Goal: Task Accomplishment & Management: Manage account settings

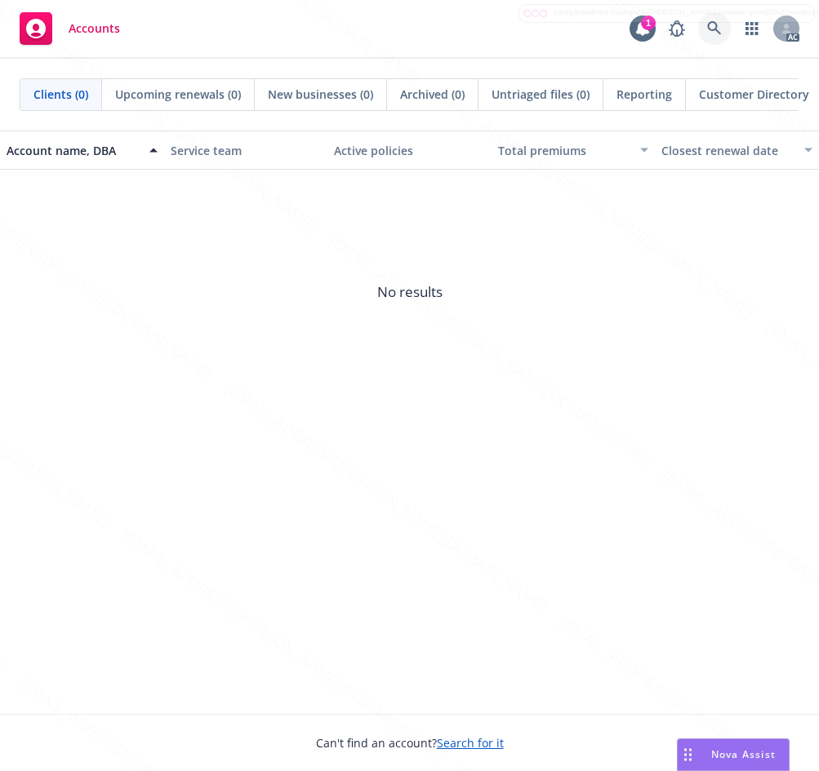
click at [717, 20] on link at bounding box center [714, 28] width 33 height 33
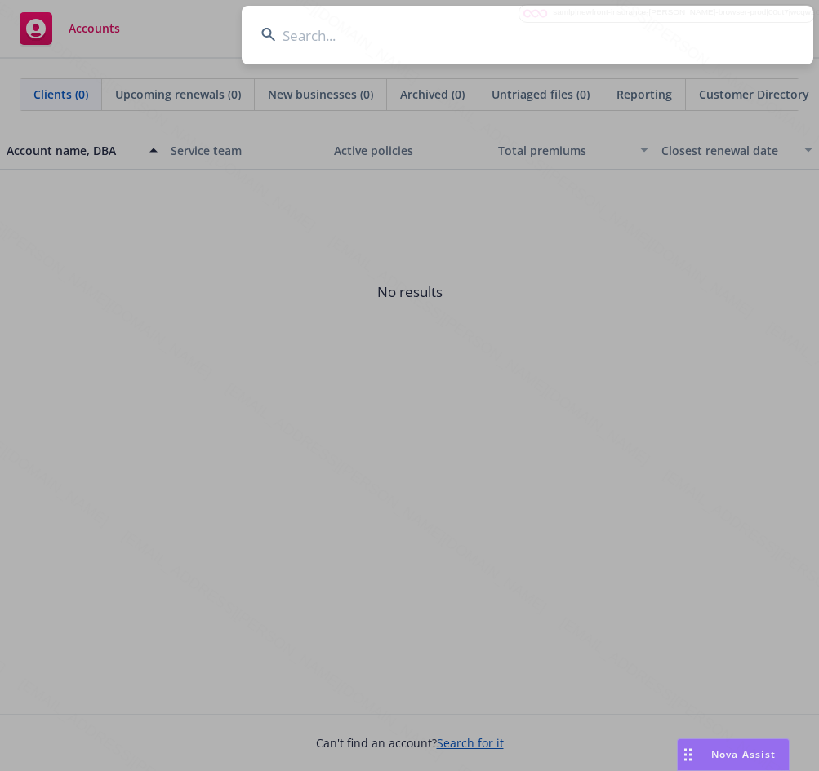
click at [328, 40] on input at bounding box center [527, 35] width 571 height 59
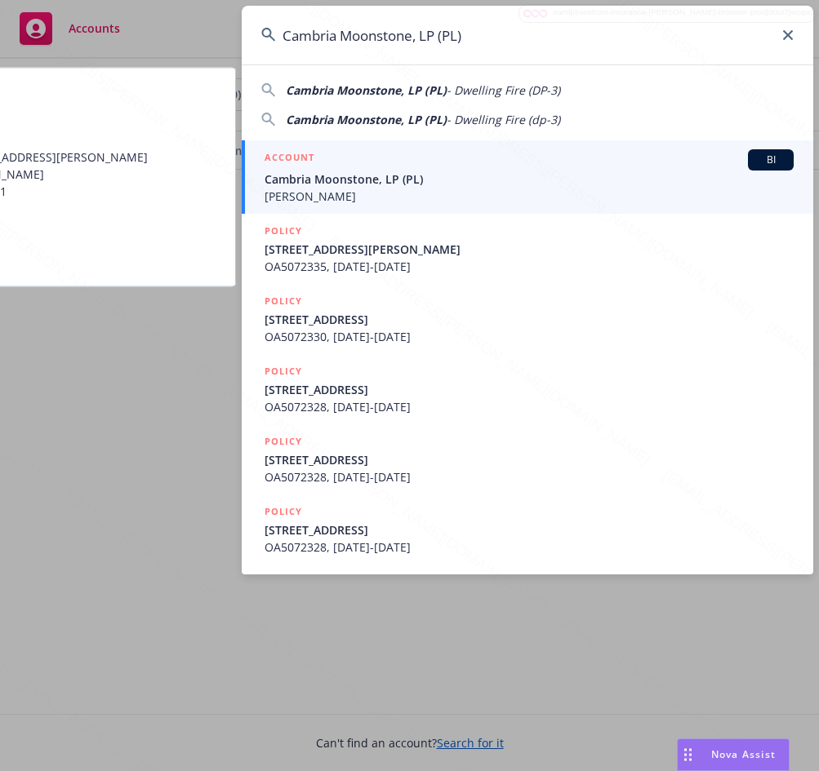
type input "Cambria Moonstone, LP (PL)"
click at [331, 185] on span "Cambria Moonstone, LP (PL)" at bounding box center [528, 179] width 529 height 17
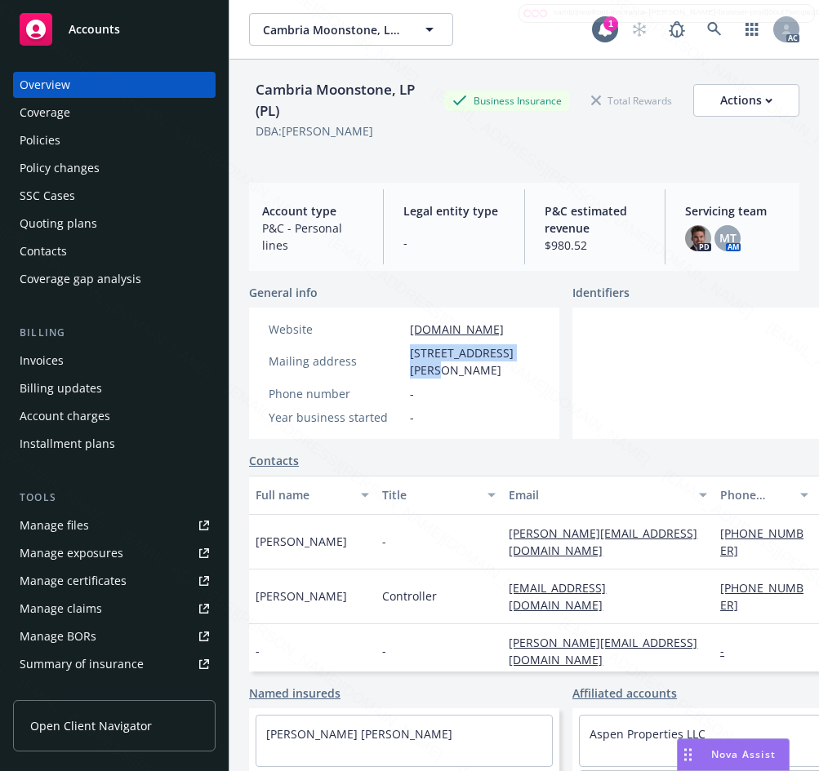
drag, startPoint x: 410, startPoint y: 354, endPoint x: 535, endPoint y: 353, distance: 124.9
click at [535, 353] on span "[STREET_ADDRESS][PERSON_NAME]" at bounding box center [475, 361] width 130 height 34
copy span "[STREET_ADDRESS][PERSON_NAME]"
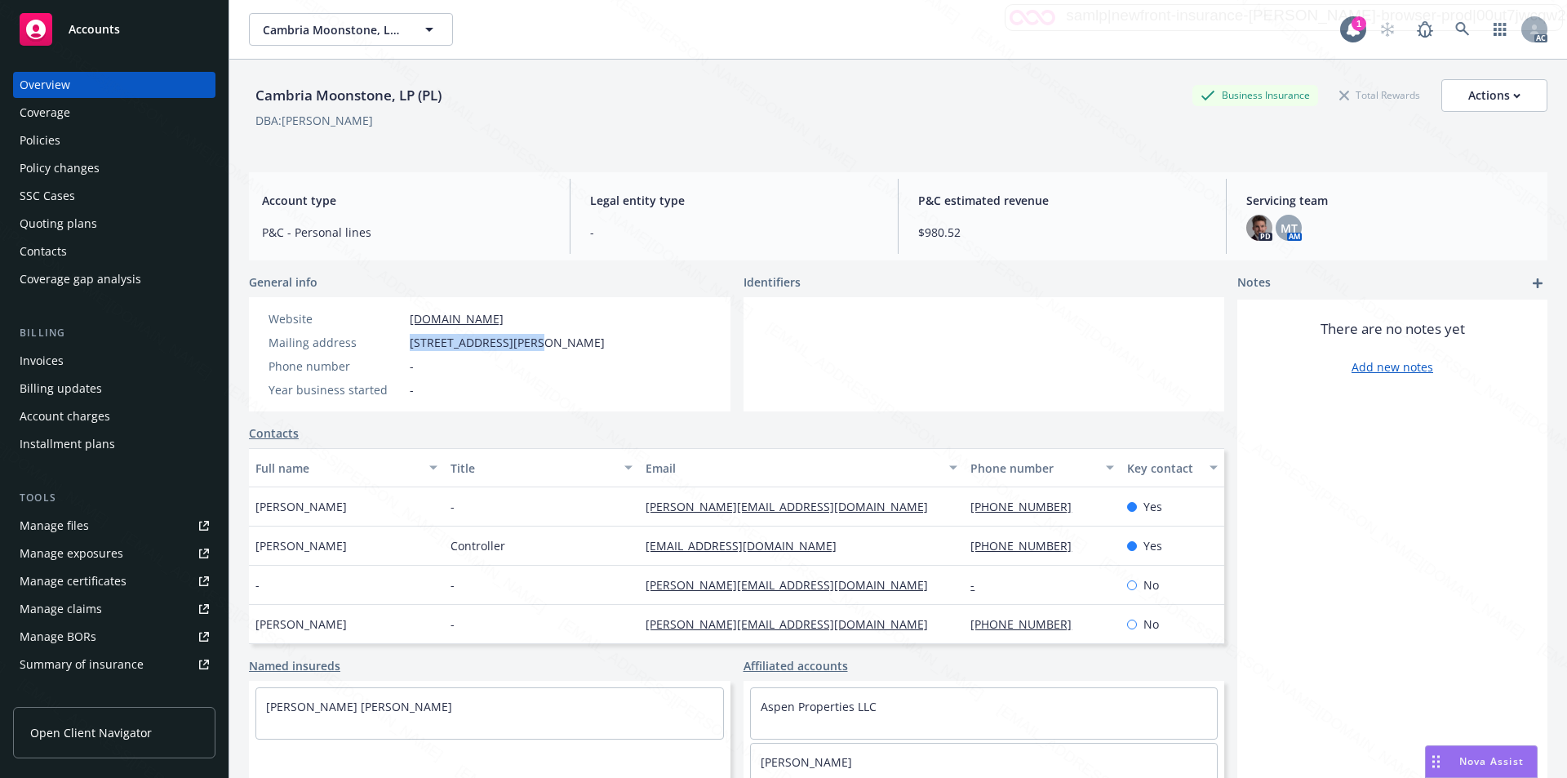
click at [42, 132] on div "Policies" at bounding box center [40, 140] width 41 height 26
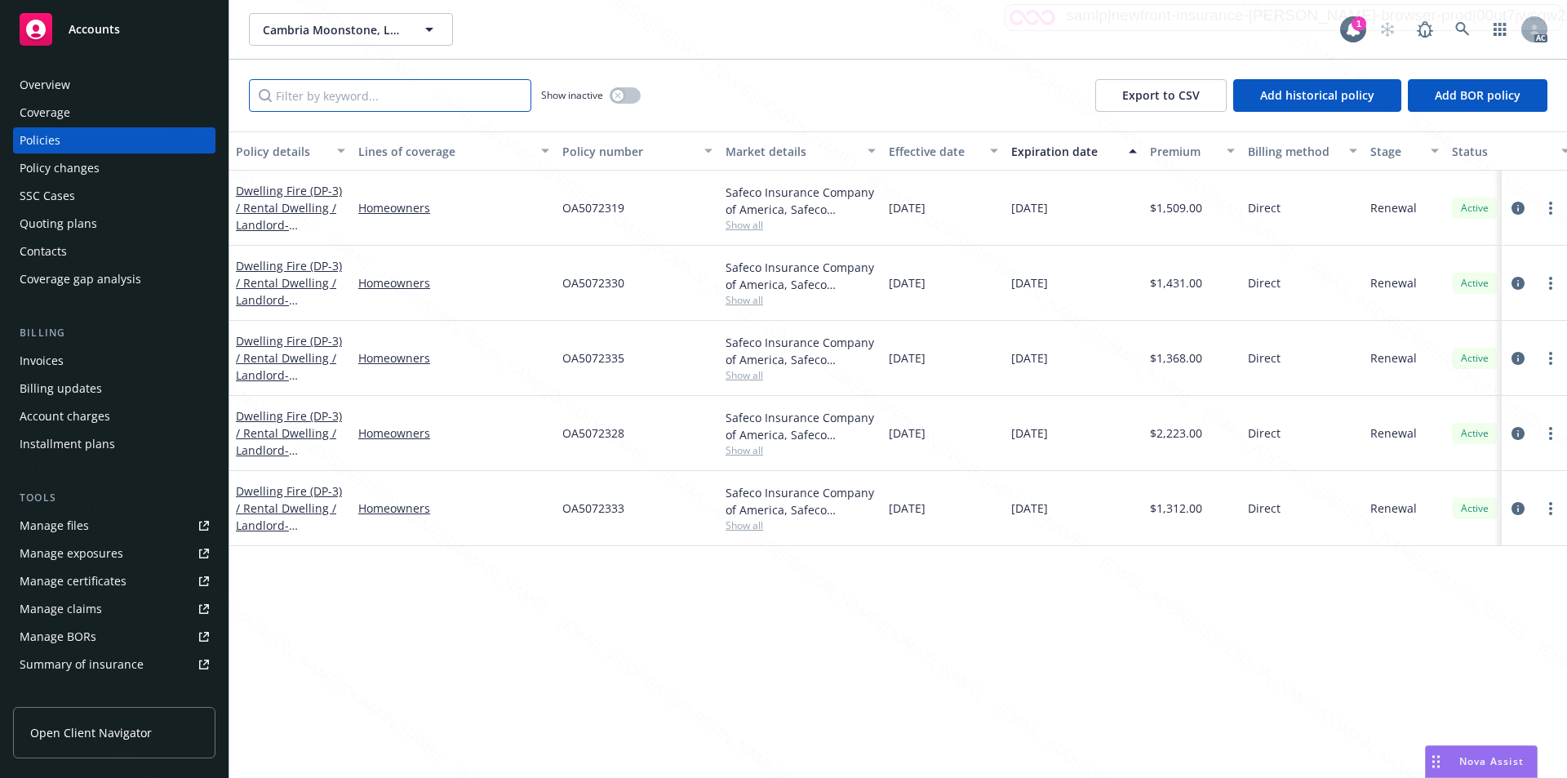
click at [425, 97] on input "Filter by keyword..." at bounding box center [390, 95] width 282 height 33
paste input "OA5072319"
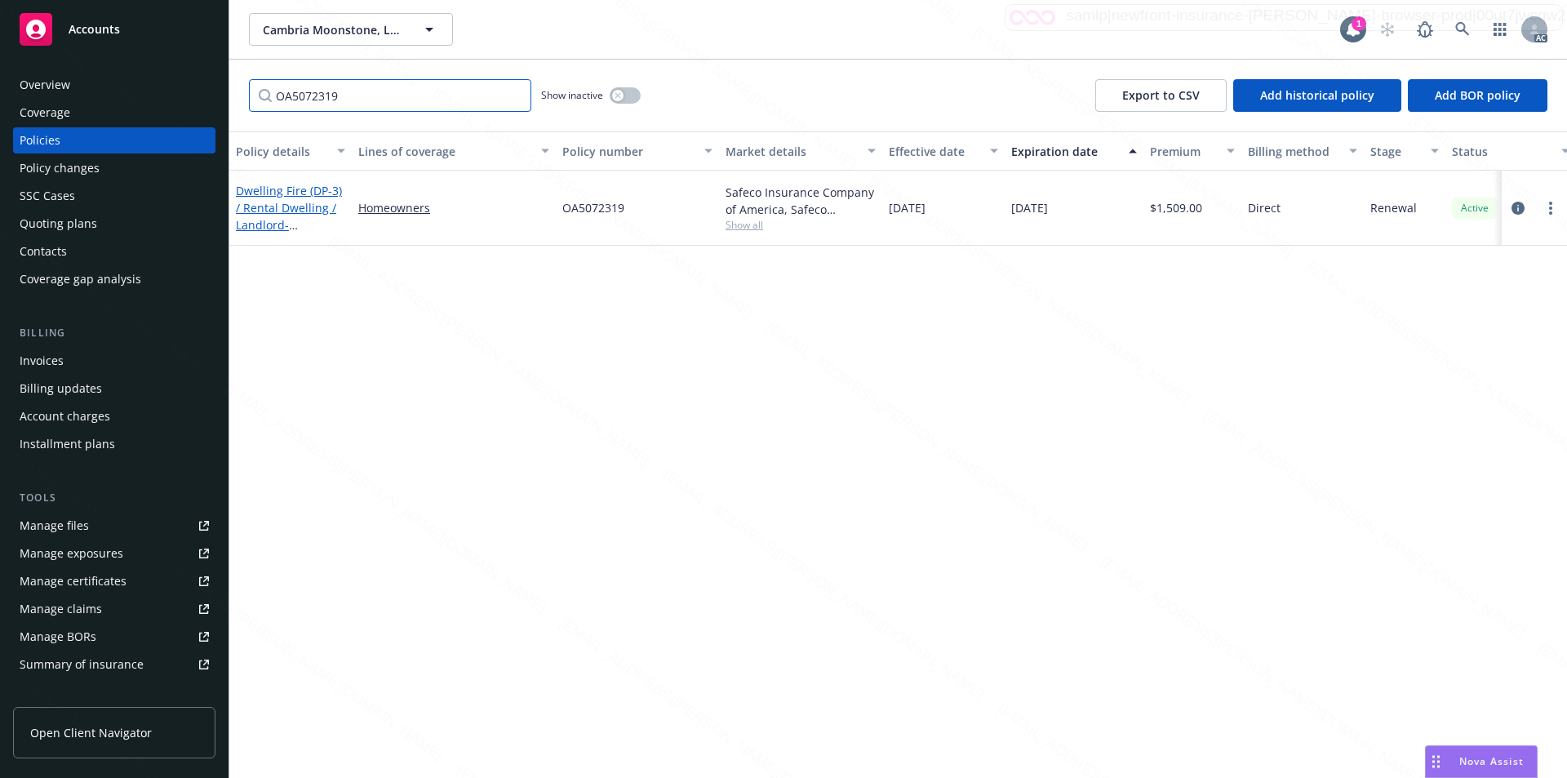
type input "OA5072319"
click at [277, 209] on link "Dwelling Fire (DP-3) / Rental Dwelling / Landlord - [STREET_ADDRESS]" at bounding box center [289, 216] width 106 height 67
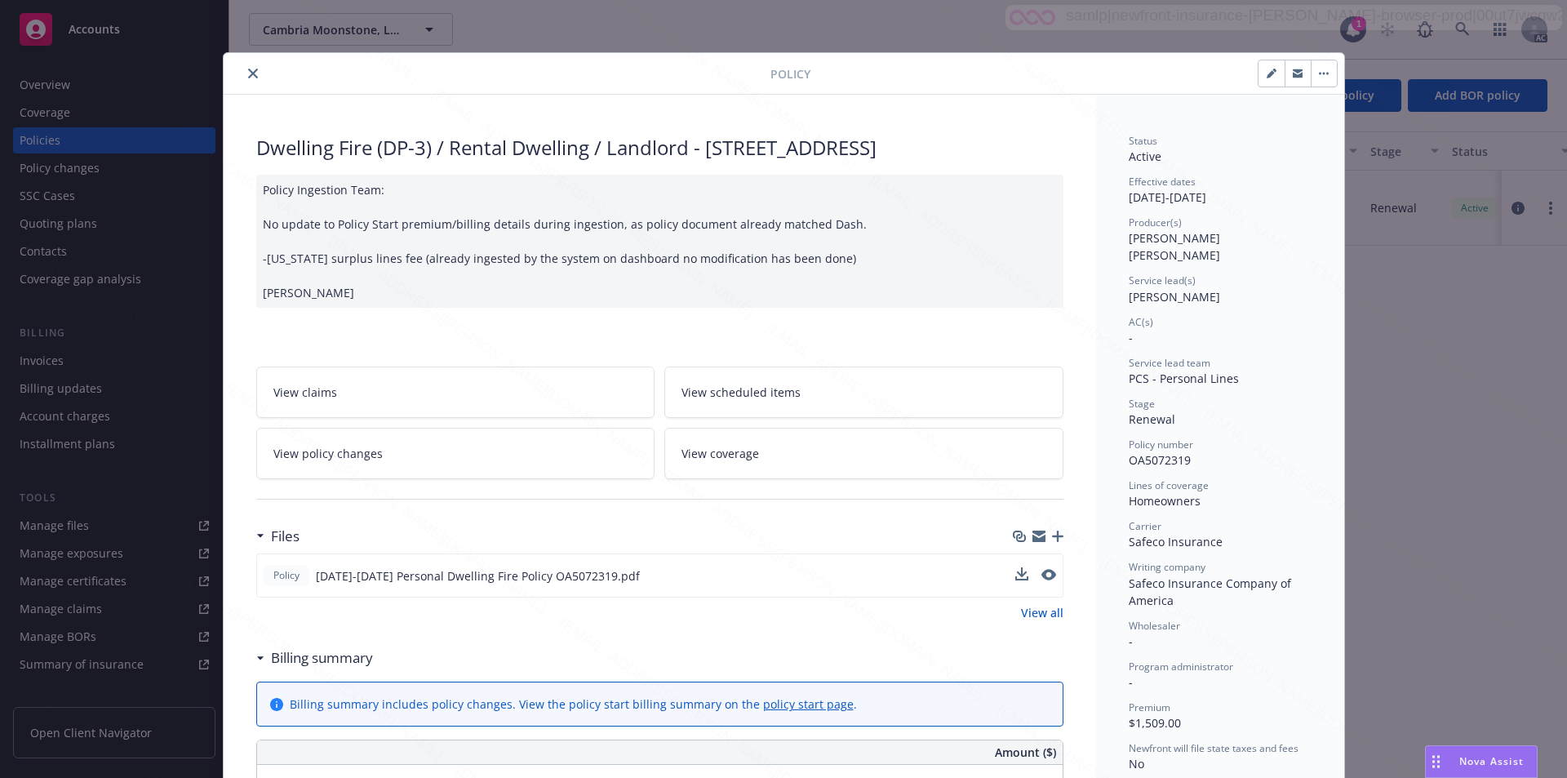
scroll to position [82, 0]
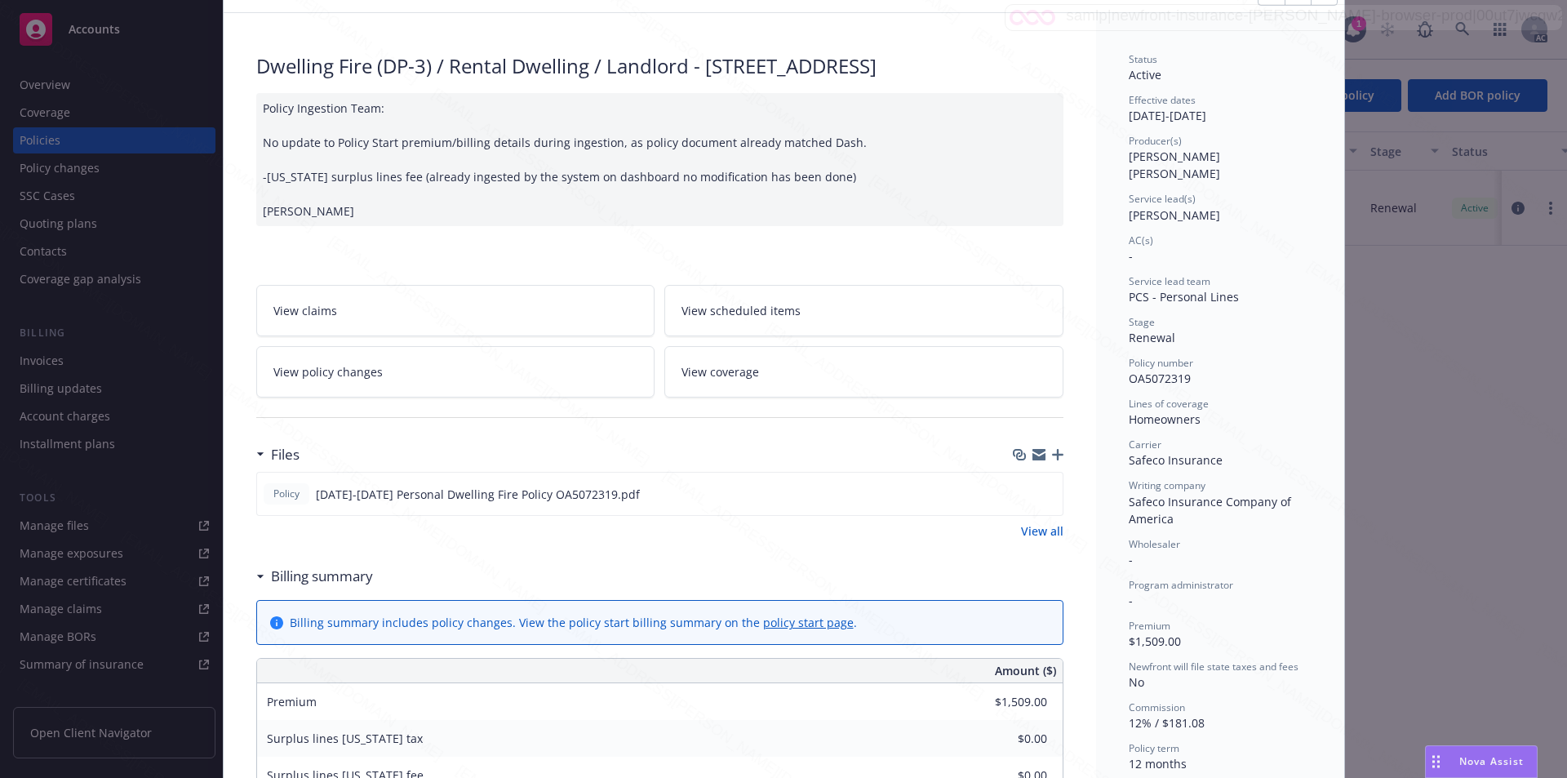
click at [393, 393] on link "View policy changes" at bounding box center [455, 371] width 399 height 51
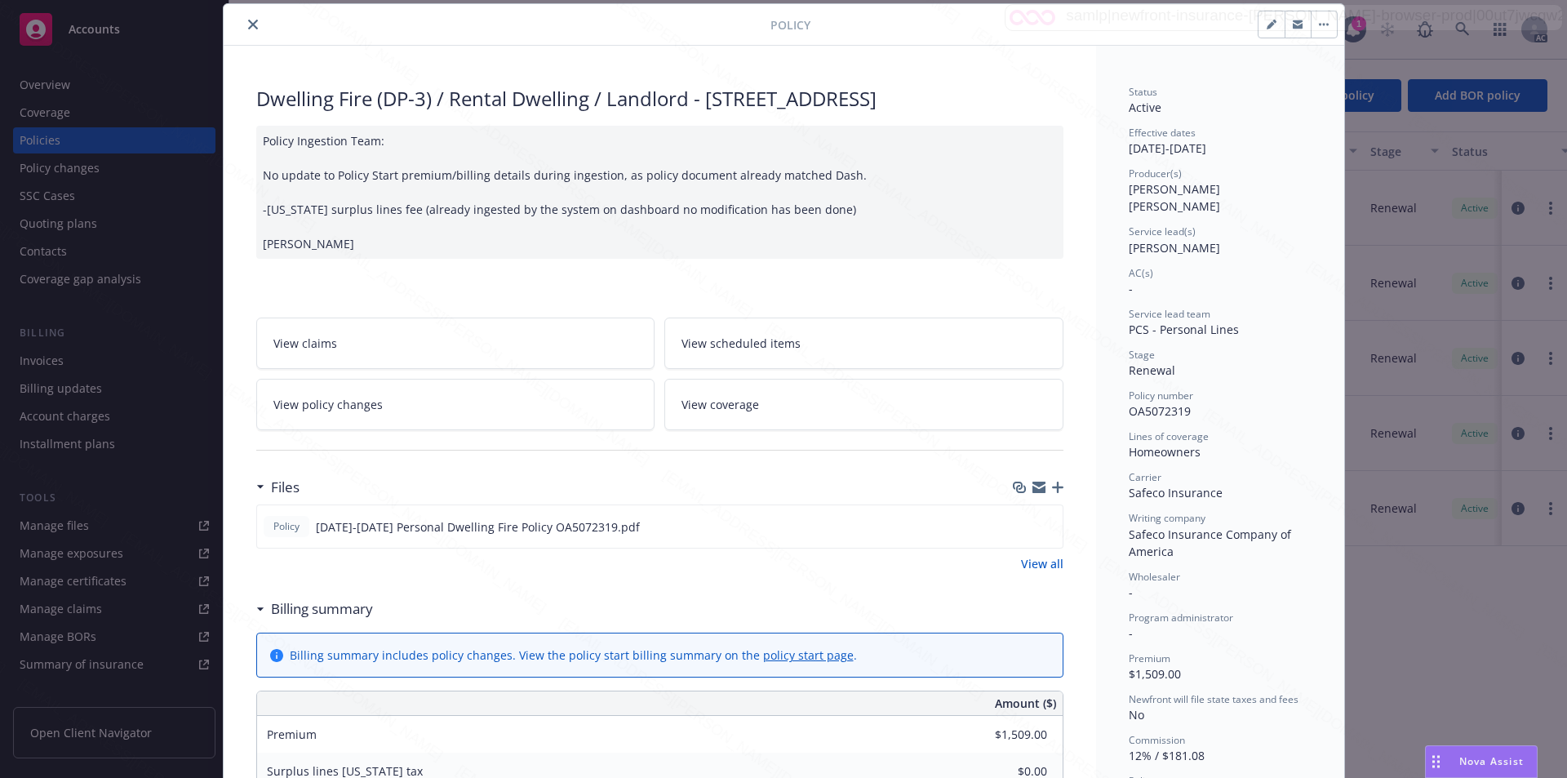
scroll to position [131, 0]
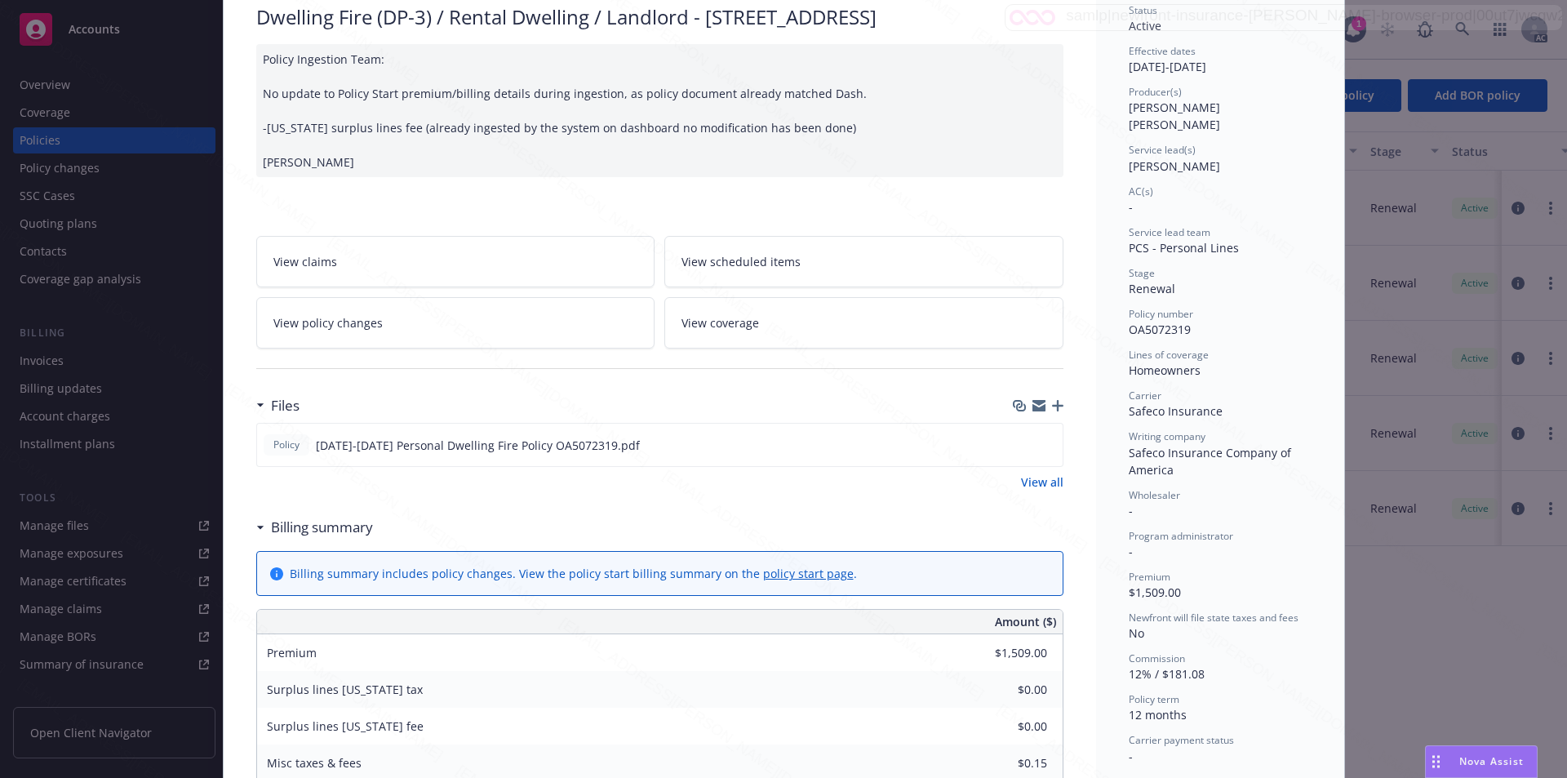
click at [1002, 177] on div "Policy Ingestion Team: No update to Policy Start premium/billing details during…" at bounding box center [659, 110] width 807 height 133
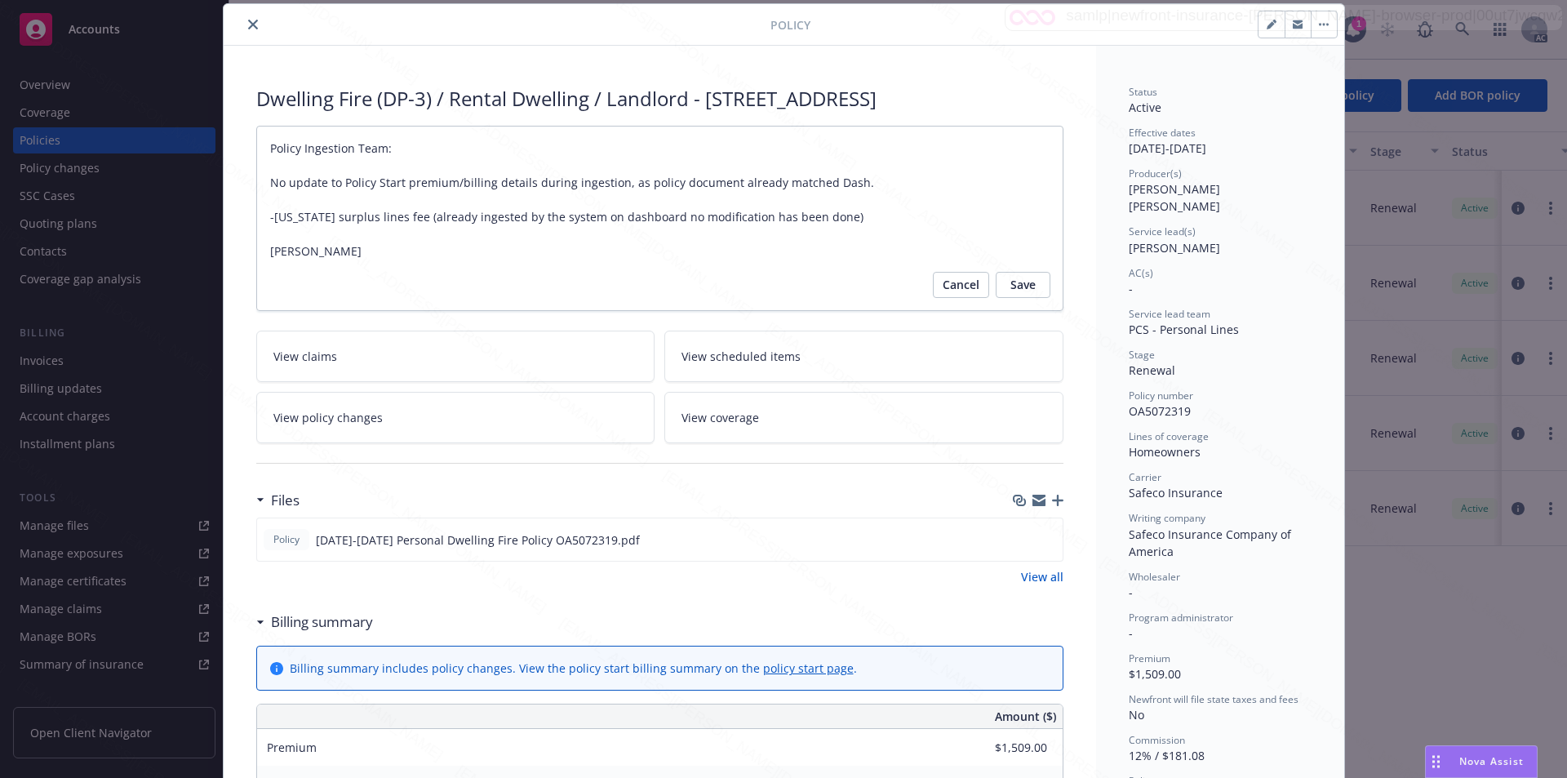
scroll to position [0, 0]
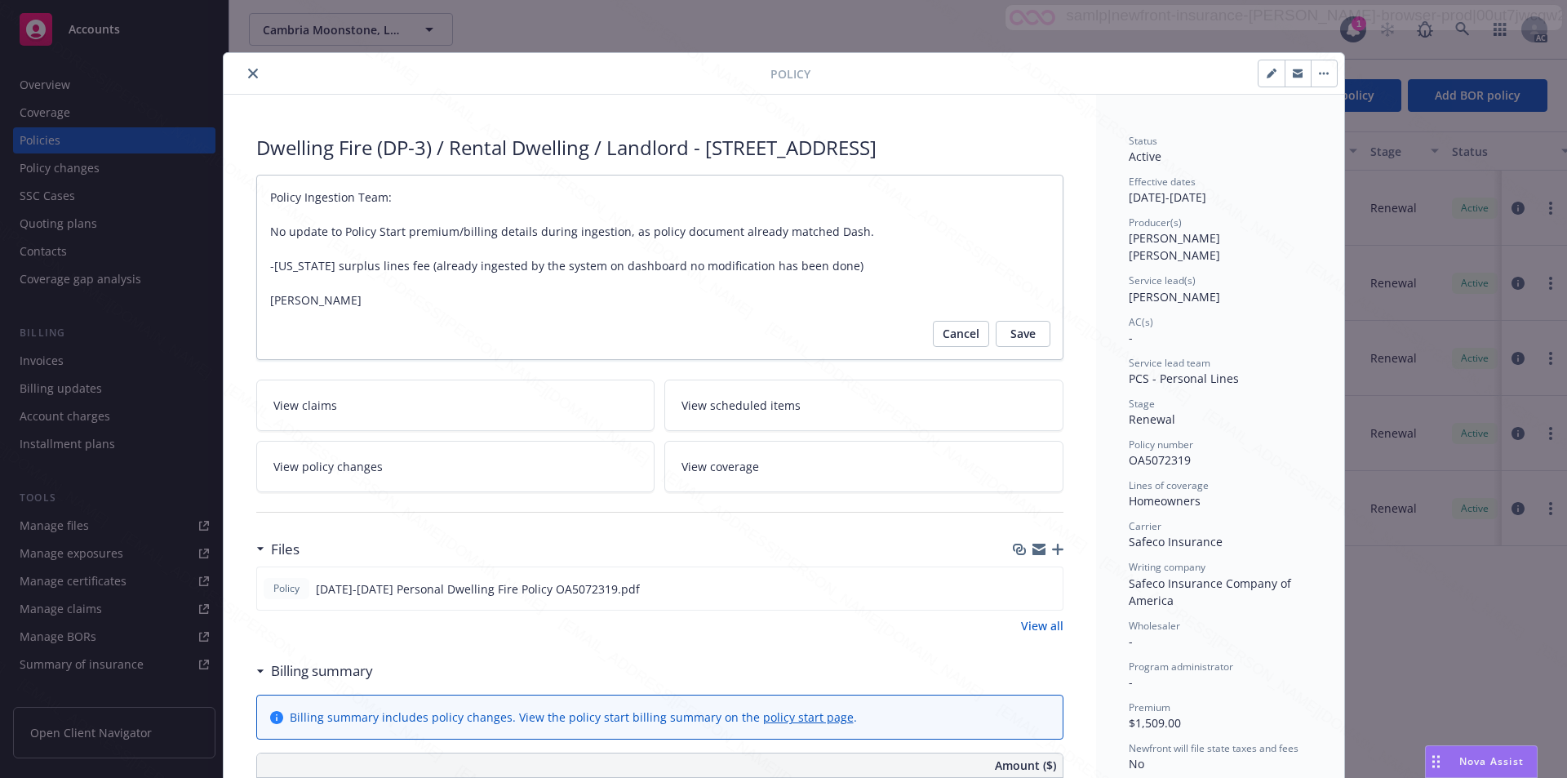
click at [248, 71] on icon "close" at bounding box center [253, 74] width 10 height 10
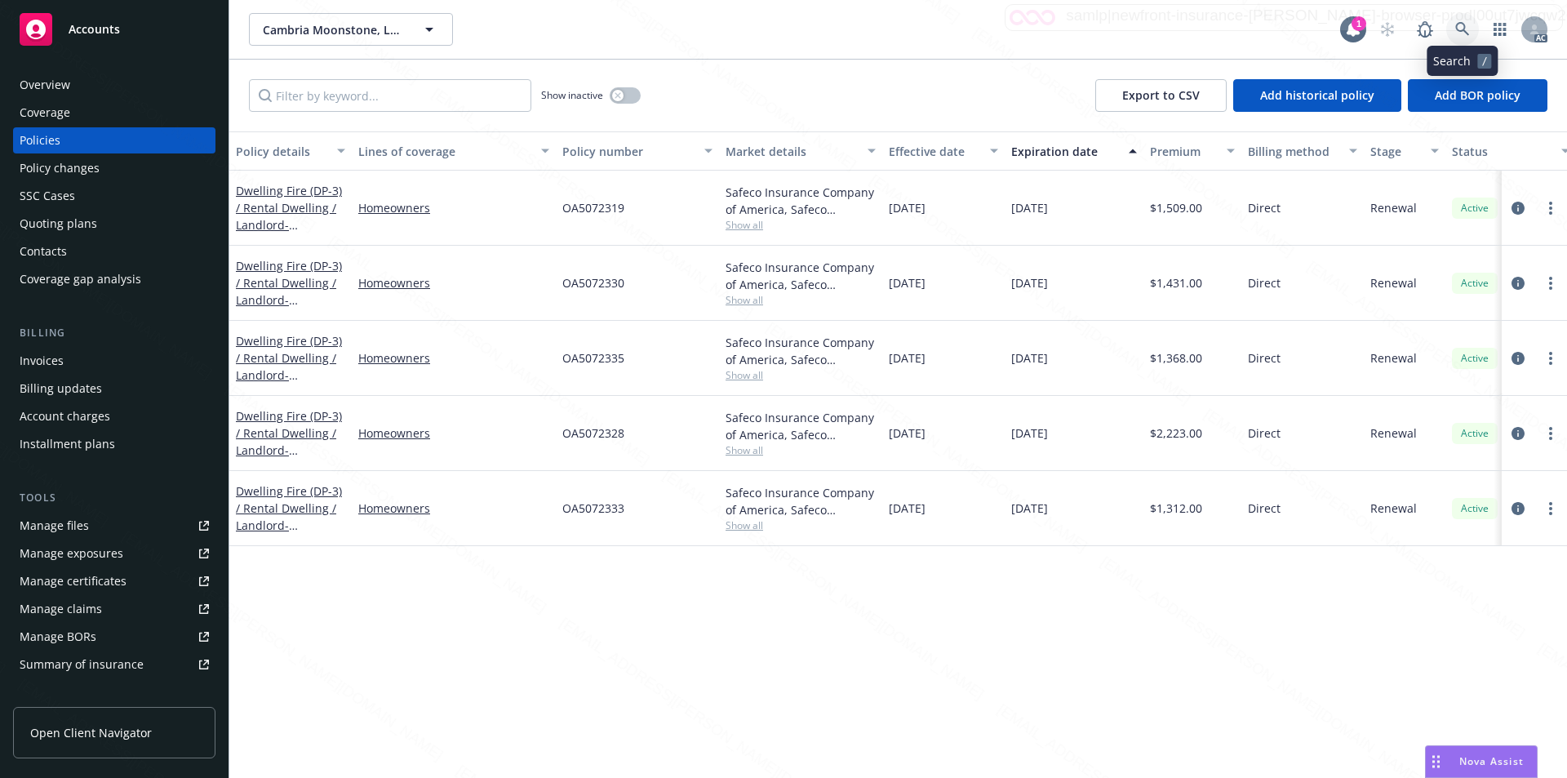
click at [1459, 26] on icon at bounding box center [1462, 29] width 15 height 15
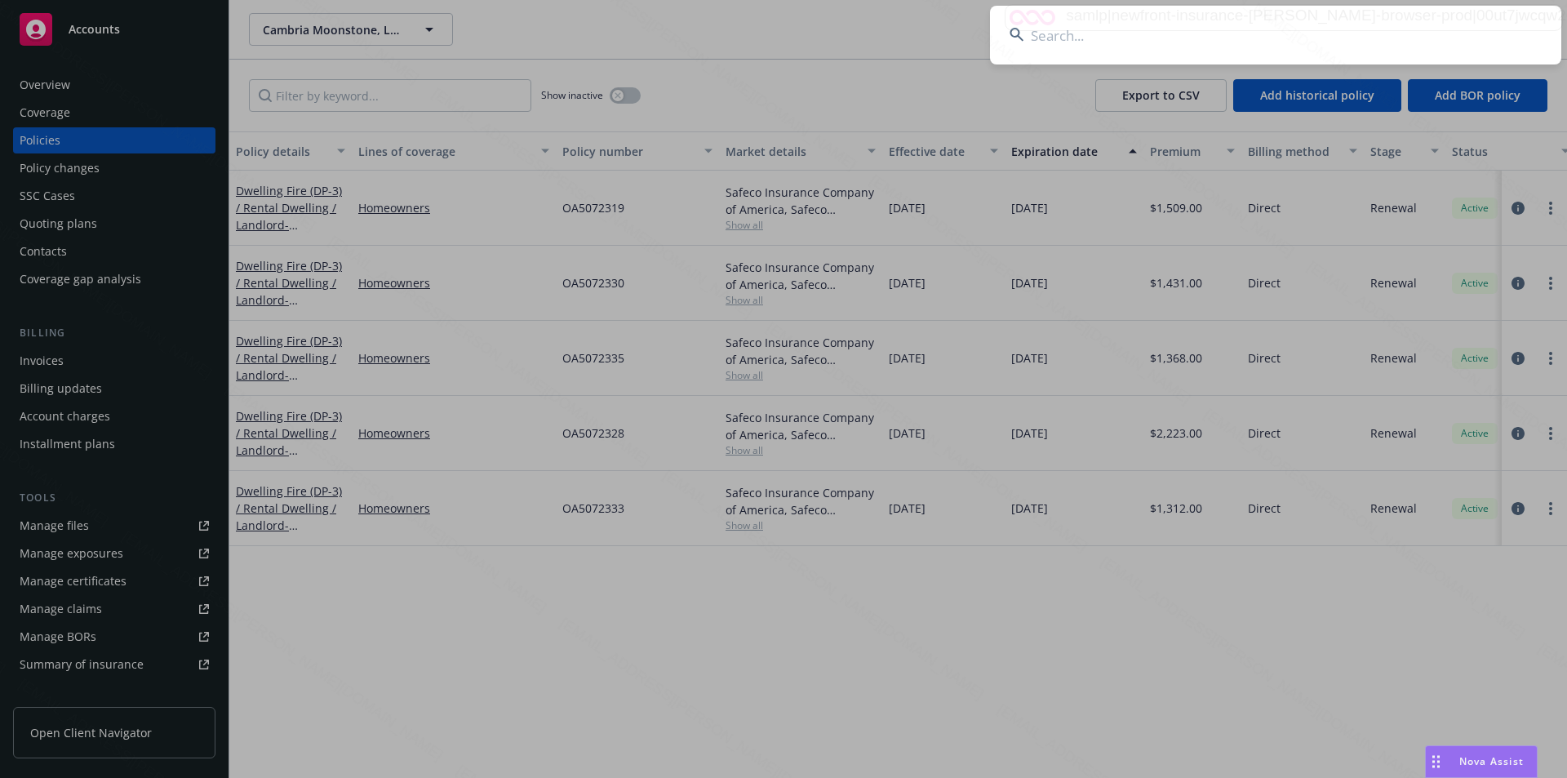
click at [1041, 39] on input at bounding box center [1275, 35] width 571 height 59
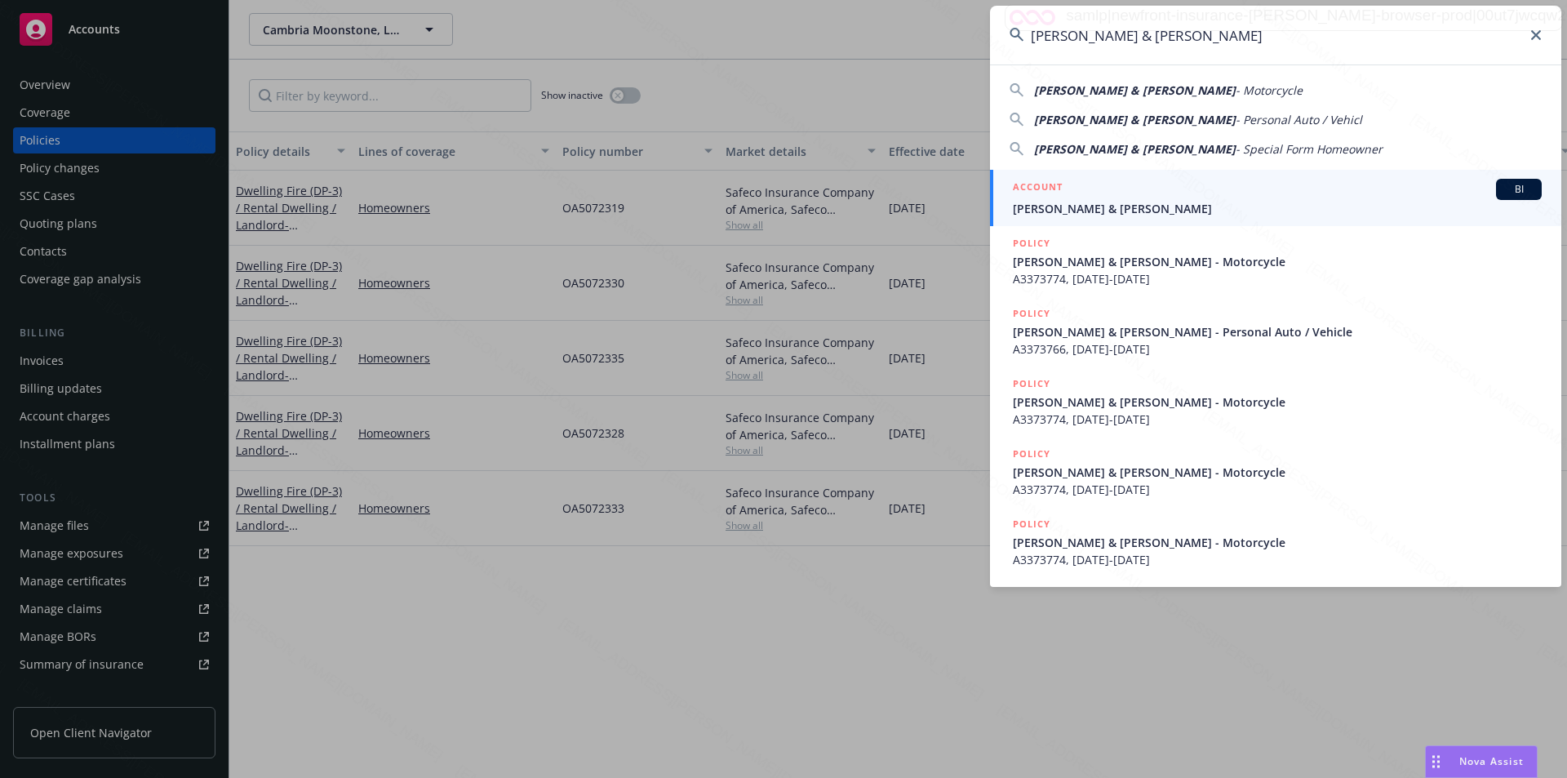
type input "[PERSON_NAME] & [PERSON_NAME]"
click at [1065, 206] on span "[PERSON_NAME] & [PERSON_NAME]" at bounding box center [1277, 208] width 529 height 17
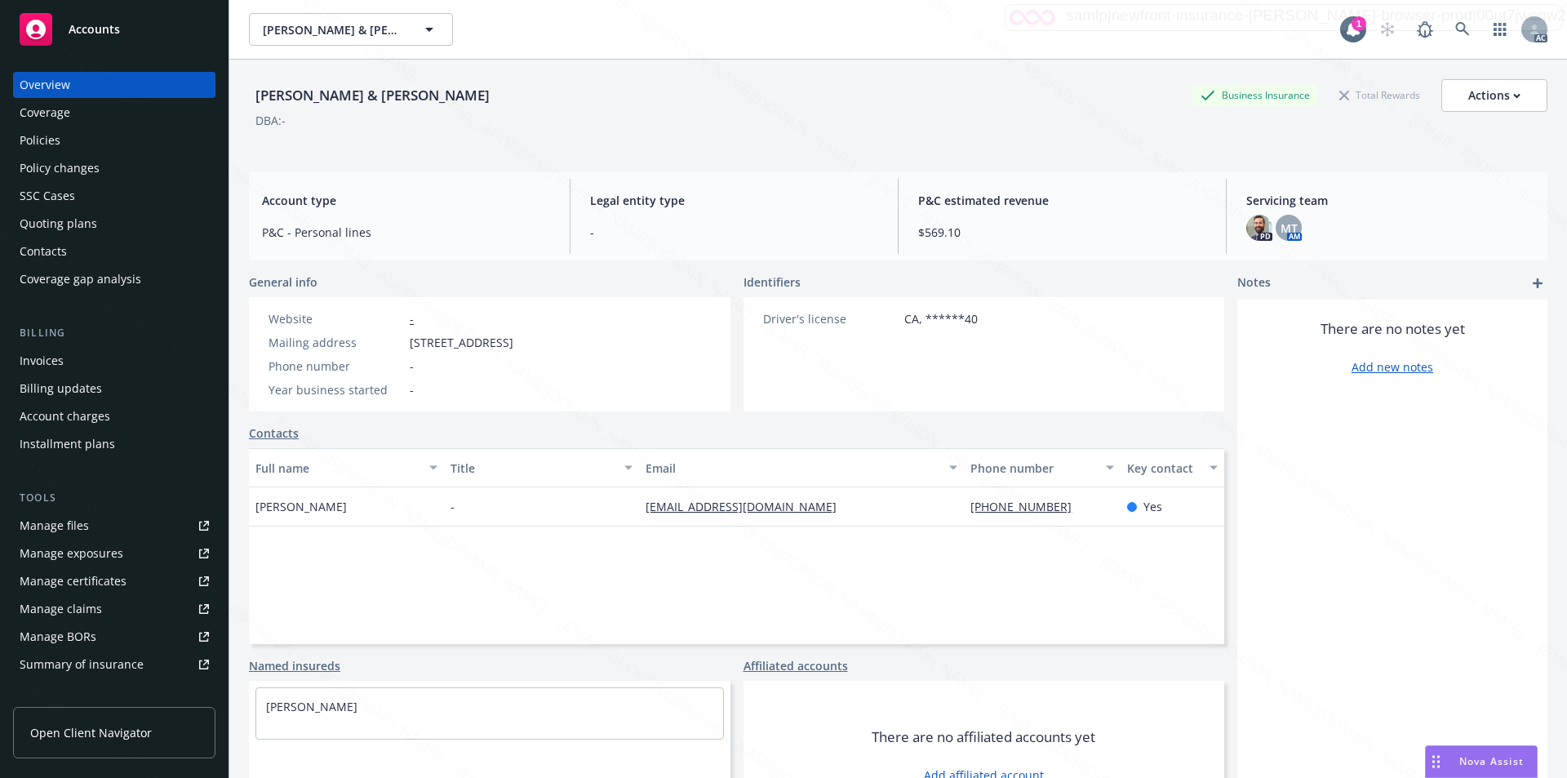
drag, startPoint x: 404, startPoint y: 343, endPoint x: 518, endPoint y: 348, distance: 114.4
click at [518, 348] on div "Mailing address [STREET_ADDRESS]" at bounding box center [391, 342] width 258 height 17
copy div "[STREET_ADDRESS]"
click at [967, 81] on div "[PERSON_NAME] & [PERSON_NAME] Business Insurance Total Rewards Actions" at bounding box center [898, 95] width 1298 height 33
click at [46, 140] on div "Policies" at bounding box center [40, 140] width 41 height 26
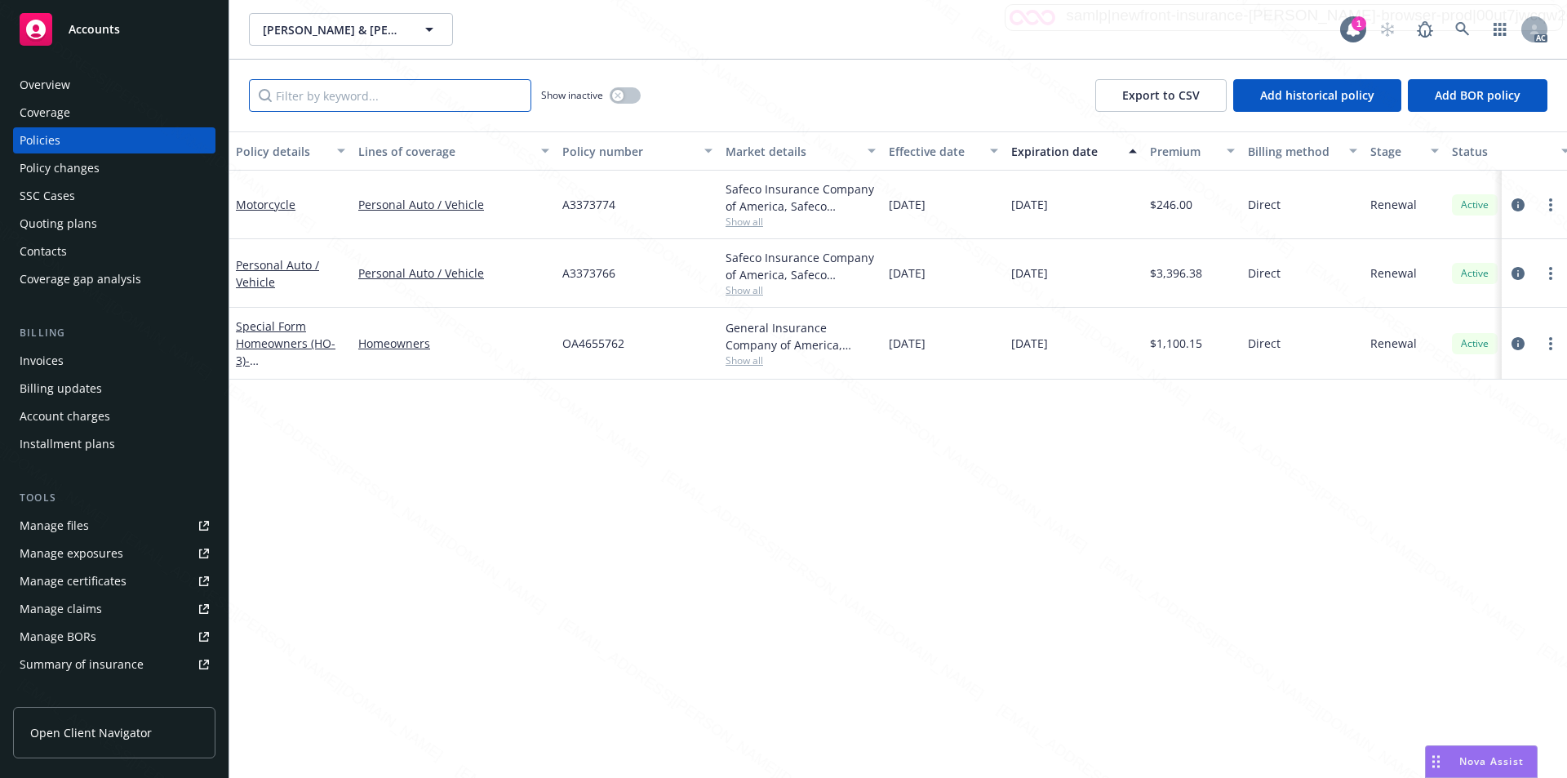
click at [315, 96] on input "Filter by keyword..." at bounding box center [390, 95] width 282 height 33
paste input "OA4655762"
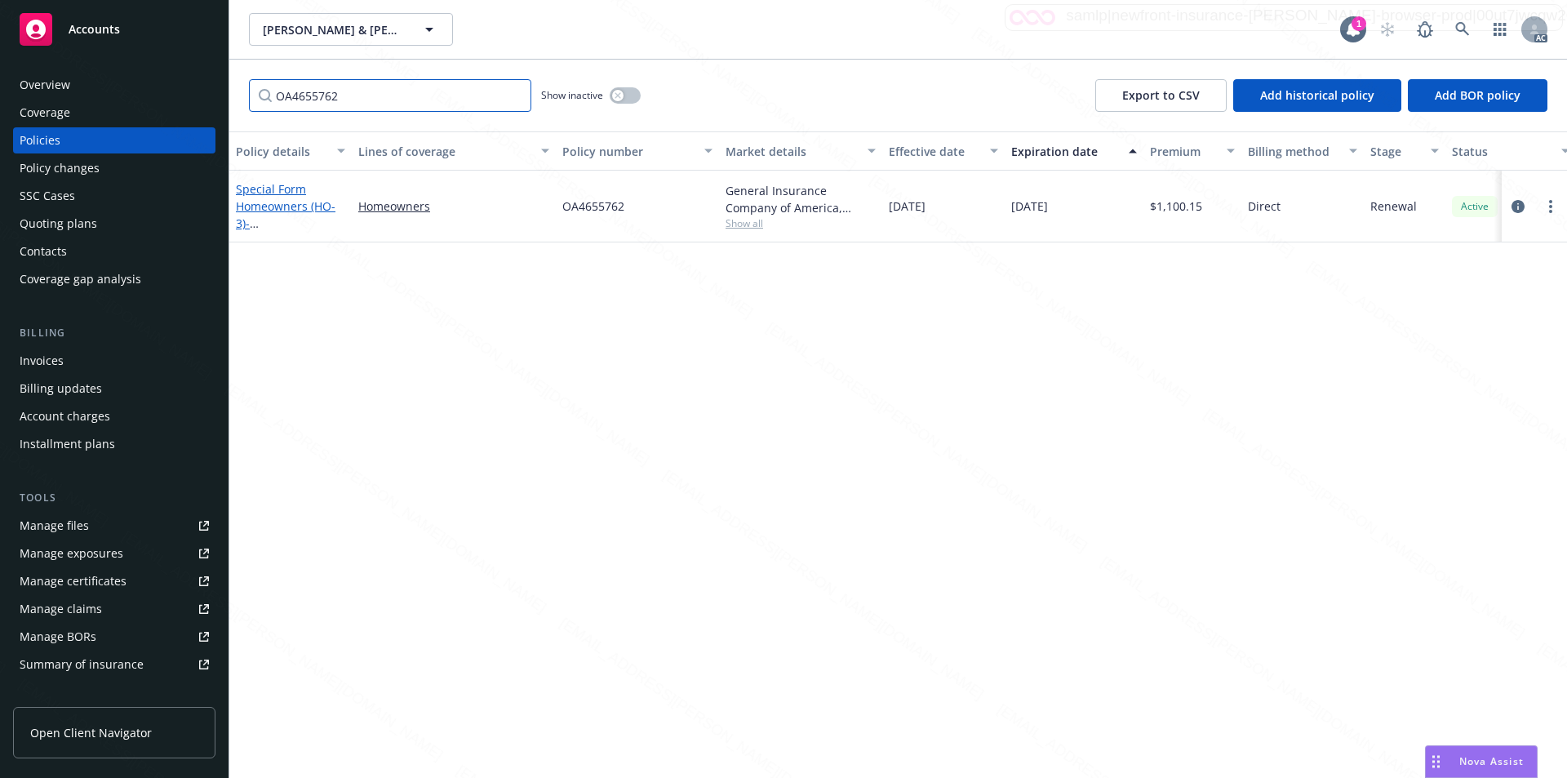
type input "OA4655762"
click at [282, 206] on link "Special Form Homeowners (HO-3) - [STREET_ADDRESS]" at bounding box center [288, 214] width 104 height 67
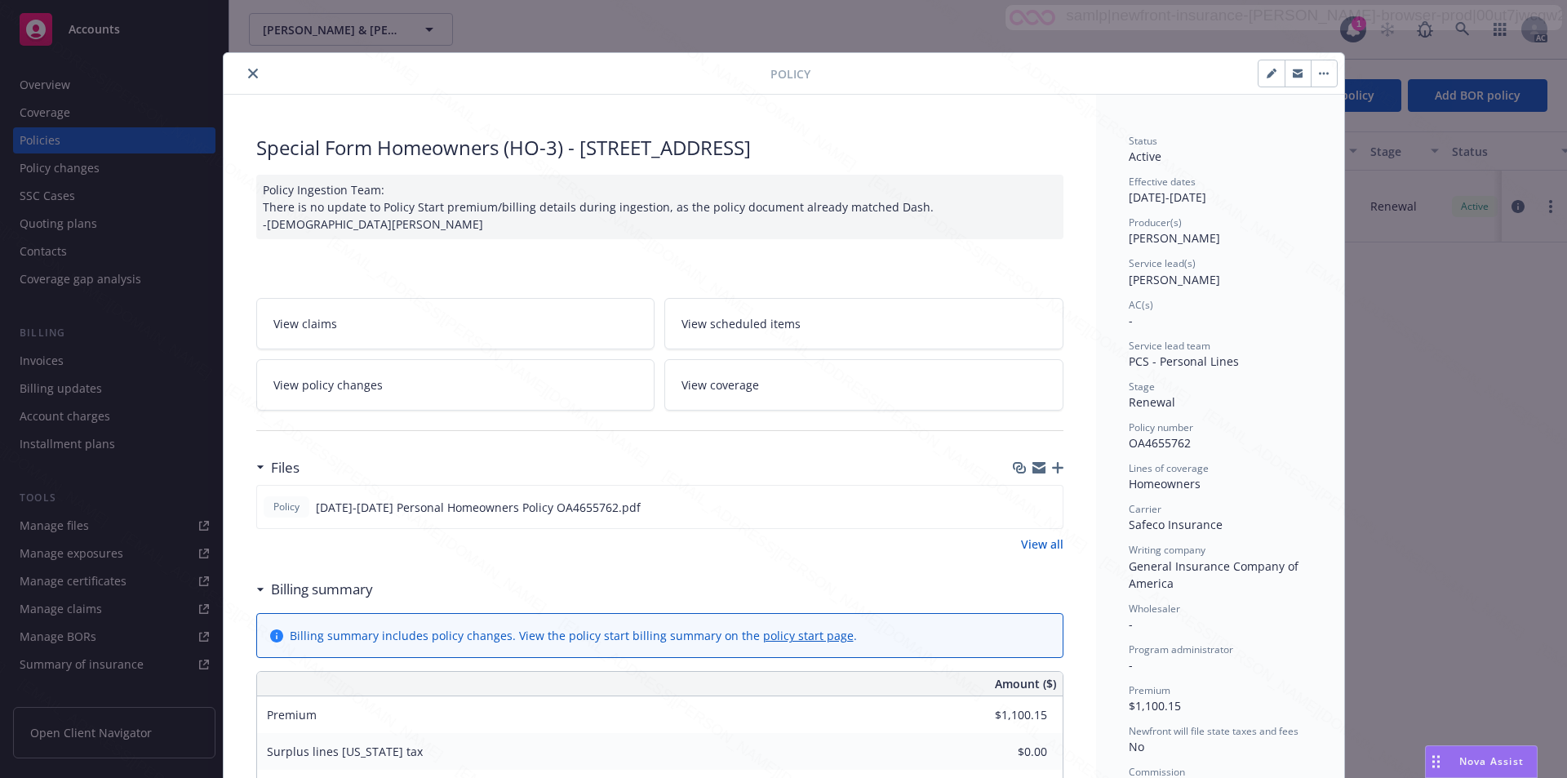
click at [248, 76] on icon "close" at bounding box center [253, 74] width 10 height 10
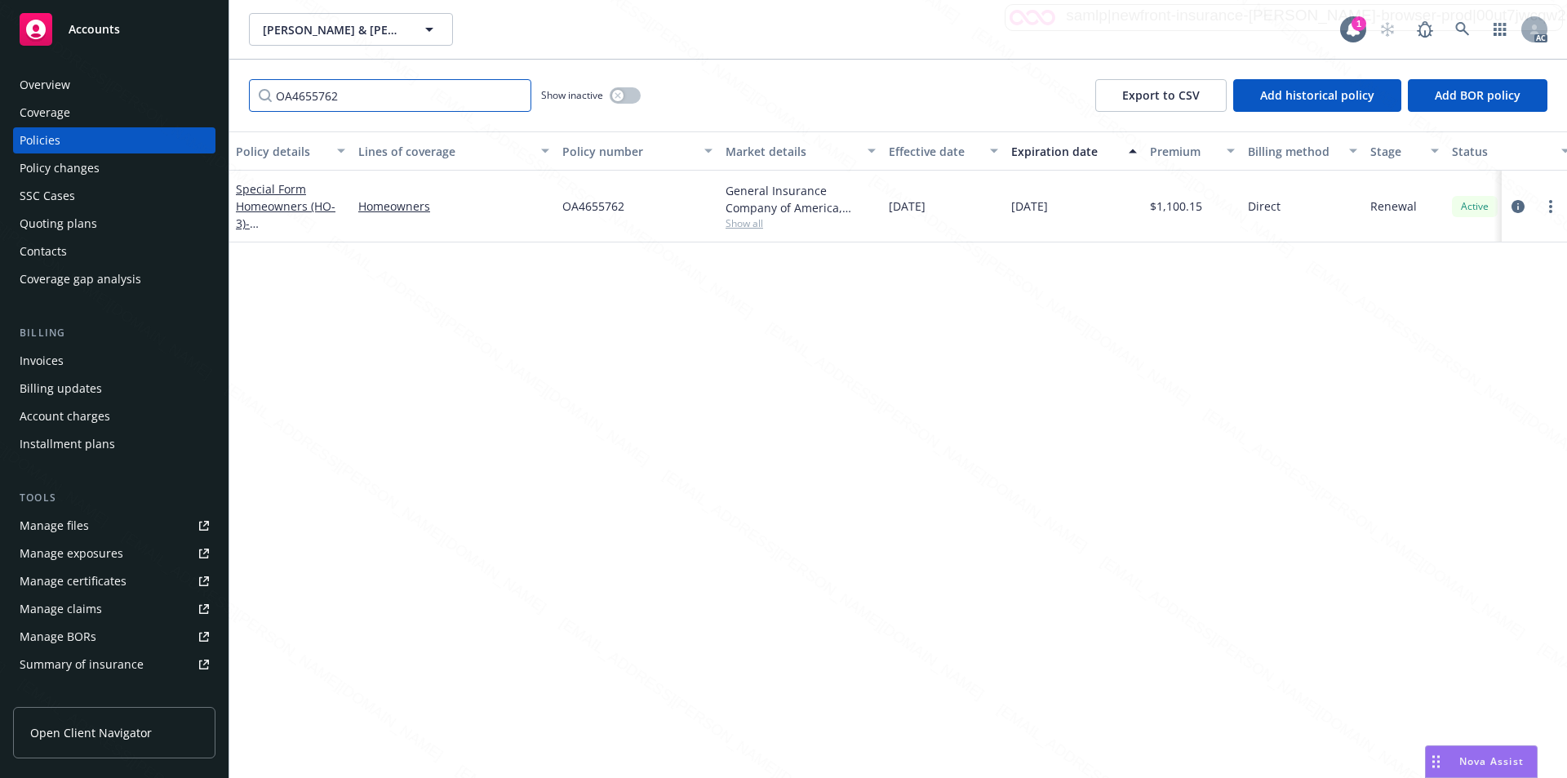
click at [285, 100] on input "OA4655762" at bounding box center [390, 95] width 282 height 33
click at [615, 93] on icon "button" at bounding box center [618, 95] width 7 height 7
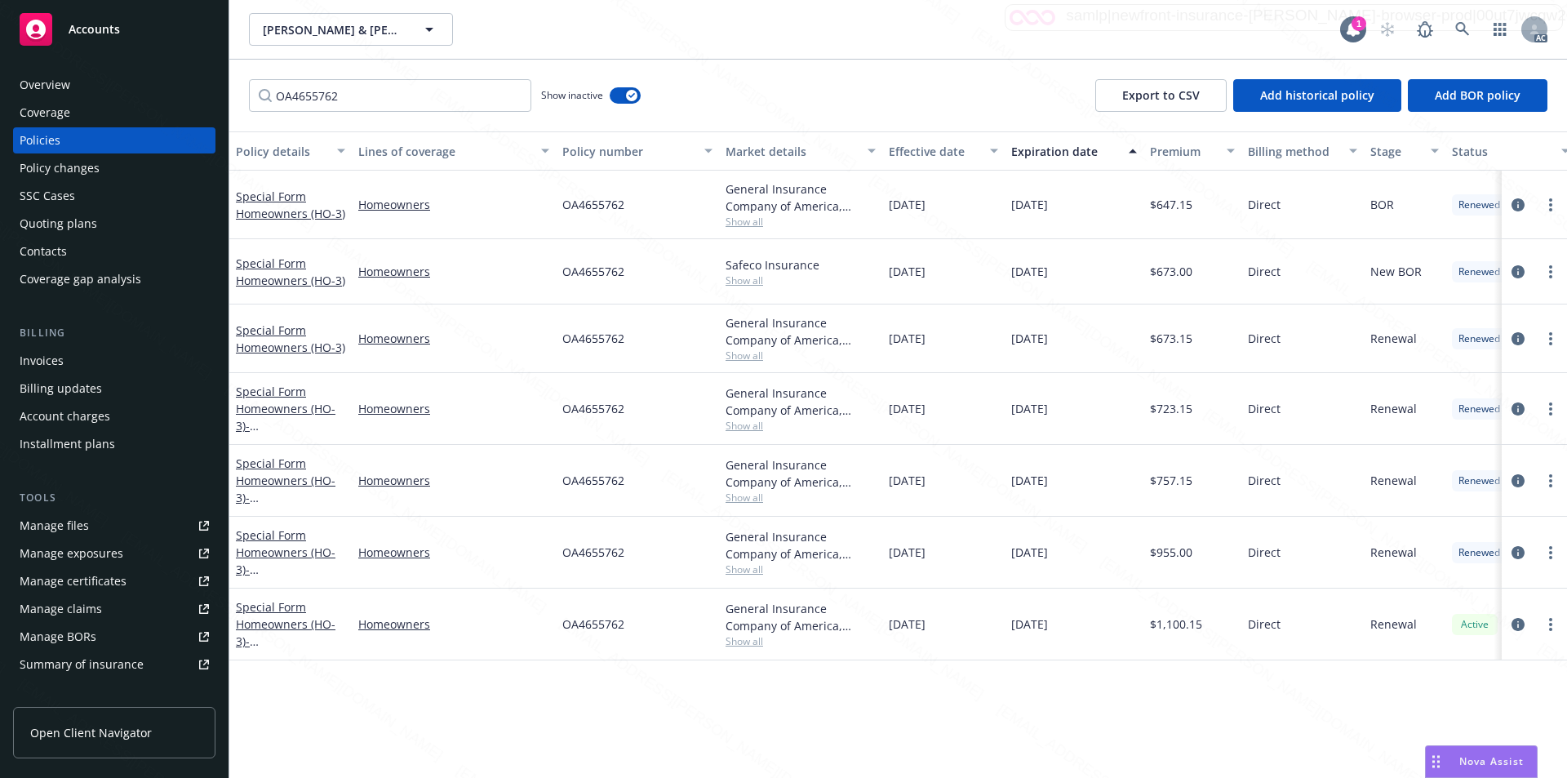
click at [1102, 566] on div "[DATE]" at bounding box center [1074, 553] width 139 height 72
click at [280, 546] on link "Special Form Homeowners (HO-3) - [STREET_ADDRESS]" at bounding box center [288, 560] width 104 height 67
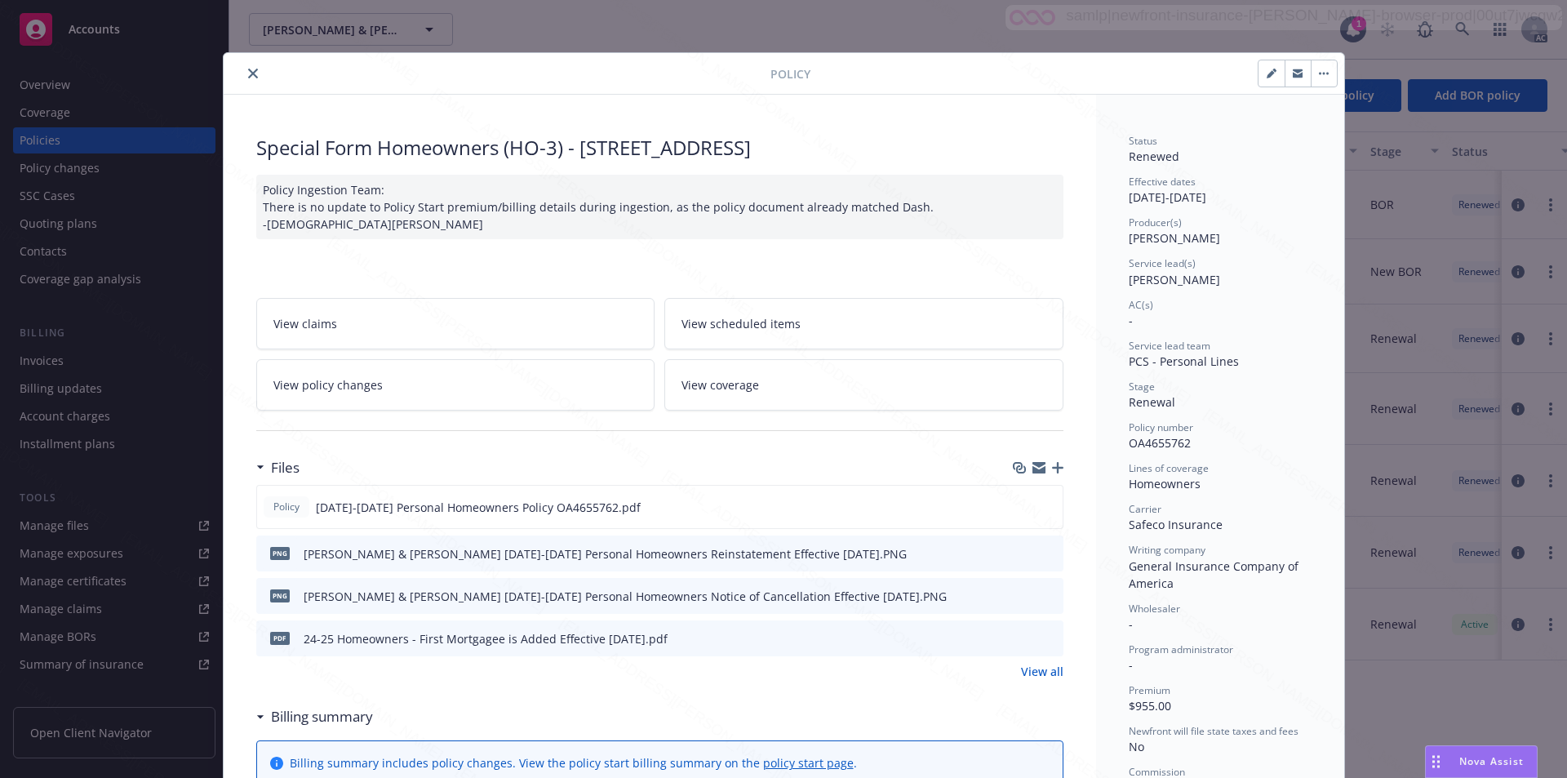
click at [442, 383] on link "View policy changes" at bounding box center [455, 384] width 399 height 51
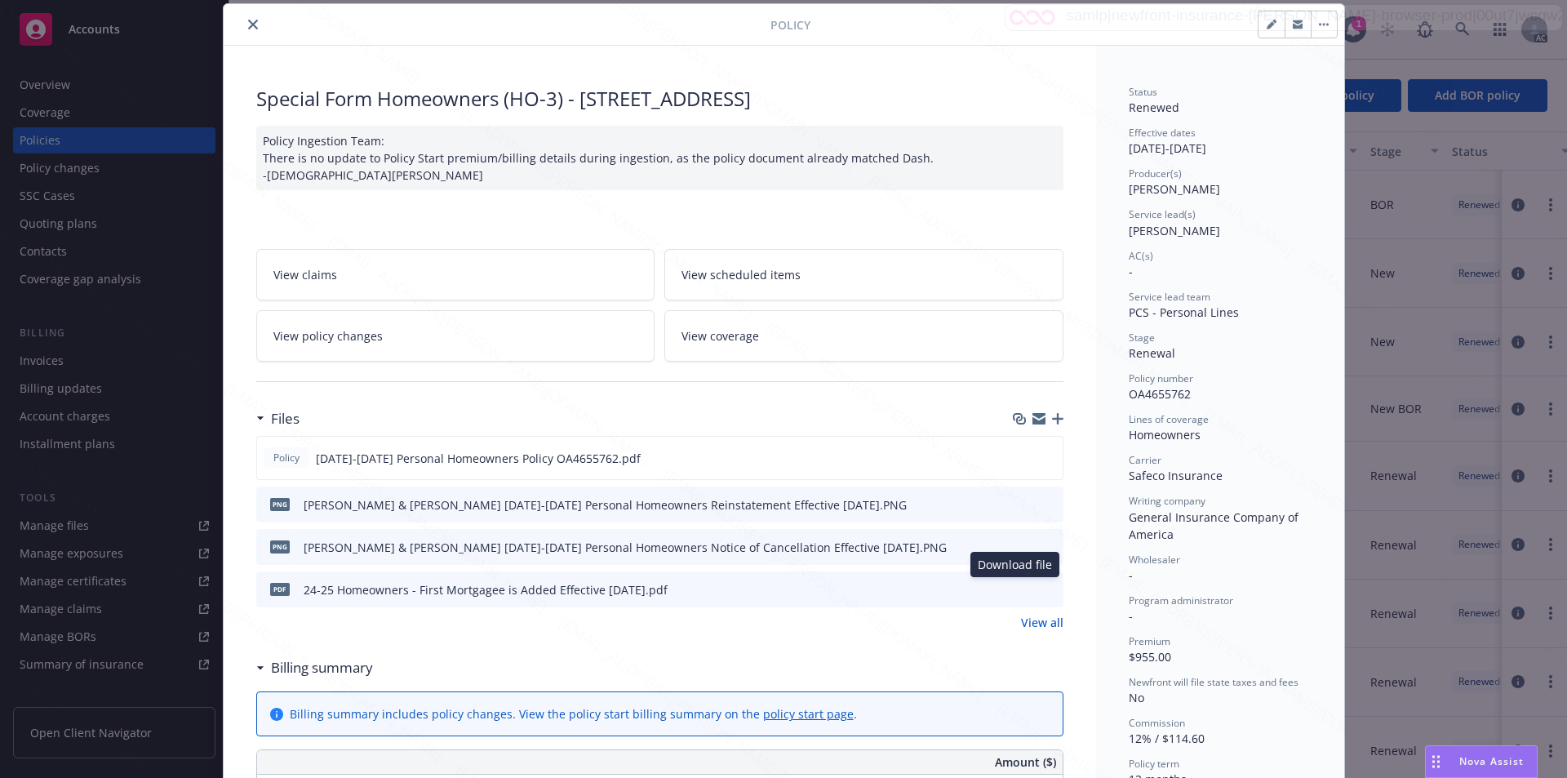
click at [1016, 585] on icon "download file" at bounding box center [1020, 588] width 13 height 13
click at [468, 329] on link "View policy changes" at bounding box center [455, 335] width 399 height 51
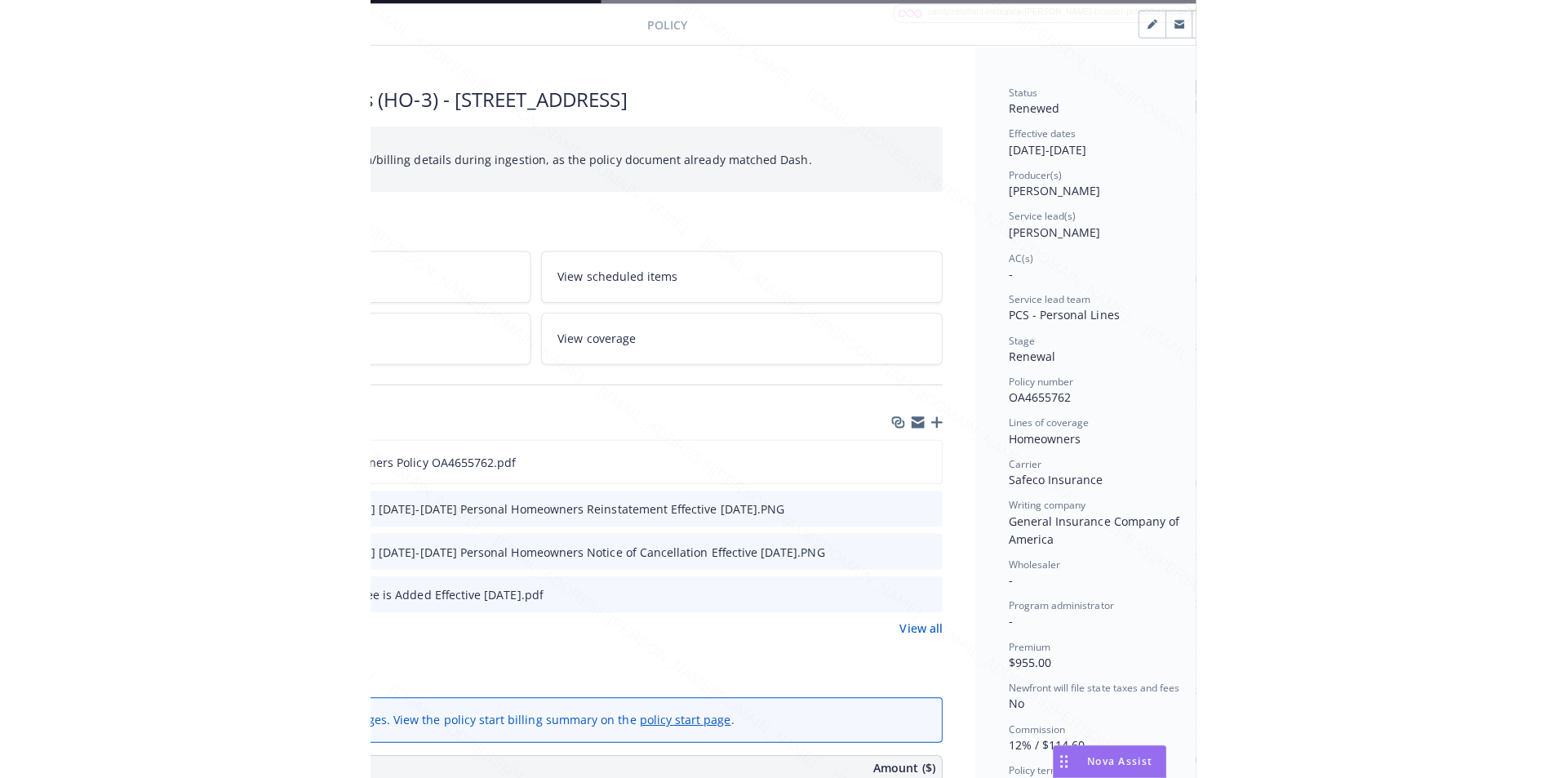
scroll to position [49, 298]
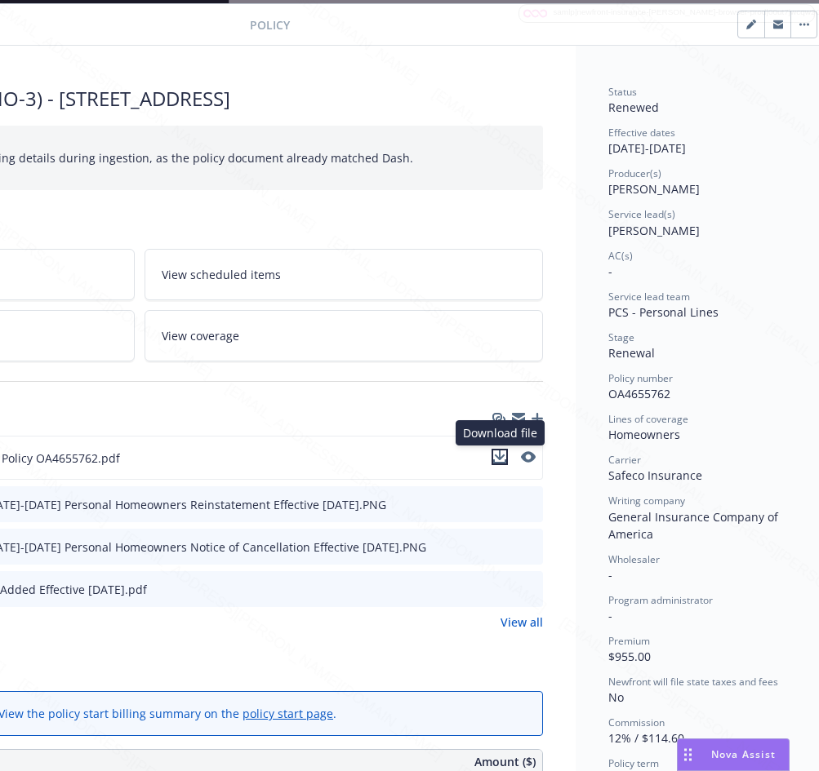
click at [499, 455] on icon "download file" at bounding box center [499, 457] width 13 height 13
drag, startPoint x: 610, startPoint y: 392, endPoint x: 673, endPoint y: 393, distance: 63.7
click at [673, 393] on div "Policy number OA4655762" at bounding box center [699, 386] width 183 height 31
copy span "OA4655762"
drag, startPoint x: 604, startPoint y: 149, endPoint x: 668, endPoint y: 149, distance: 63.7
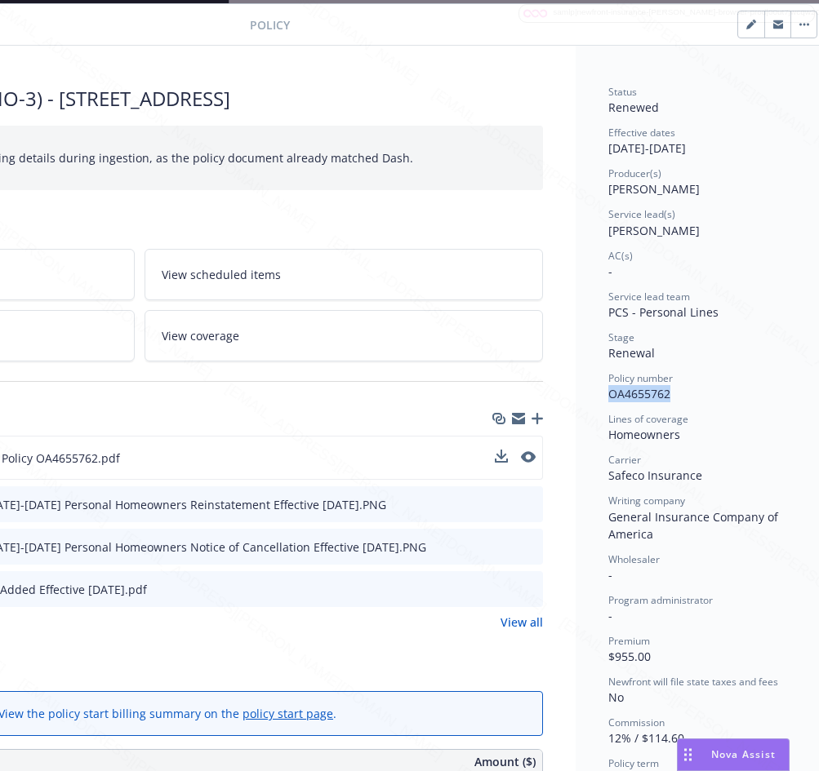
copy div "[DATE]"
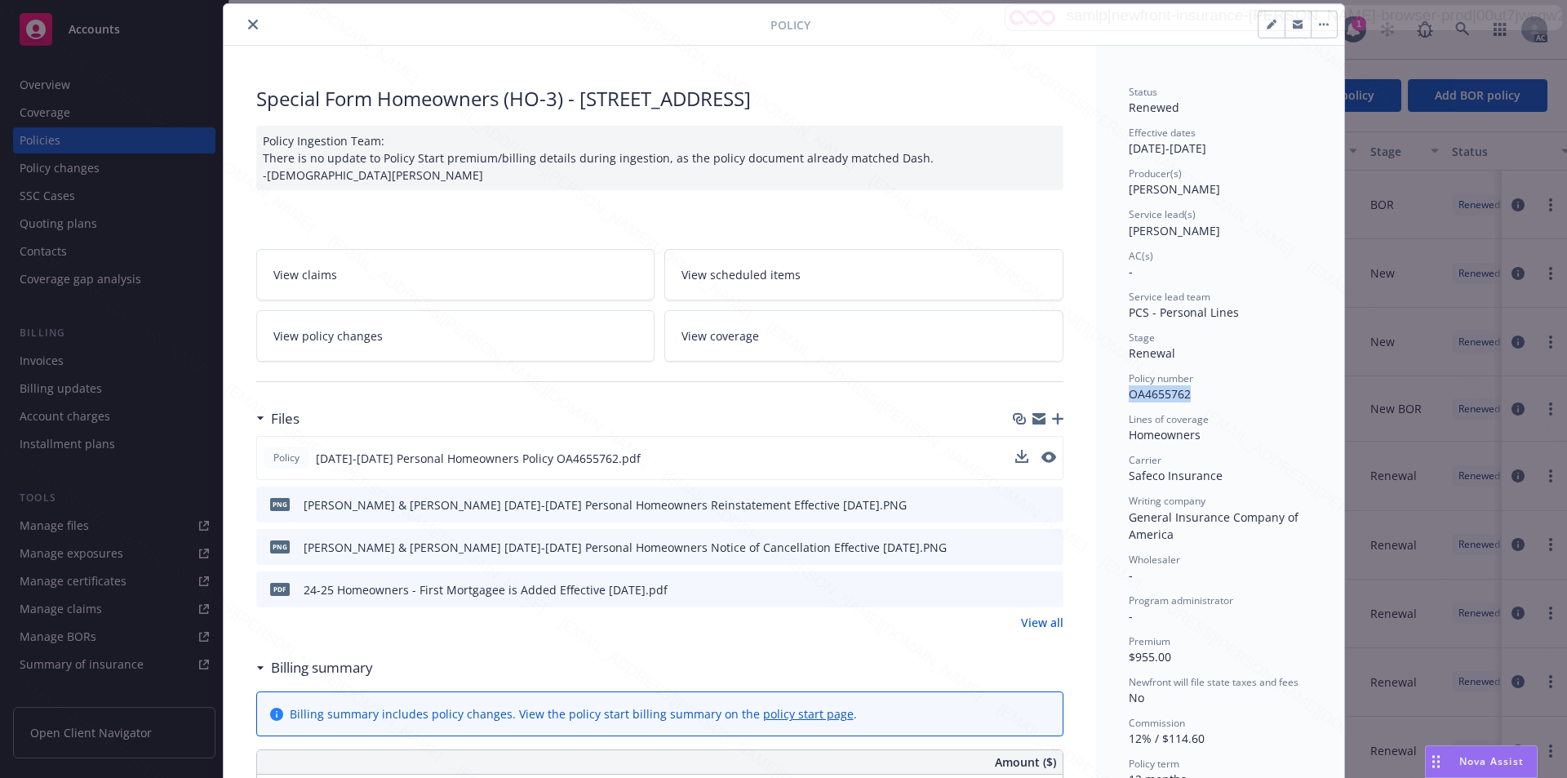
scroll to position [49, 0]
click at [248, 27] on icon "close" at bounding box center [253, 25] width 10 height 10
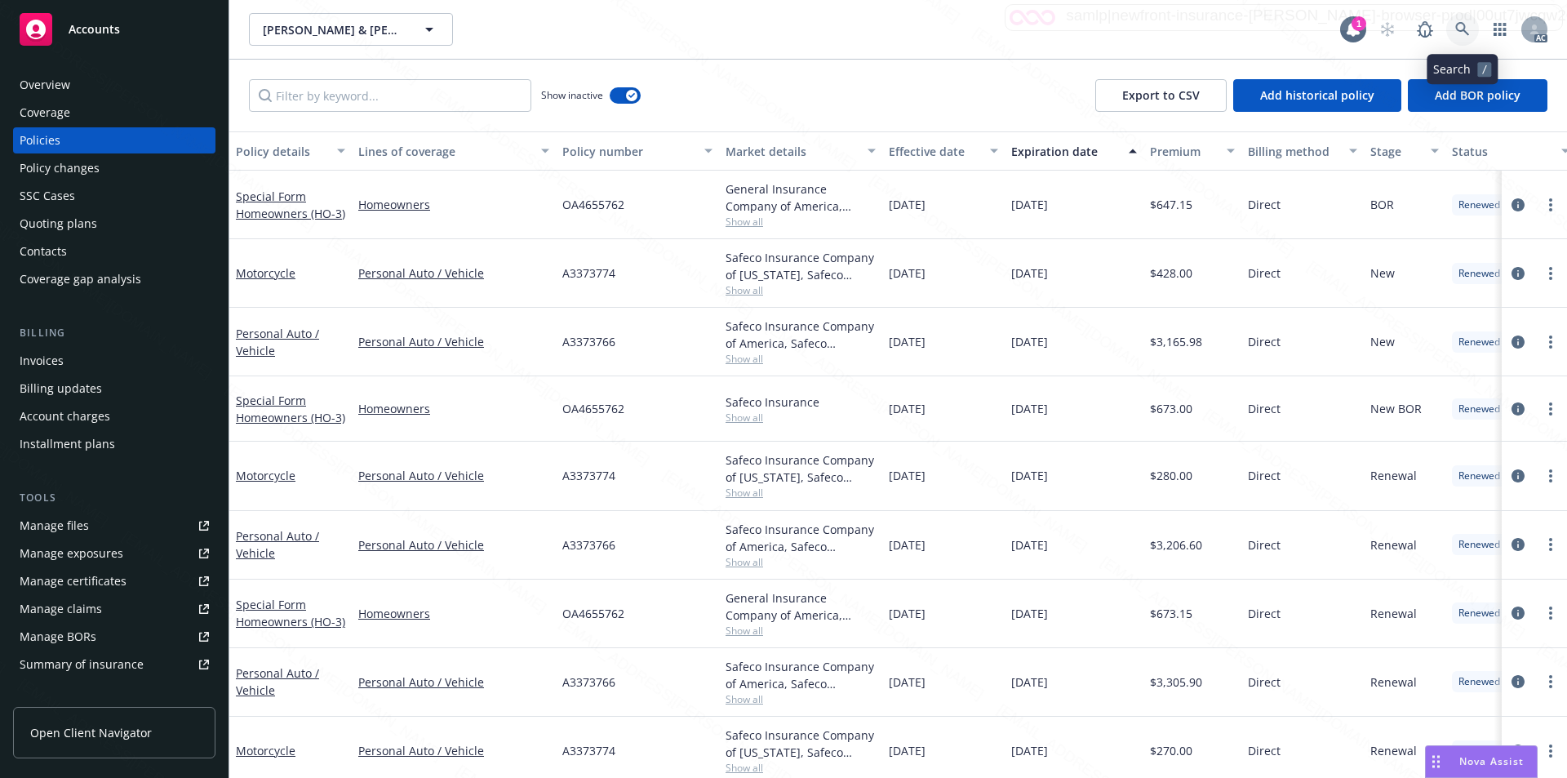
click at [1459, 26] on icon at bounding box center [1462, 29] width 15 height 15
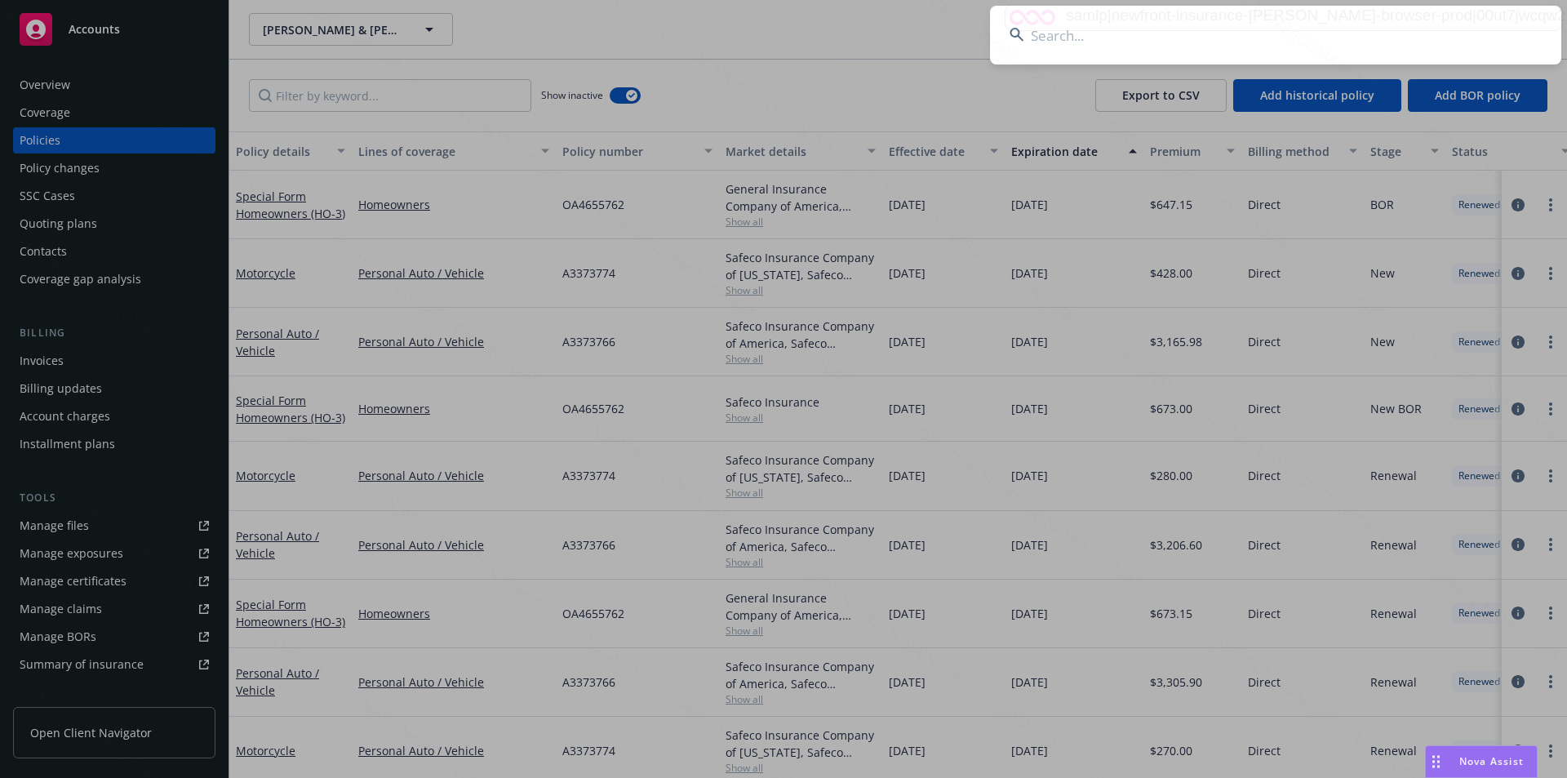
click at [1068, 38] on input at bounding box center [1275, 35] width 571 height 59
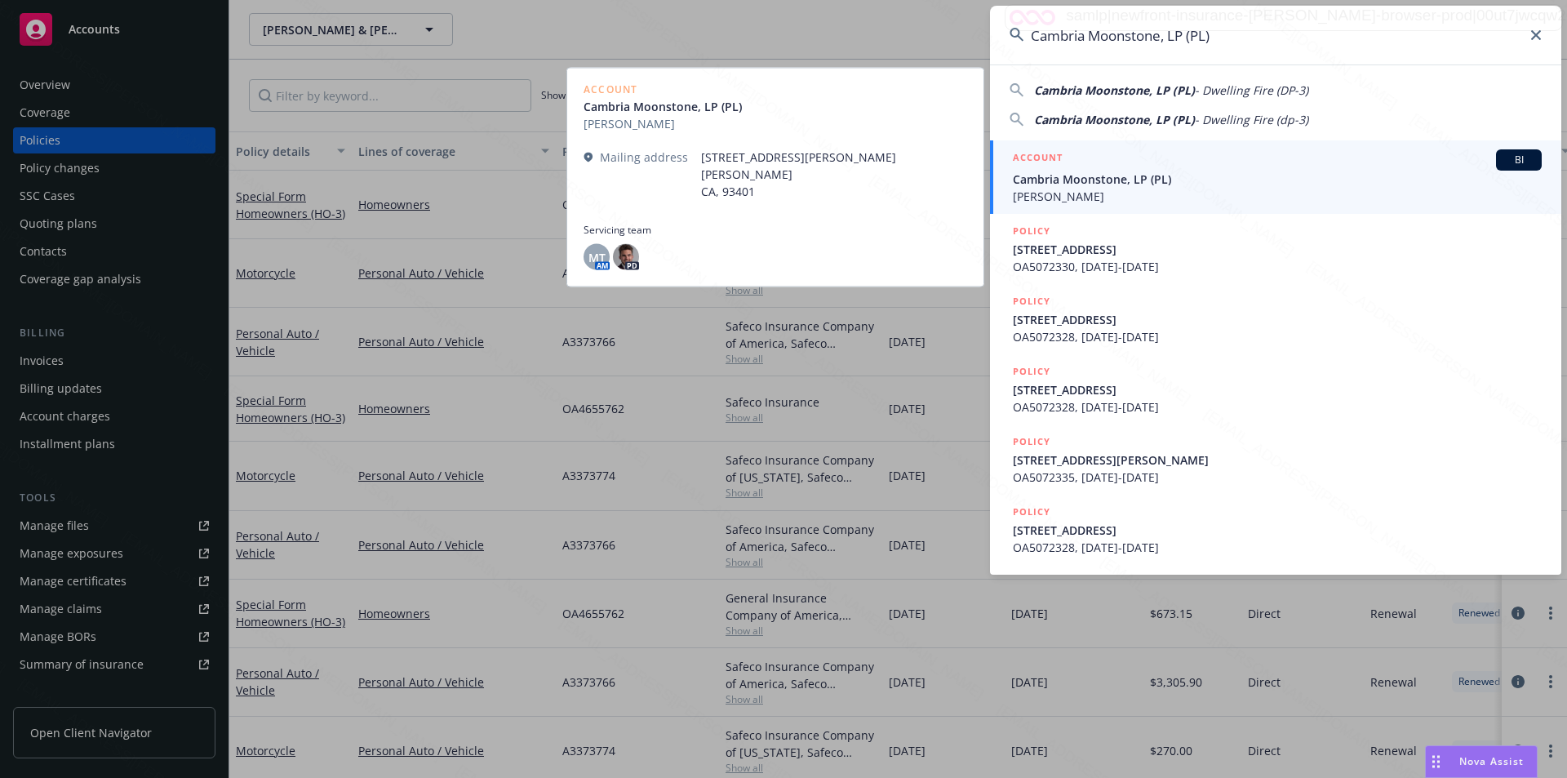
type input "Cambria Moonstone, LP (PL)"
click at [1065, 189] on span "[PERSON_NAME]" at bounding box center [1277, 196] width 529 height 17
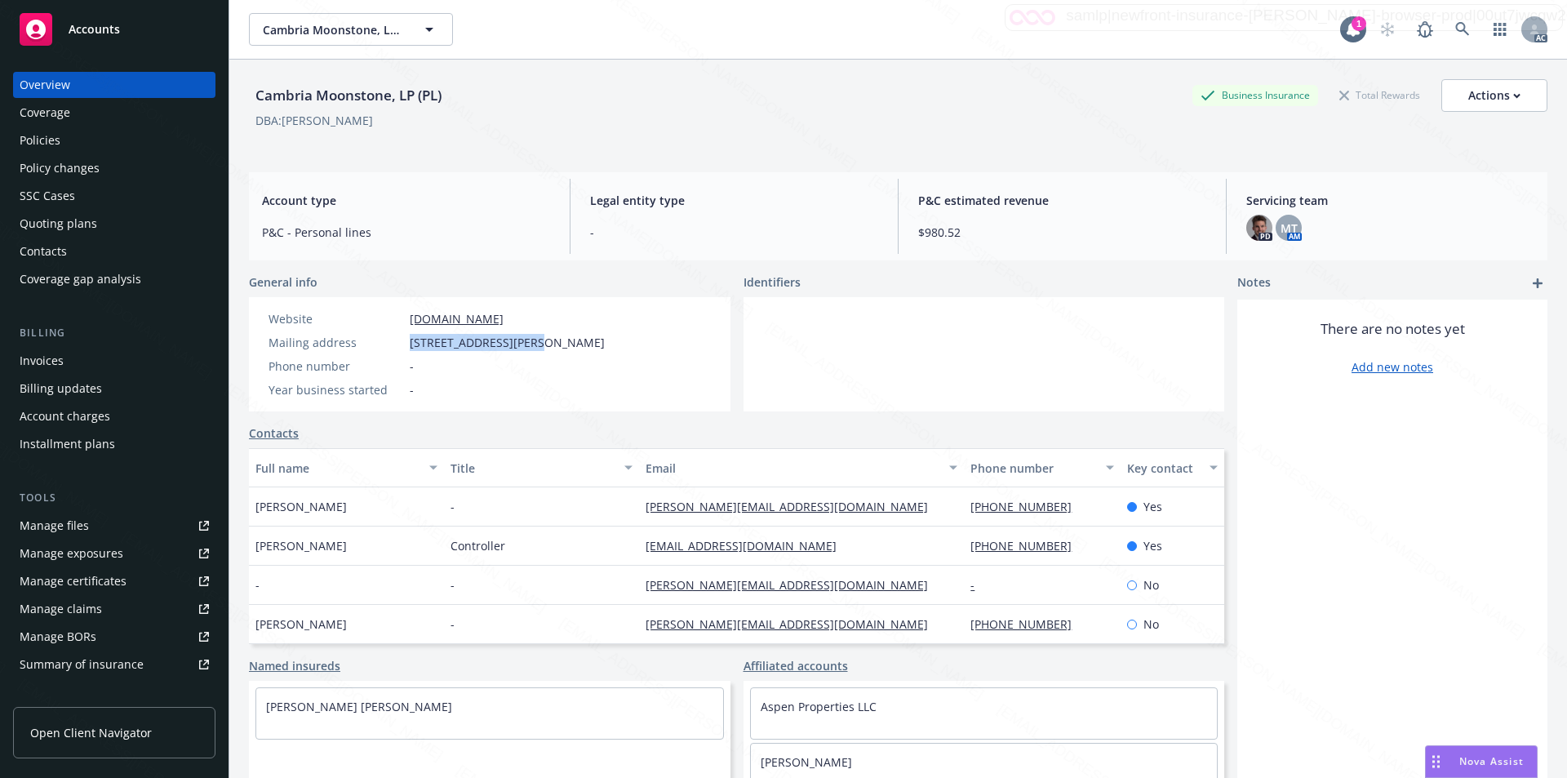
drag, startPoint x: 410, startPoint y: 341, endPoint x: 532, endPoint y: 346, distance: 122.5
click at [532, 346] on div "Mailing address [STREET_ADDRESS][PERSON_NAME]" at bounding box center [436, 342] width 349 height 17
copy span "[STREET_ADDRESS][PERSON_NAME]"
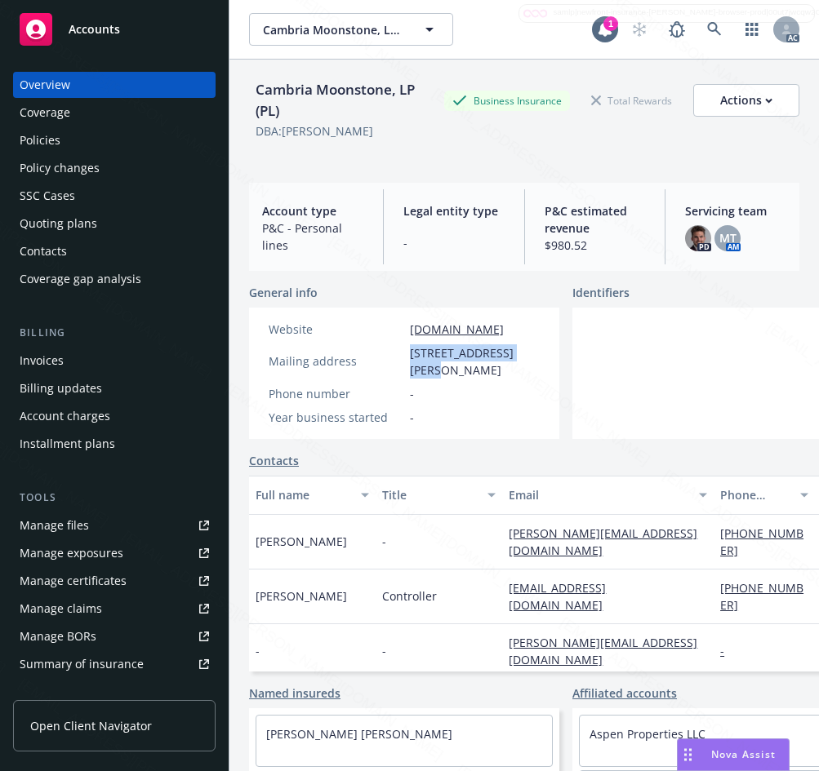
click at [53, 138] on div "Policies" at bounding box center [40, 140] width 41 height 26
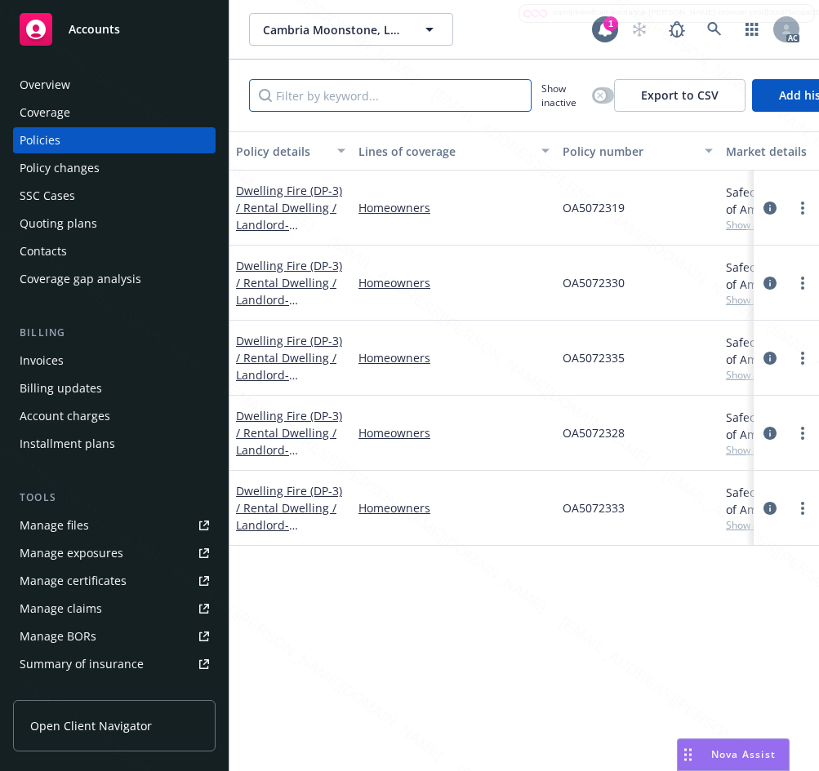
click at [302, 88] on input "Filter by keyword..." at bounding box center [390, 95] width 282 height 33
click at [300, 91] on input "Filter by keyword..." at bounding box center [390, 95] width 282 height 33
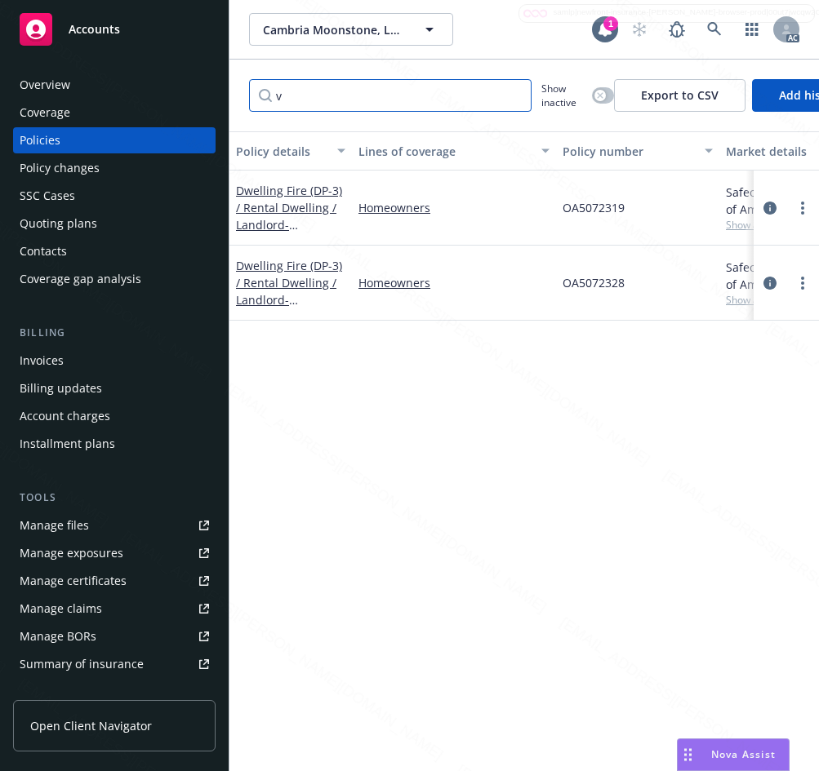
drag, startPoint x: 307, startPoint y: 91, endPoint x: 237, endPoint y: 103, distance: 70.3
click at [237, 103] on div "v Show inactive Export to CSV Add historical policy Add BOR policy" at bounding box center [523, 96] width 589 height 72
paste input "OA5072319"
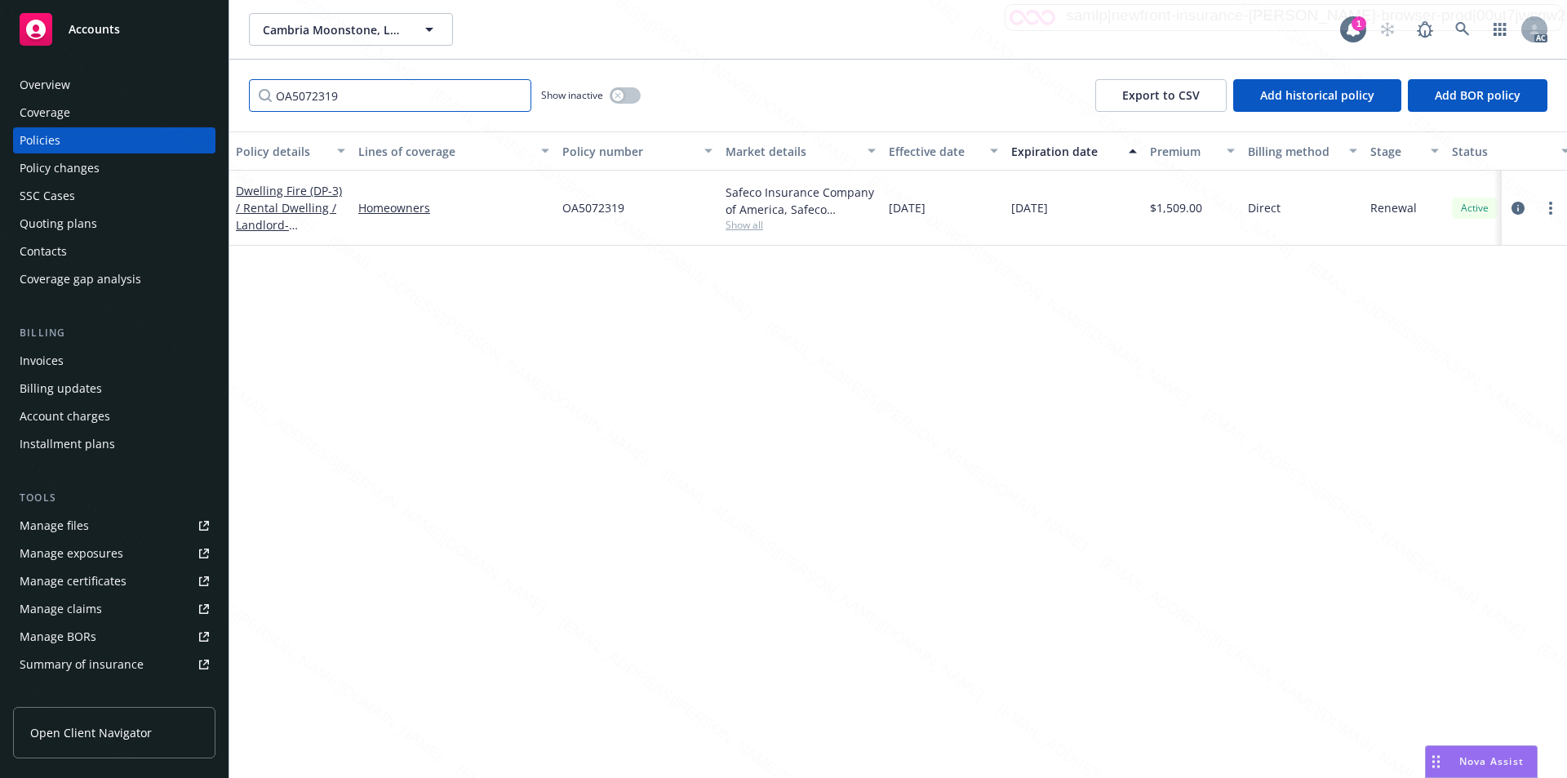
type input "OA5072319"
click at [620, 95] on icon "button" at bounding box center [618, 95] width 7 height 7
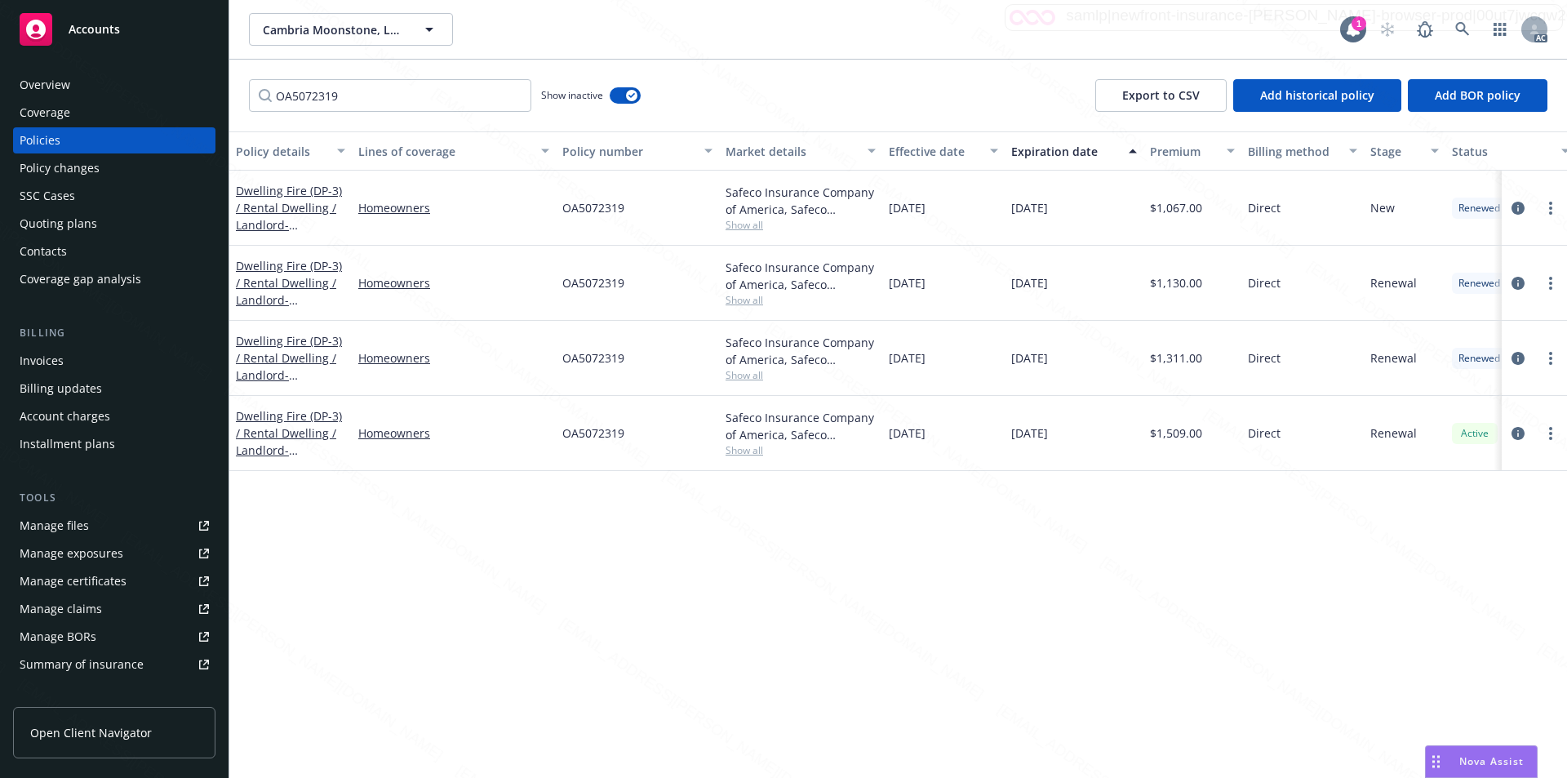
click at [1199, 372] on div "$1,311.00" at bounding box center [1192, 358] width 98 height 75
click at [277, 340] on div "Dwelling Fire (DP-3) / Rental Dwelling / Landlord - [STREET_ADDRESS]" at bounding box center [290, 357] width 109 height 51
click at [277, 347] on link "Dwelling Fire (DP-3) / Rental Dwelling / Landlord - [STREET_ADDRESS]" at bounding box center [289, 366] width 106 height 67
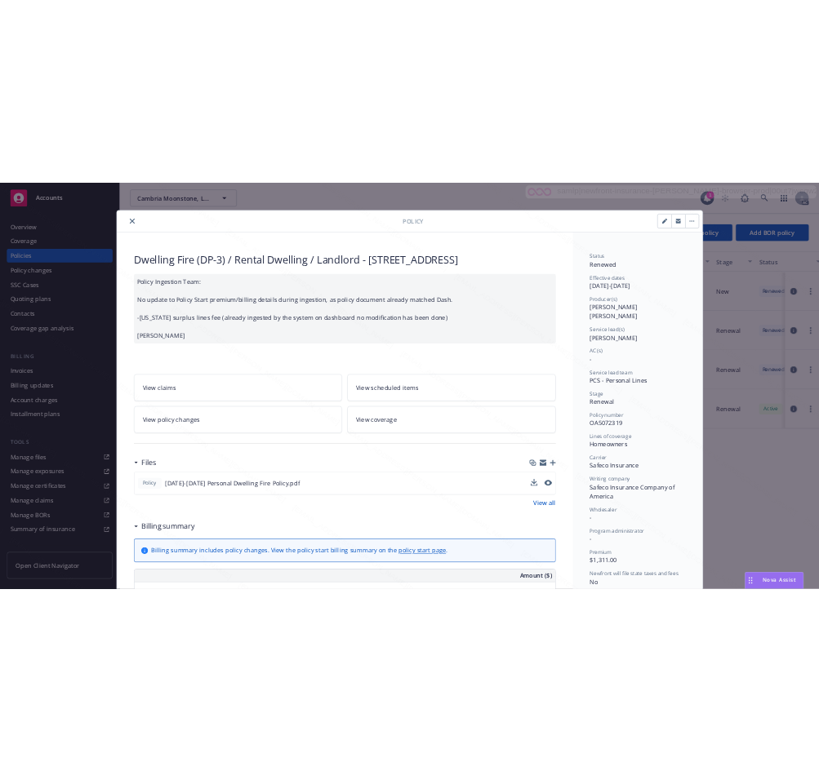
scroll to position [82, 0]
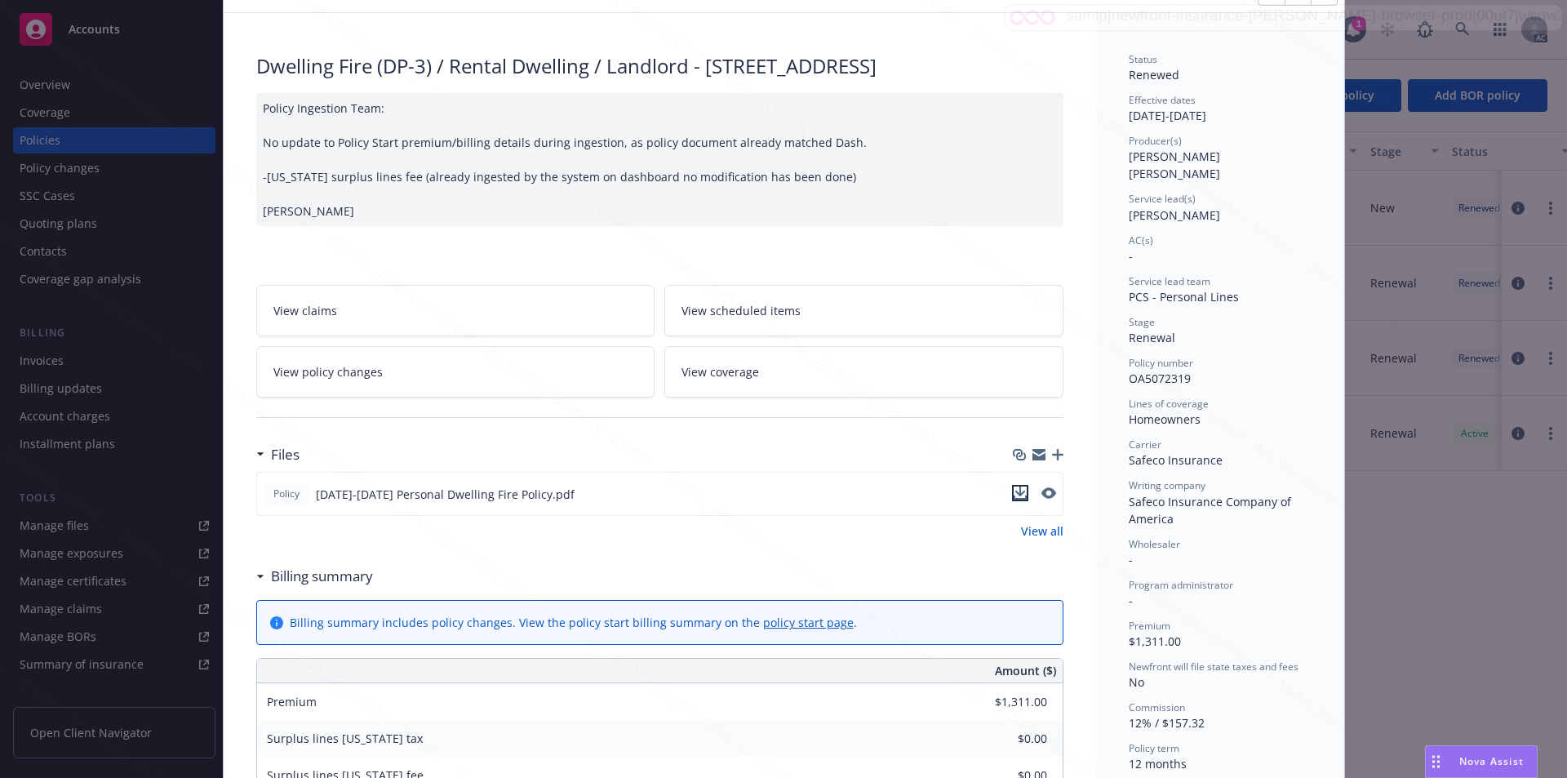
click at [1017, 496] on icon "download file" at bounding box center [1019, 491] width 11 height 10
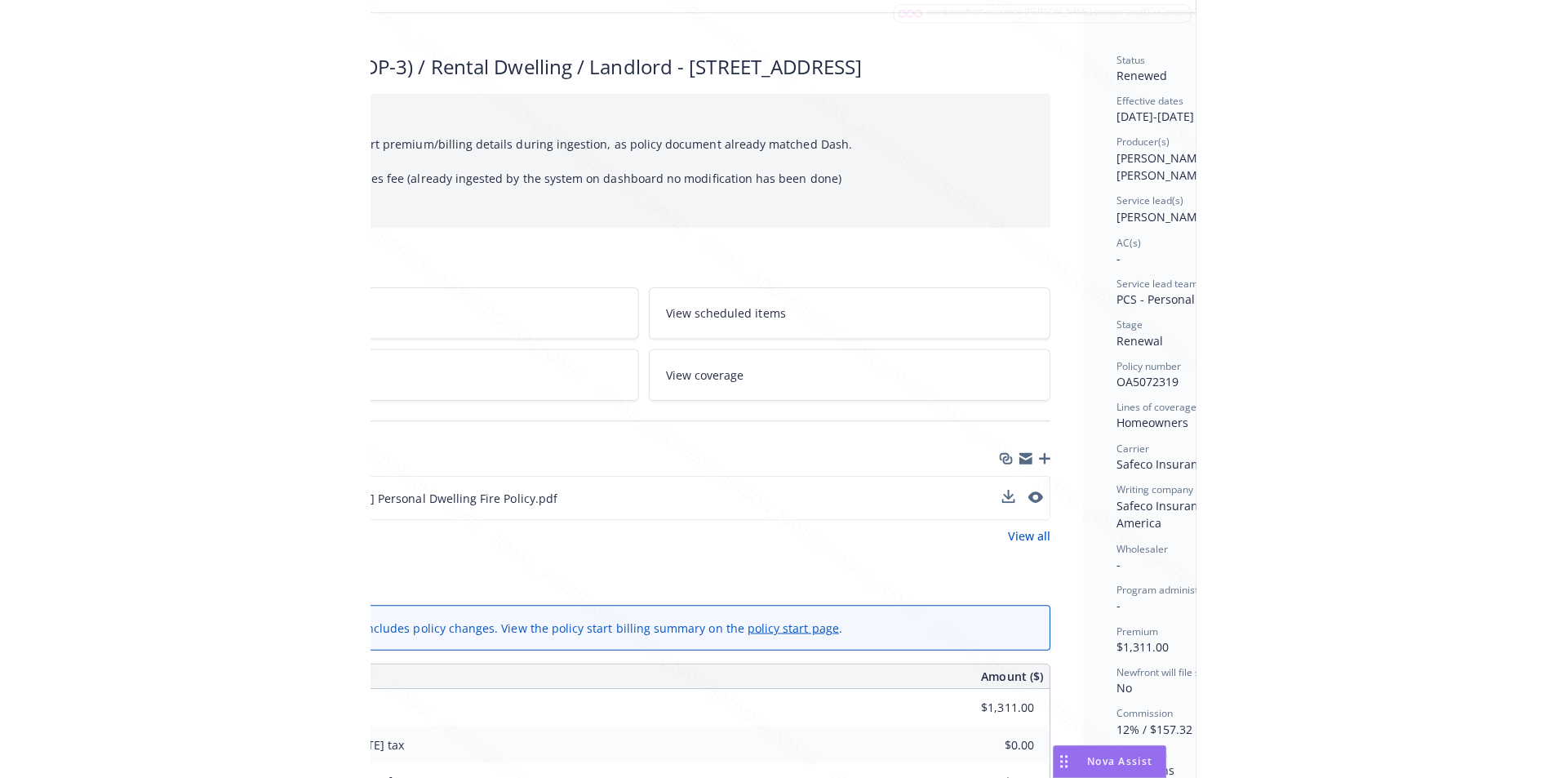
scroll to position [82, 316]
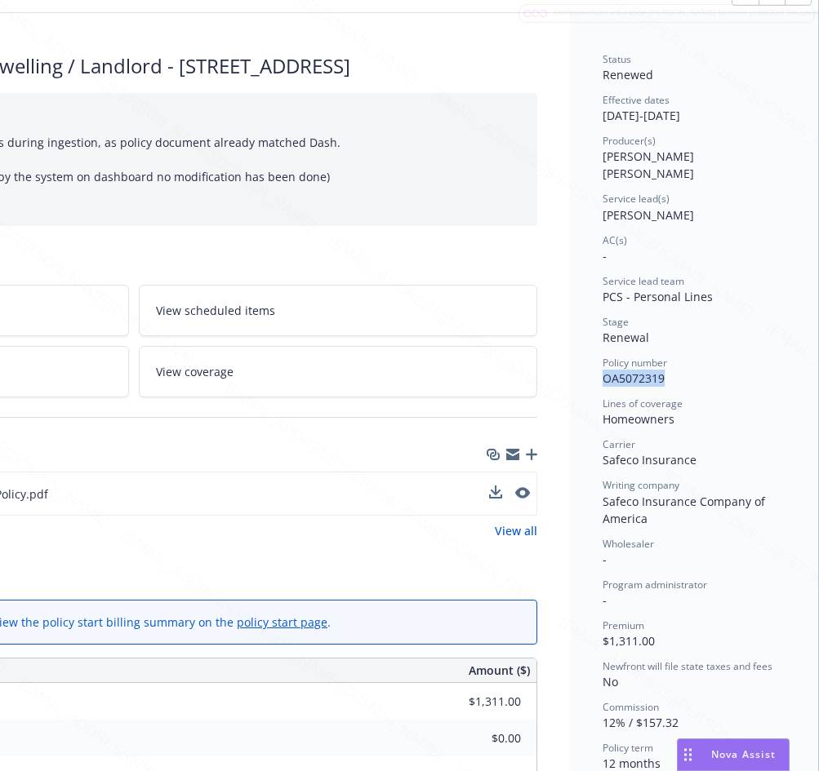
drag, startPoint x: 585, startPoint y: 359, endPoint x: 664, endPoint y: 358, distance: 79.2
copy span "OA5072319"
drag, startPoint x: 587, startPoint y: 114, endPoint x: 650, endPoint y: 117, distance: 63.7
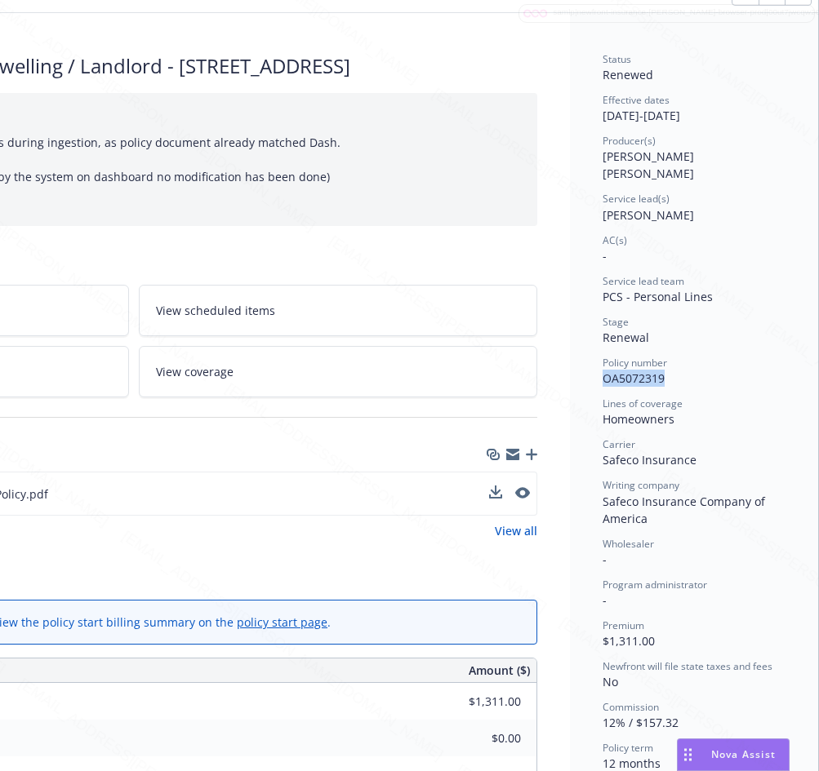
copy div "[DATE]"
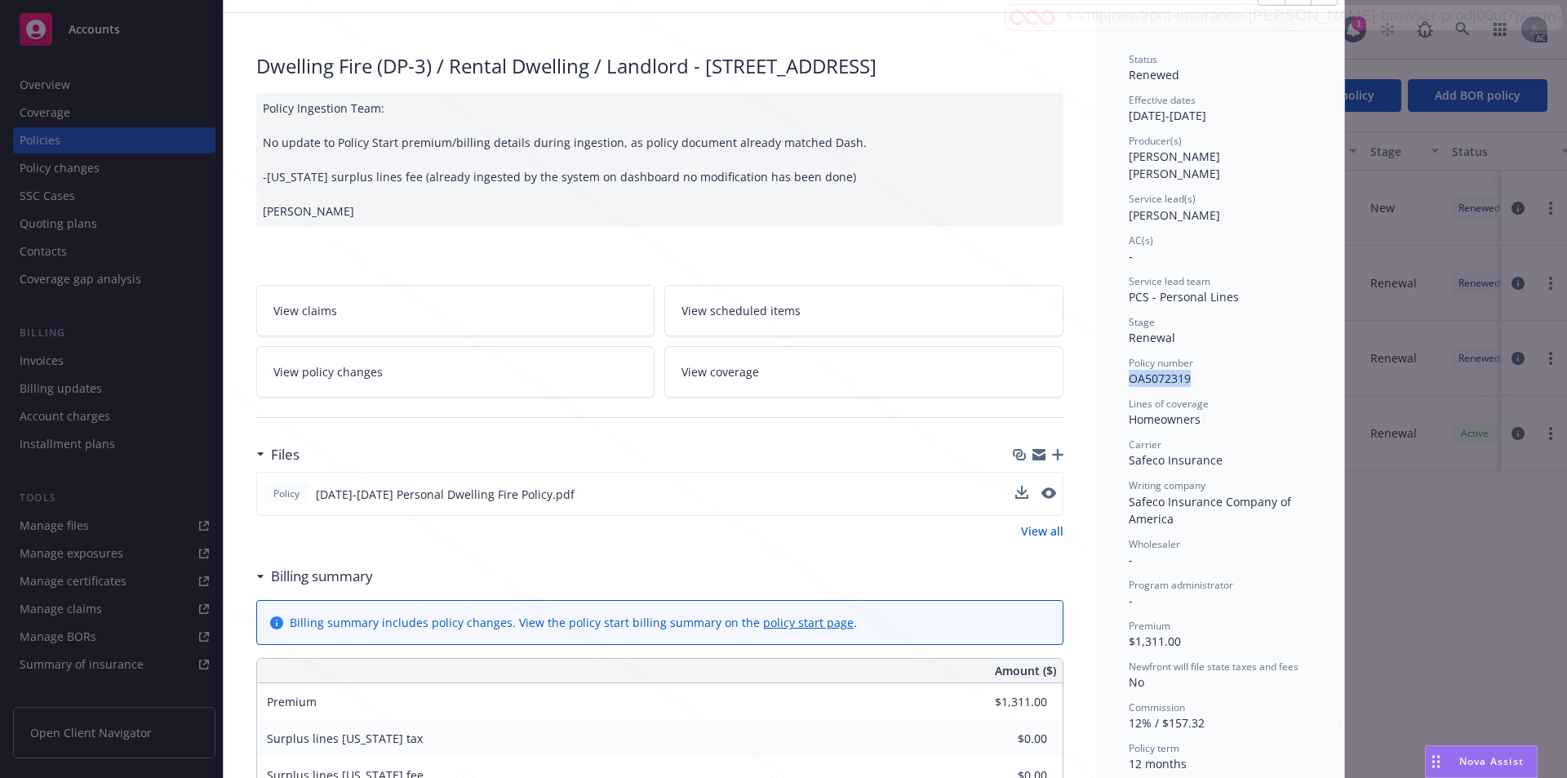
scroll to position [0, 0]
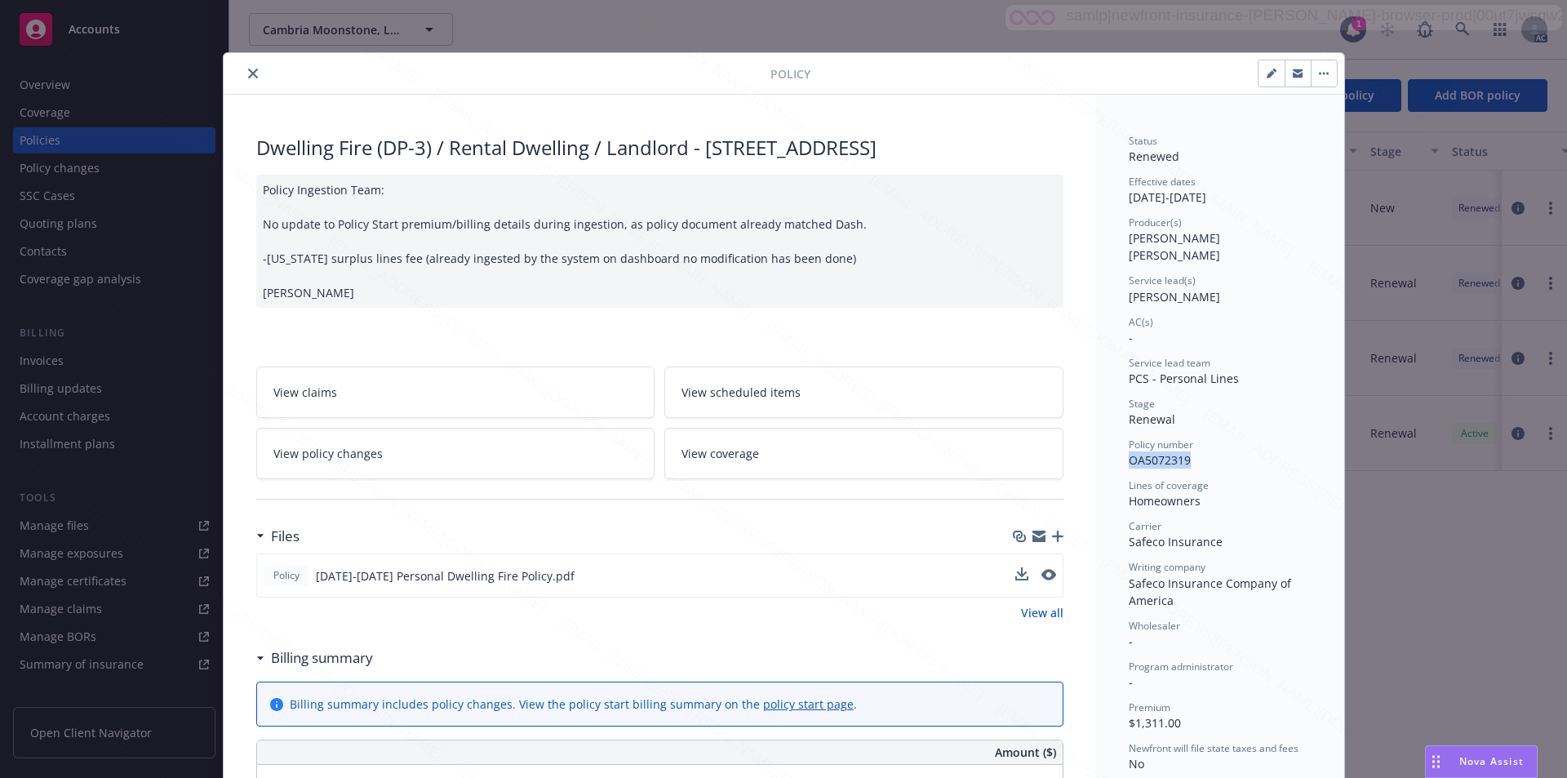
click at [1311, 74] on button "button" at bounding box center [1324, 73] width 26 height 26
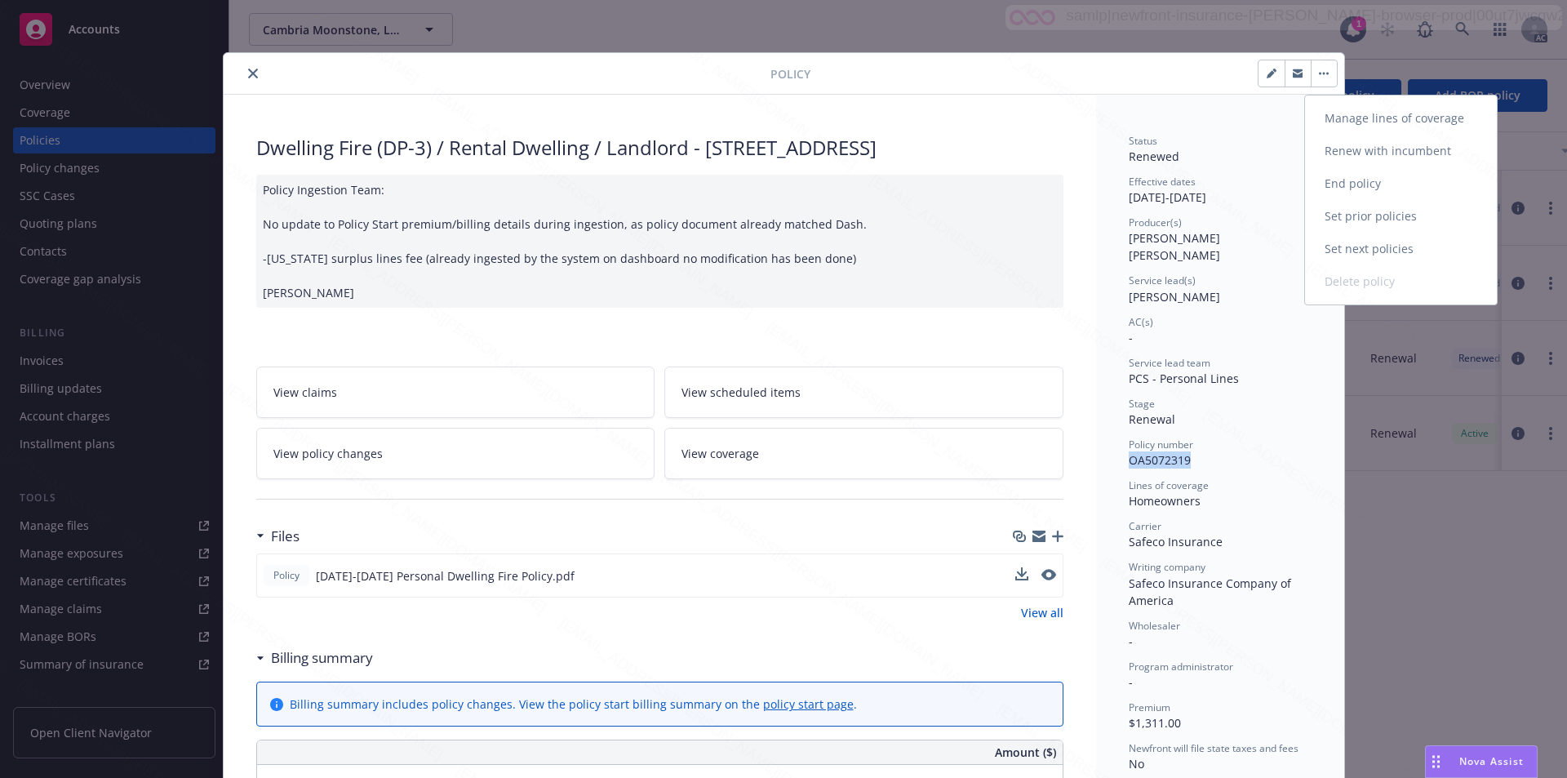
click at [1347, 183] on link "End policy" at bounding box center [1401, 183] width 192 height 33
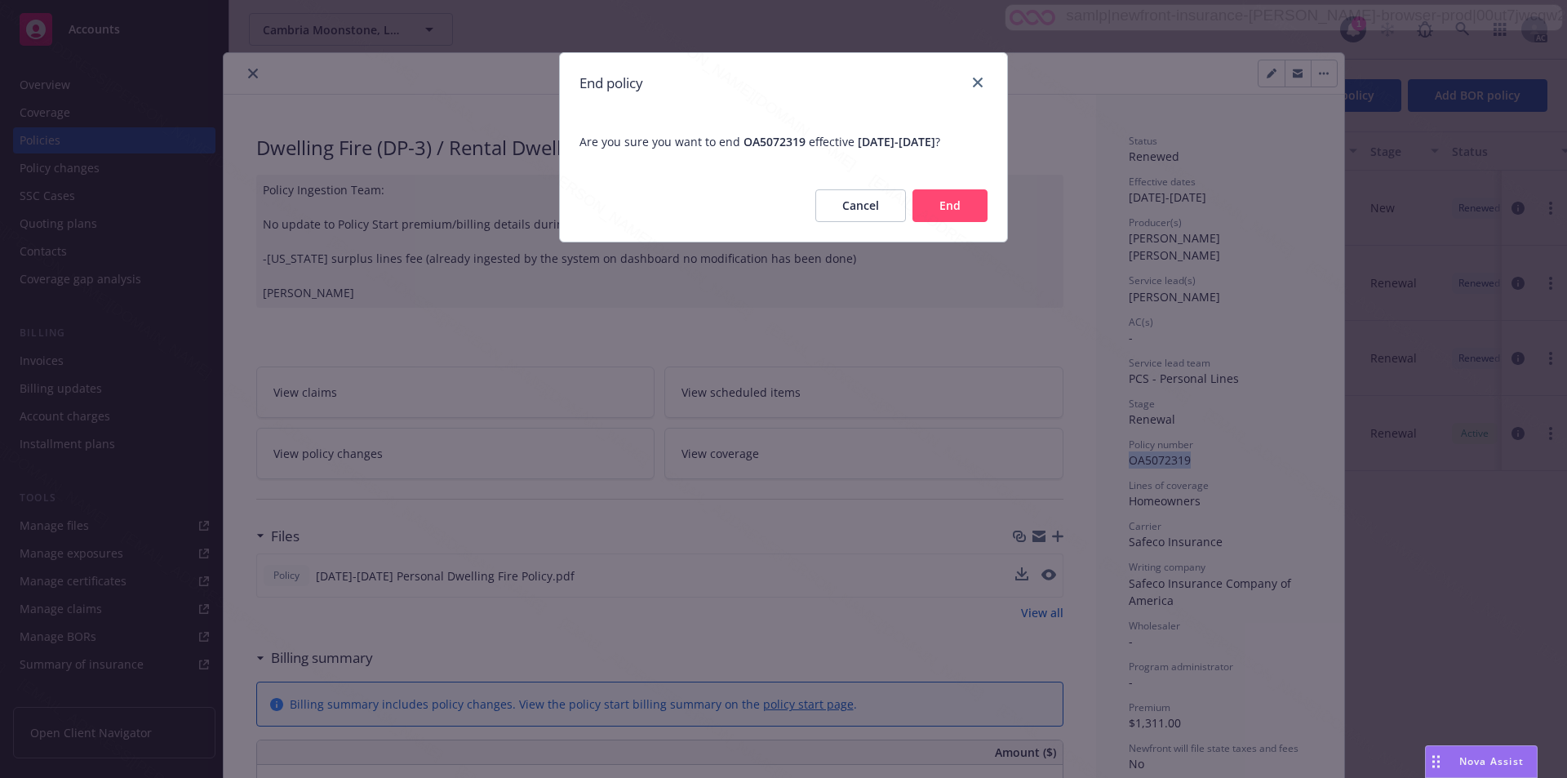
click at [957, 222] on button "End" at bounding box center [949, 205] width 75 height 33
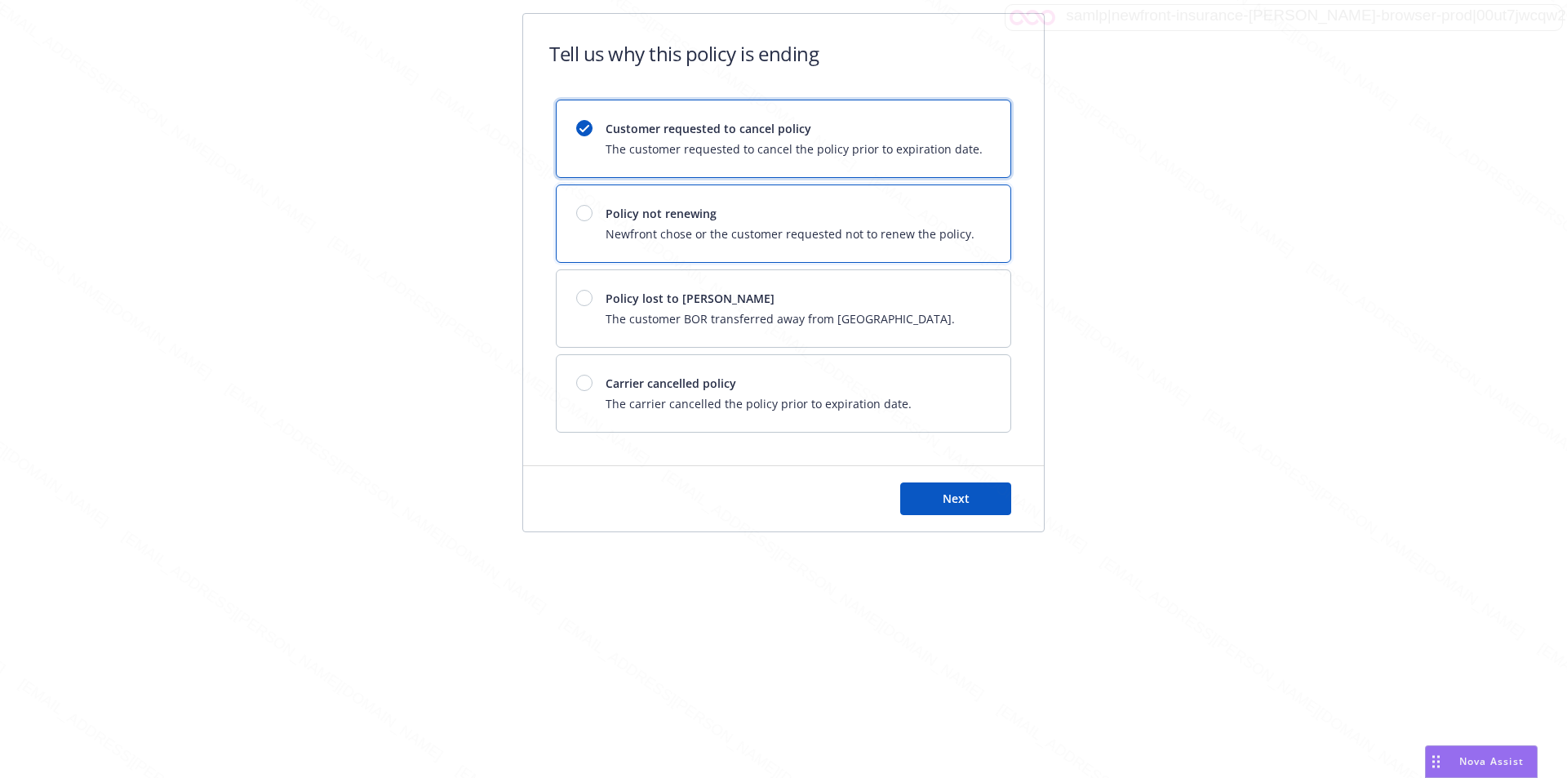
click at [800, 216] on span "Policy not renewing" at bounding box center [790, 213] width 369 height 17
click at [979, 498] on button "Next" at bounding box center [955, 498] width 111 height 33
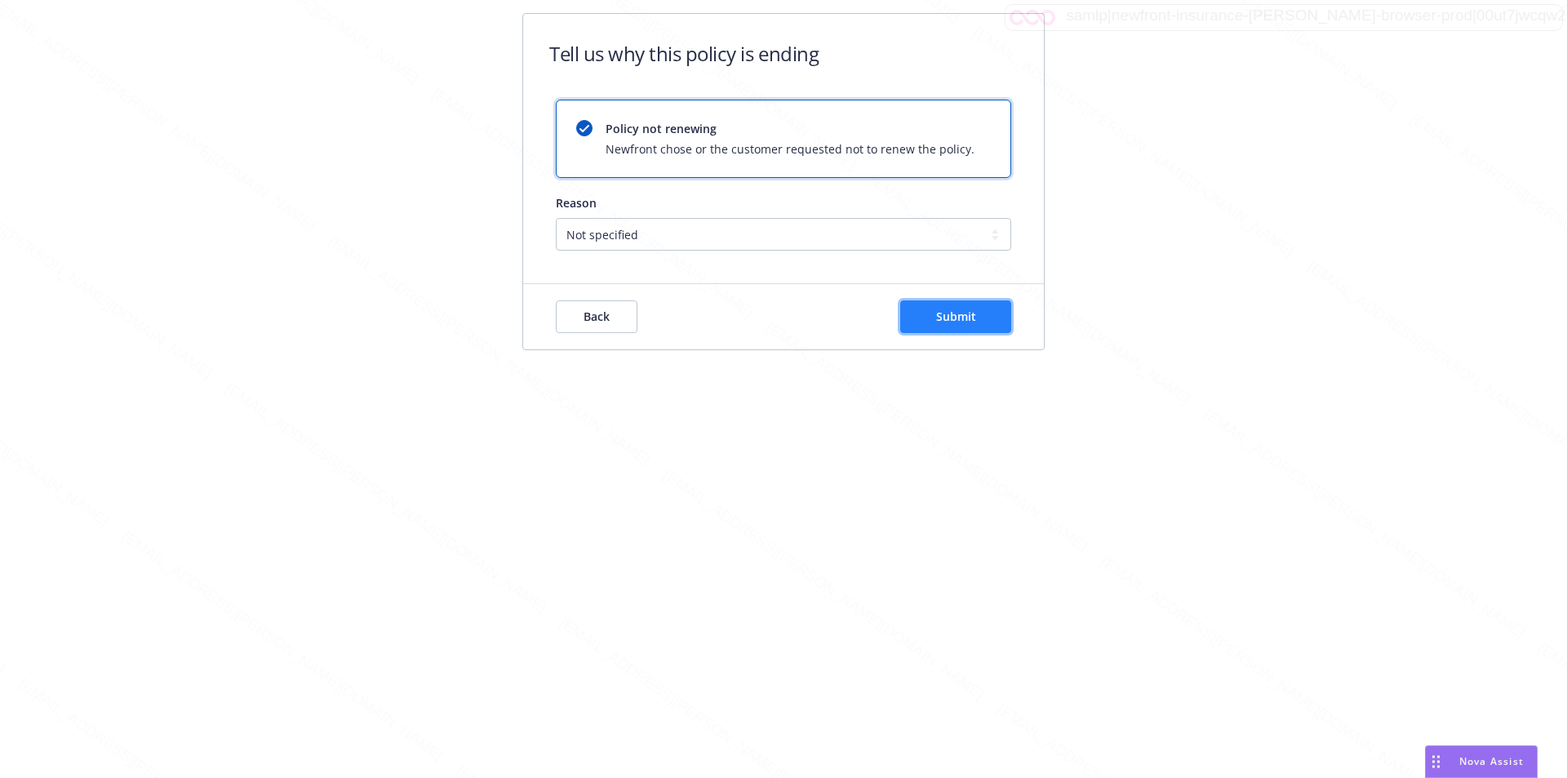
click at [966, 313] on span "Submit" at bounding box center [956, 317] width 40 height 16
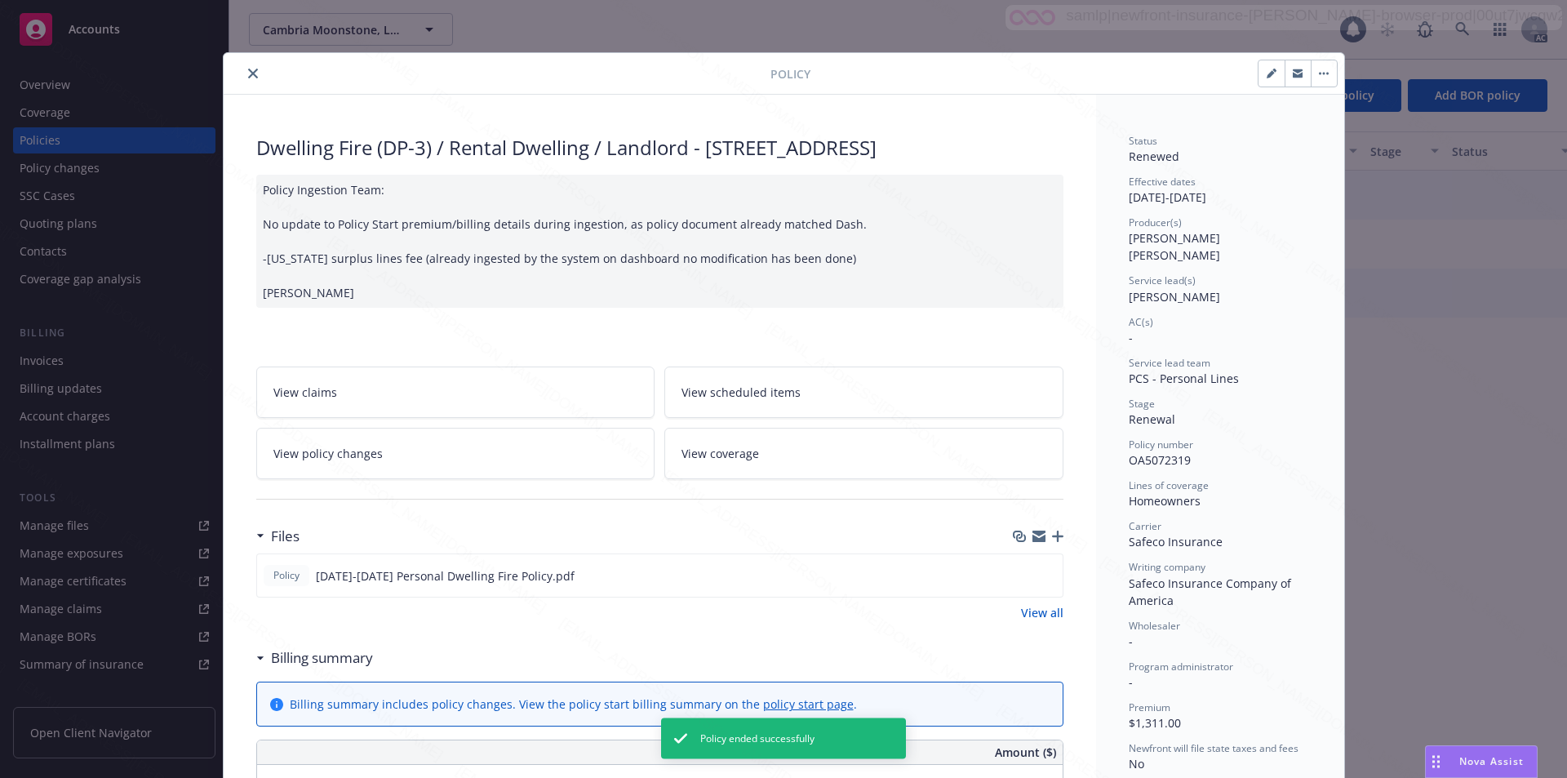
scroll to position [49, 0]
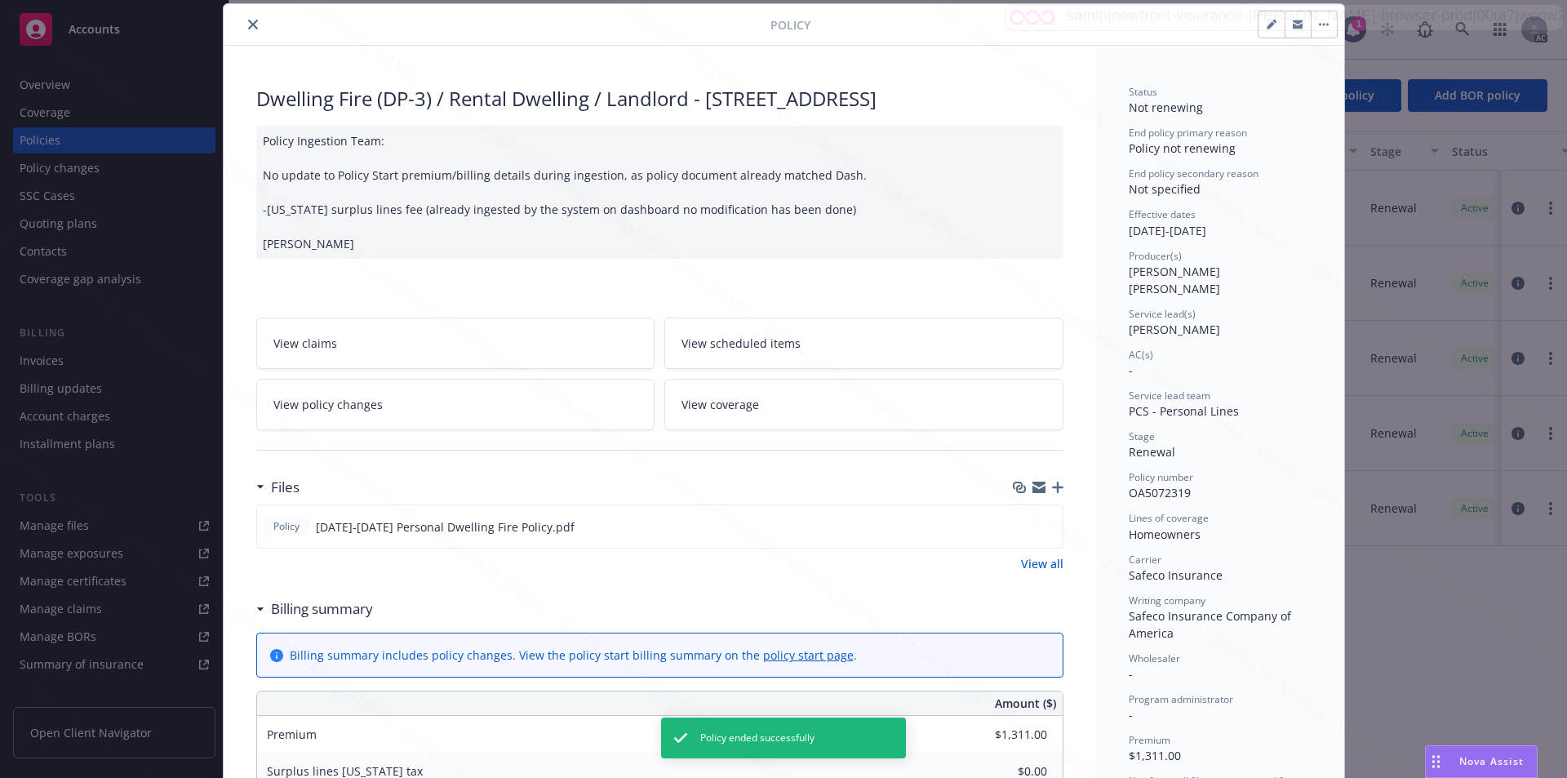
click at [248, 21] on icon "close" at bounding box center [253, 25] width 10 height 10
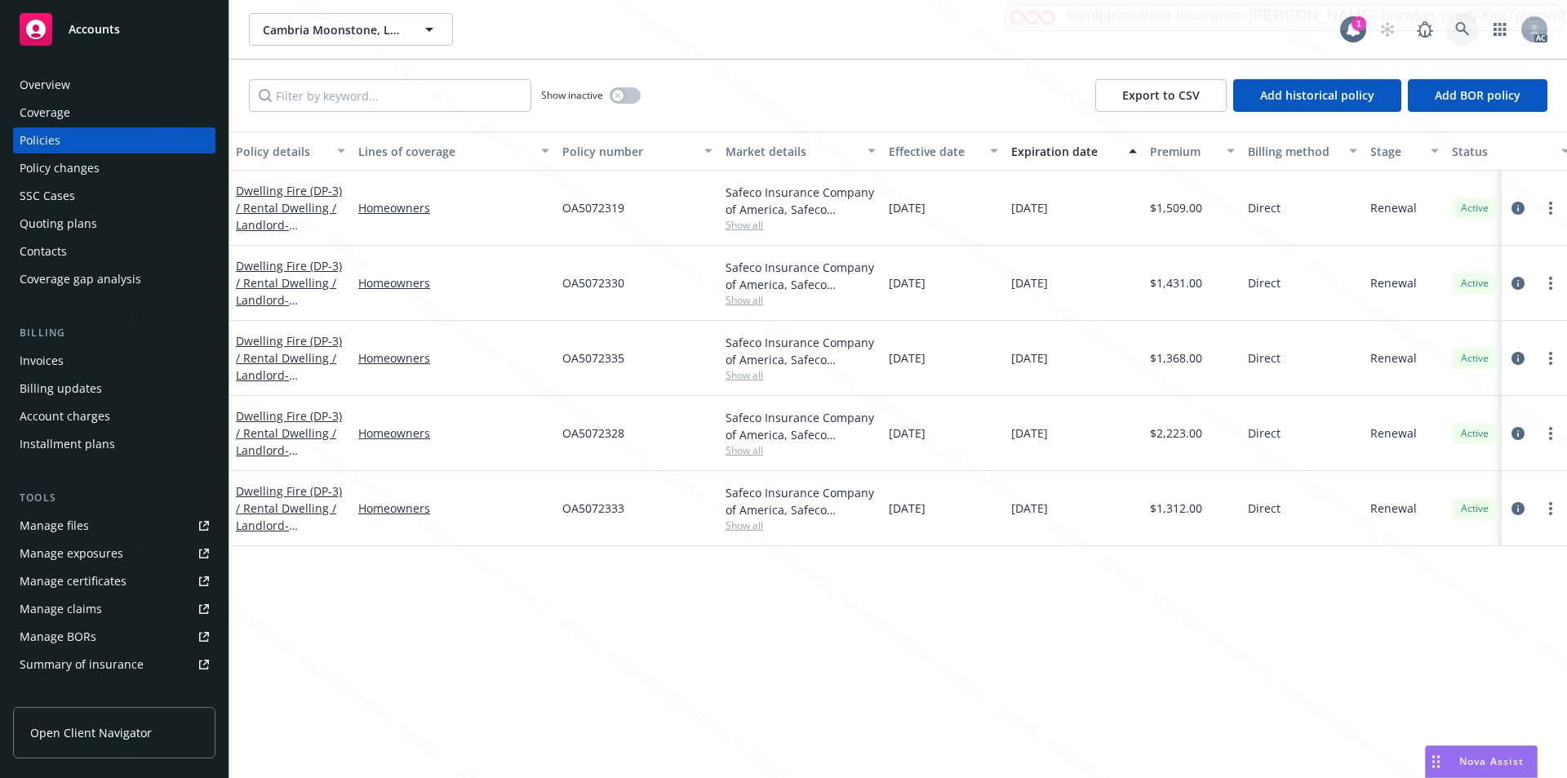
click at [1453, 29] on link at bounding box center [1462, 29] width 33 height 33
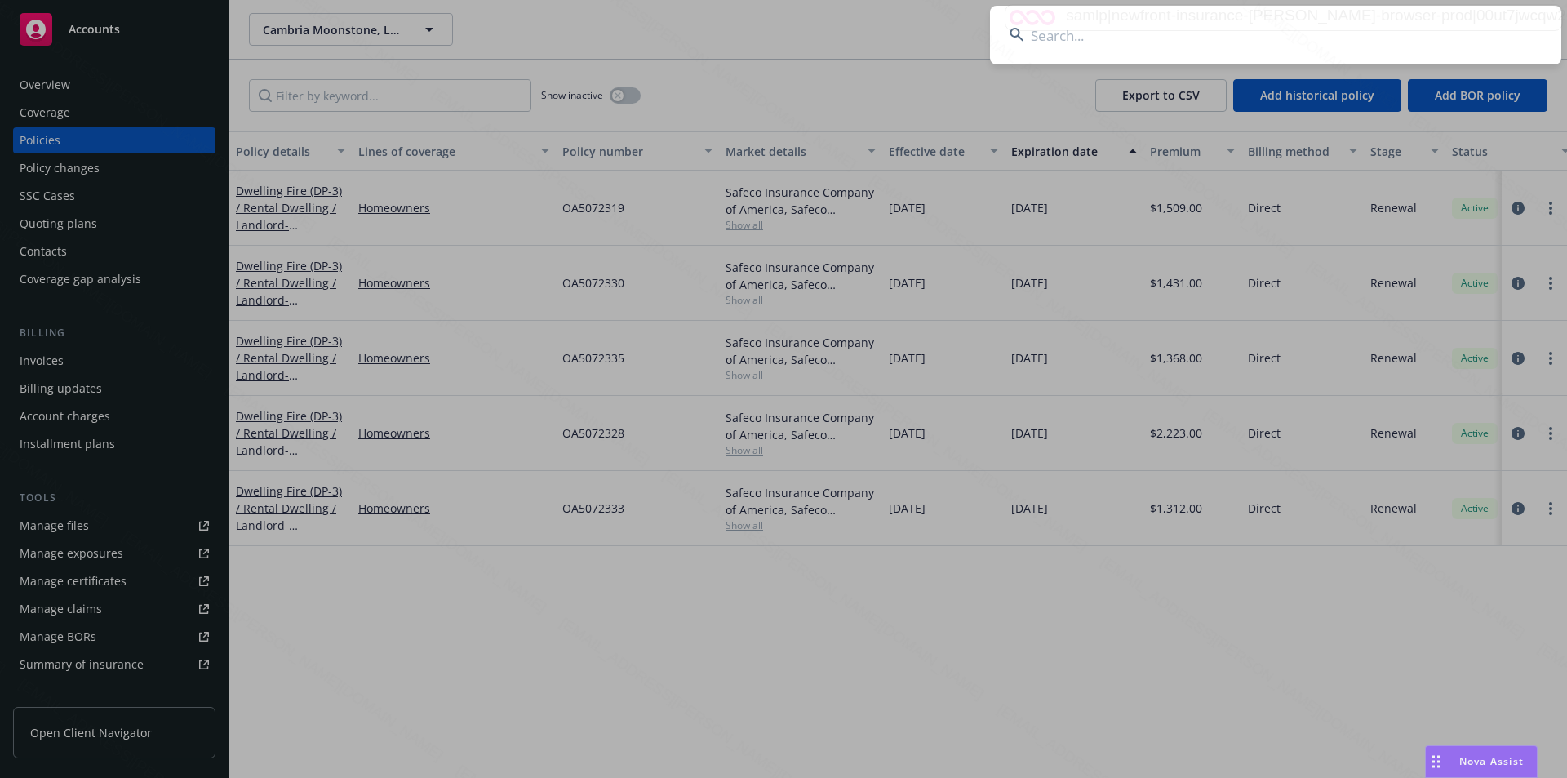
click at [1460, 29] on input at bounding box center [1275, 35] width 571 height 59
click at [1253, 40] on input at bounding box center [1275, 35] width 571 height 59
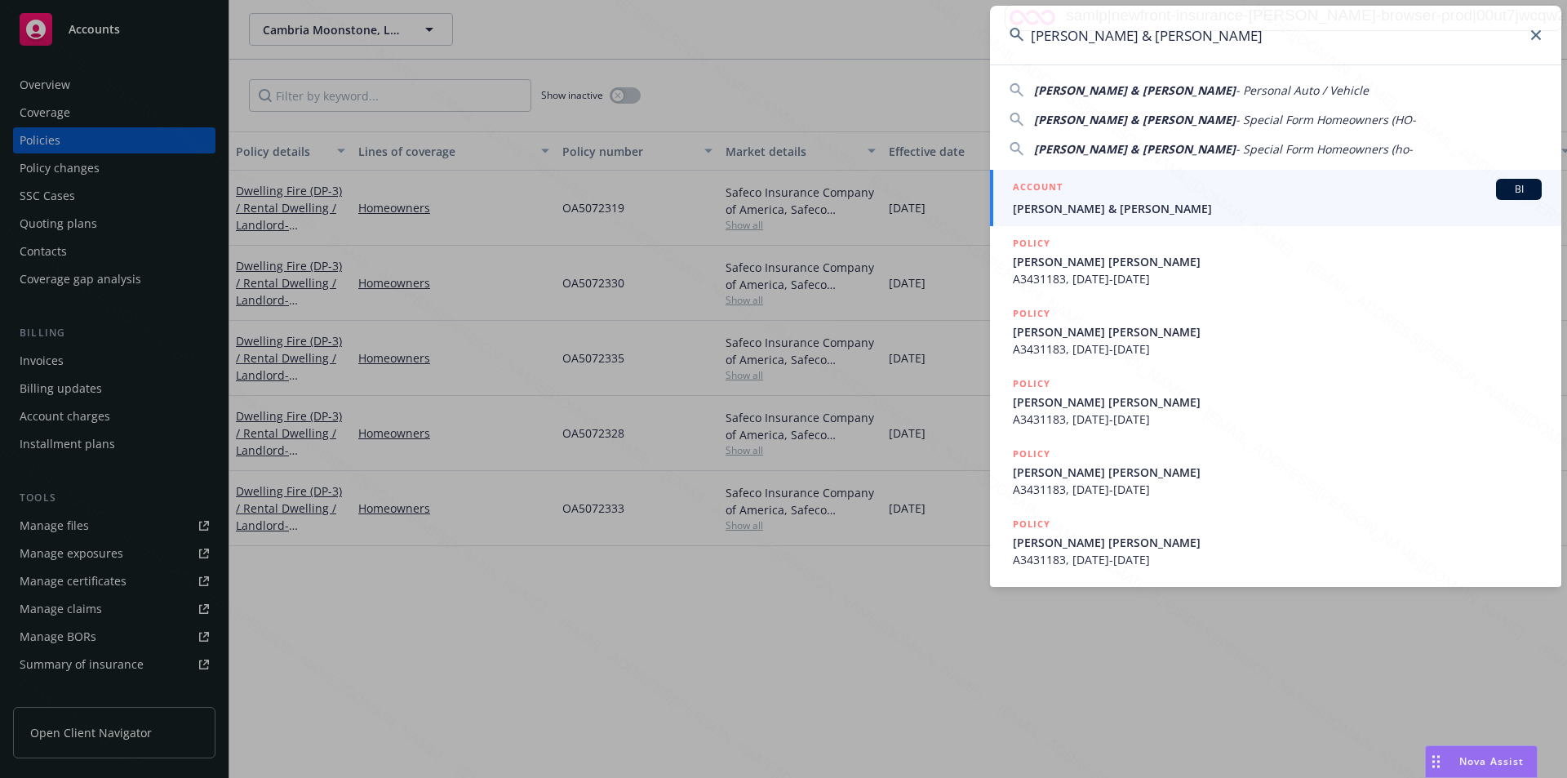
type input "[PERSON_NAME] & [PERSON_NAME]"
click at [1068, 206] on span "[PERSON_NAME] & [PERSON_NAME]" at bounding box center [1277, 208] width 529 height 17
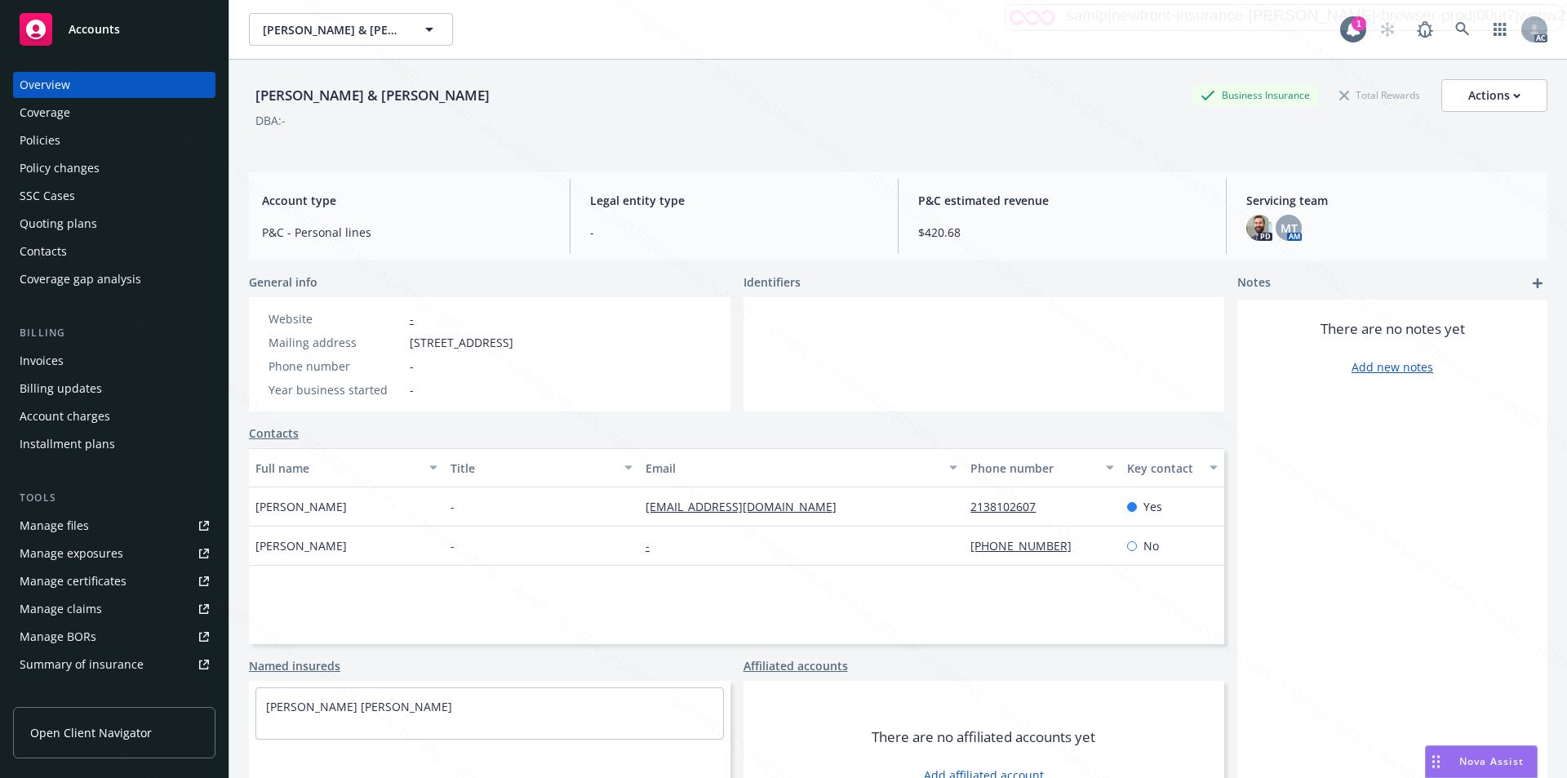
drag, startPoint x: 420, startPoint y: 342, endPoint x: 530, endPoint y: 348, distance: 109.6
click at [520, 348] on div "Mailing address [STREET_ADDRESS]" at bounding box center [391, 342] width 258 height 17
copy div "[STREET_ADDRESS]"
click at [50, 141] on div "Policies" at bounding box center [40, 140] width 41 height 26
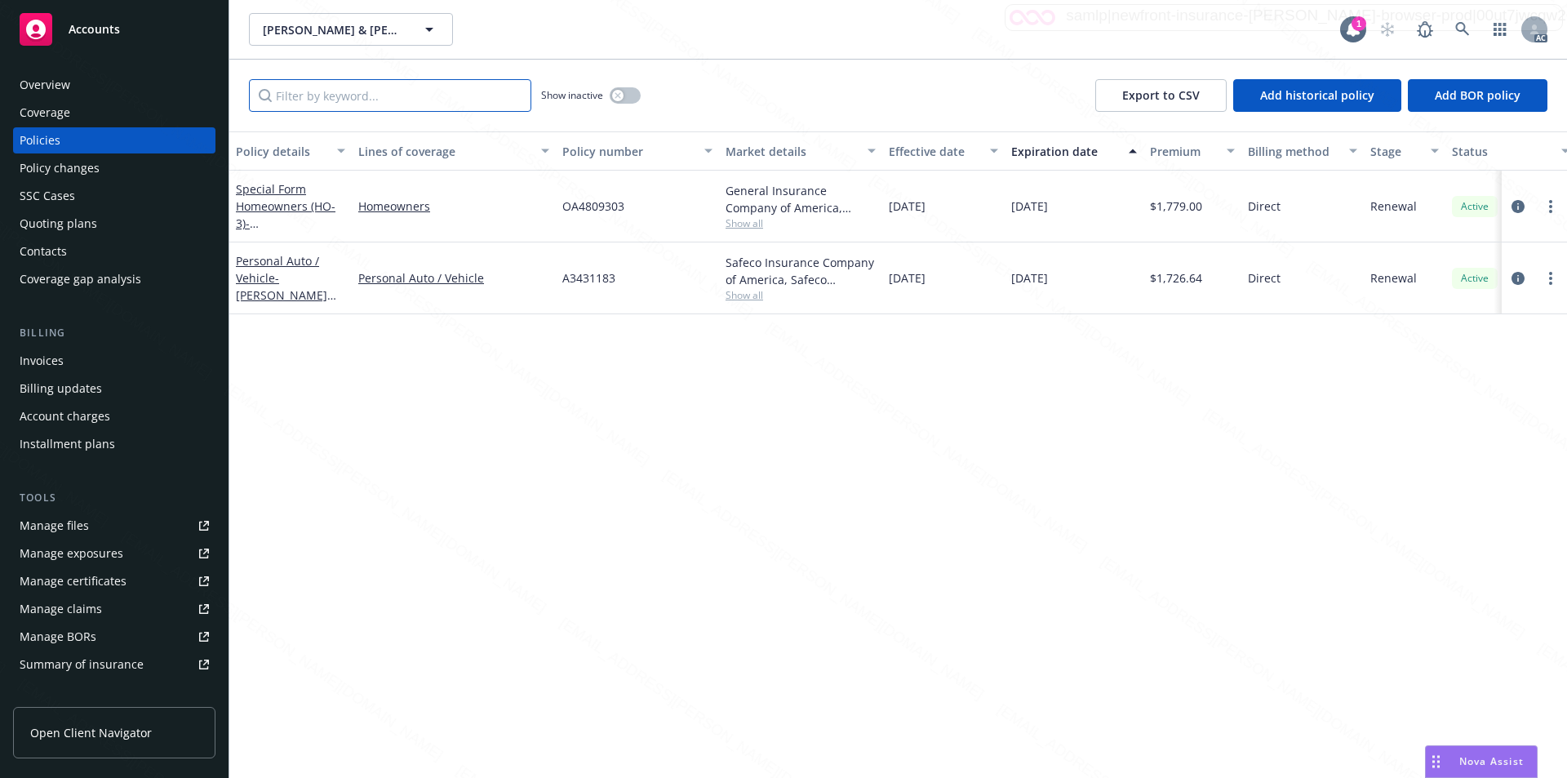
click at [408, 95] on input "Filter by keyword..." at bounding box center [390, 95] width 282 height 33
paste input "A3431183"
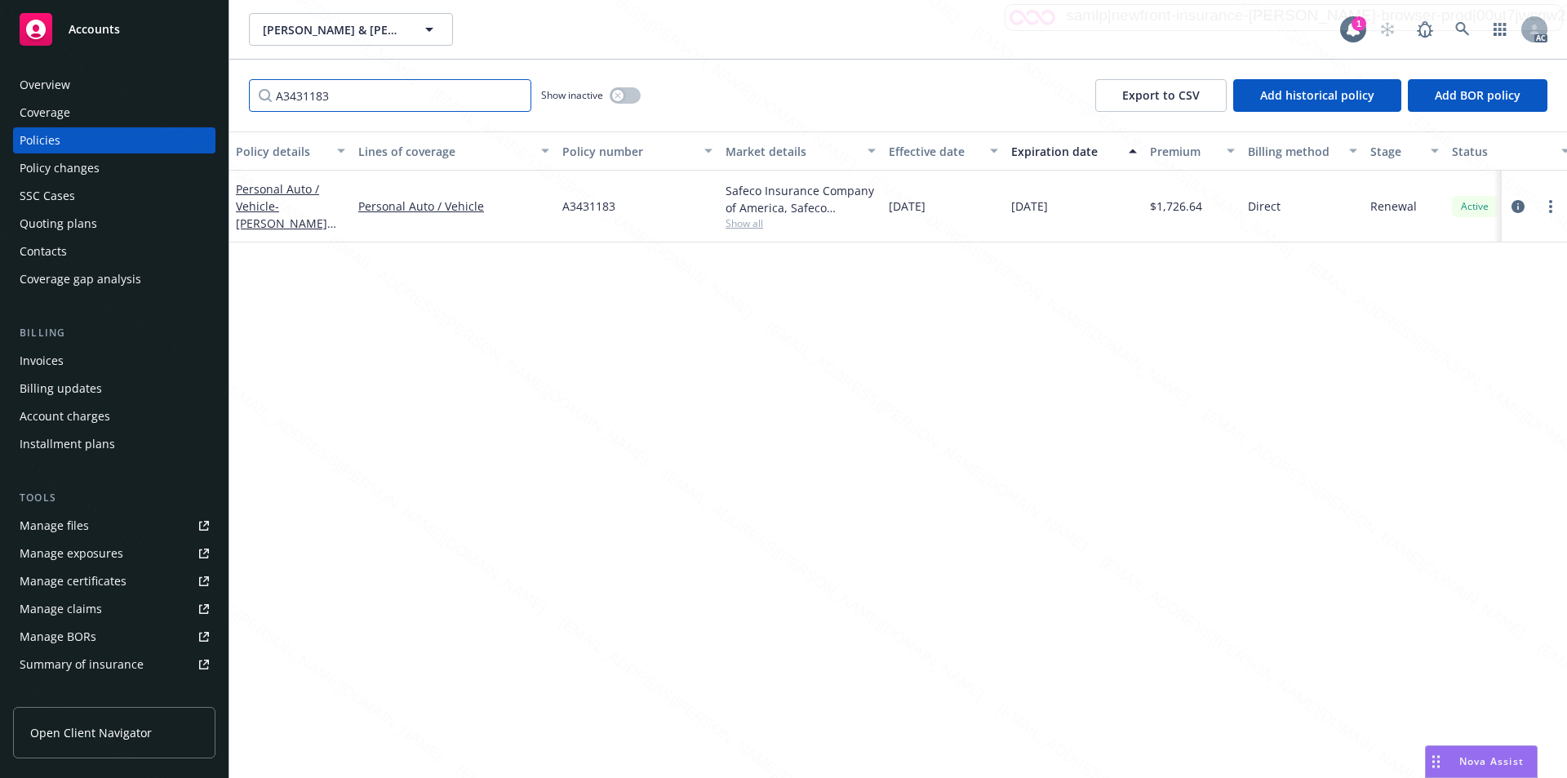
type input "A3431183"
click at [615, 94] on icon "button" at bounding box center [618, 95] width 7 height 7
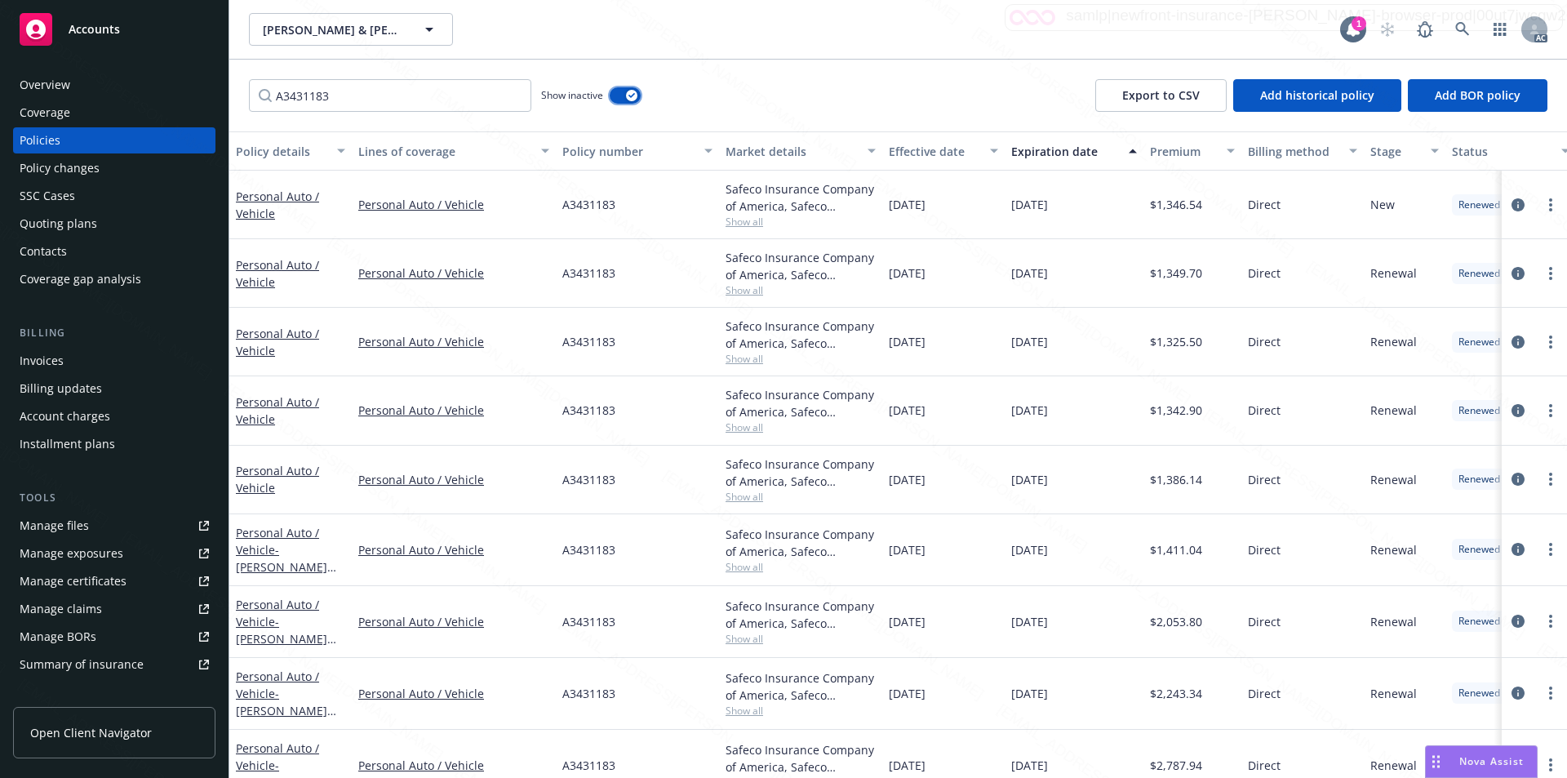
scroll to position [108, 0]
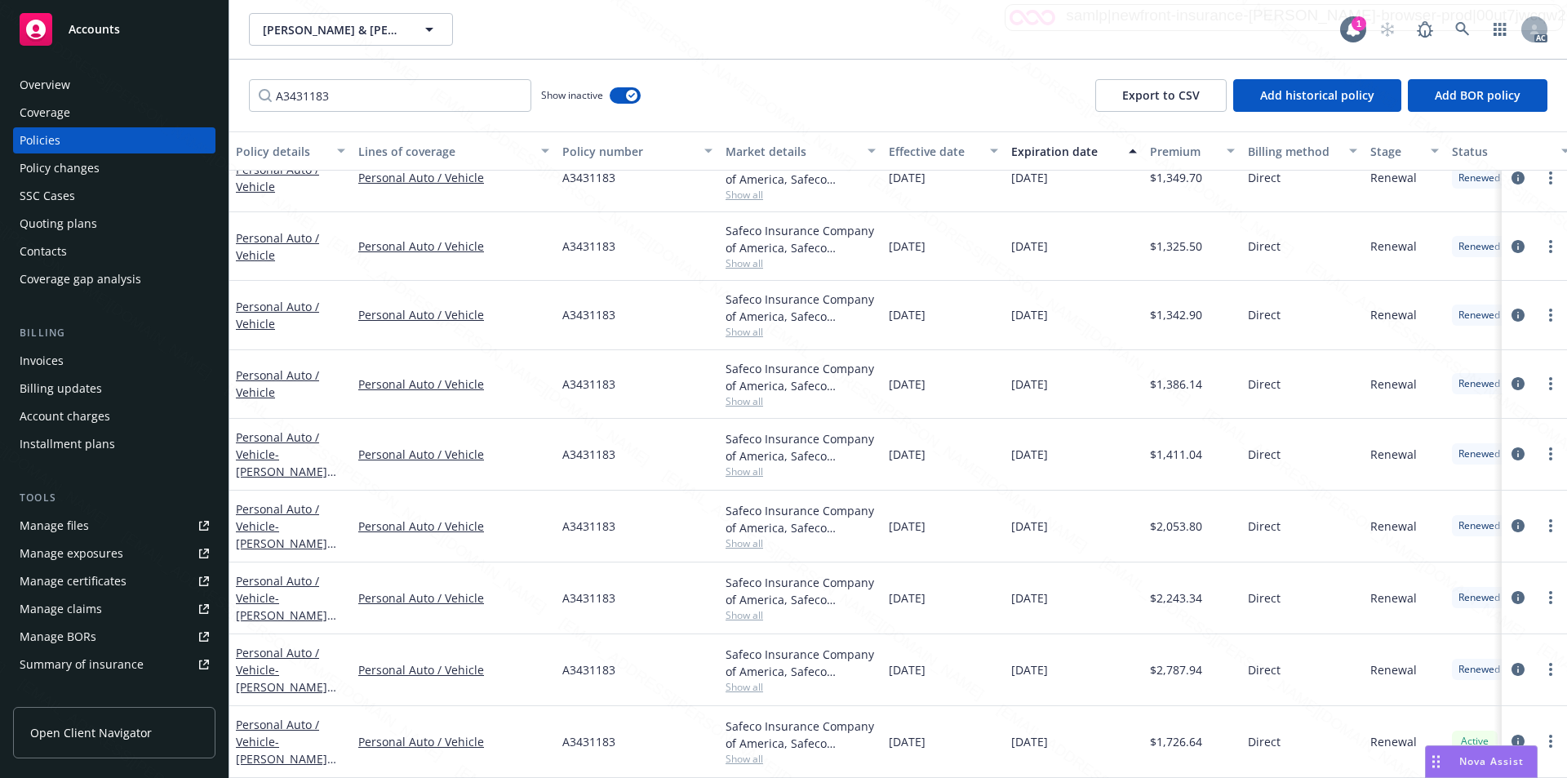
click at [984, 664] on div "[DATE]" at bounding box center [943, 670] width 122 height 72
click at [281, 662] on span "- [PERSON_NAME] [PERSON_NAME]" at bounding box center [286, 687] width 100 height 50
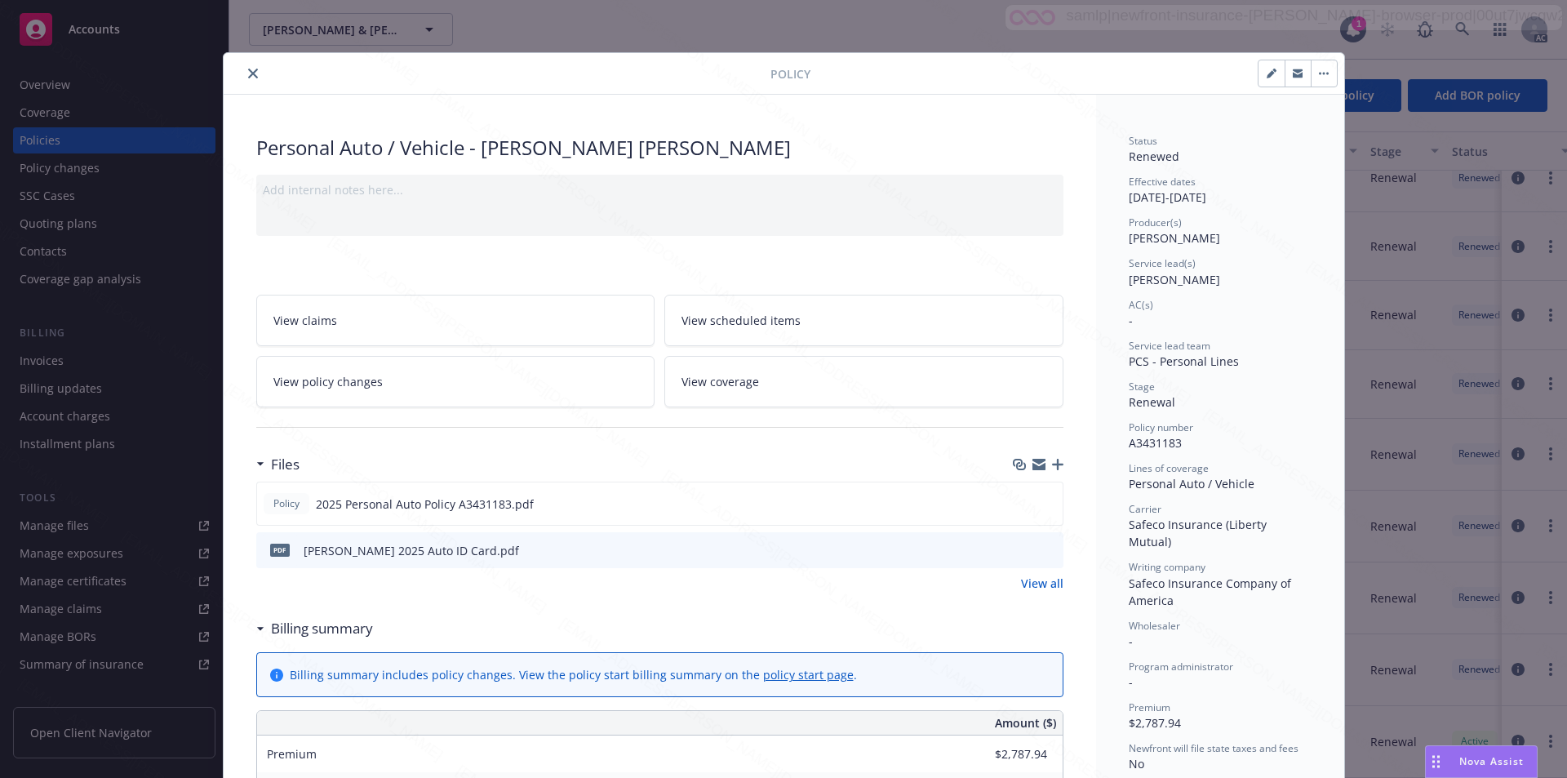
click at [395, 384] on link "View policy changes" at bounding box center [455, 381] width 399 height 51
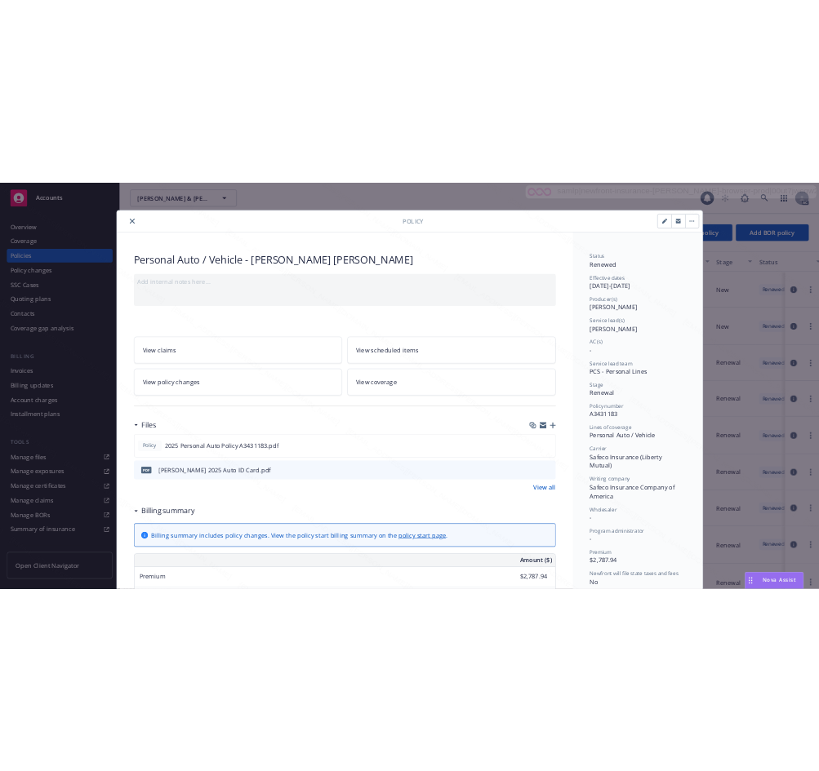
scroll to position [49, 0]
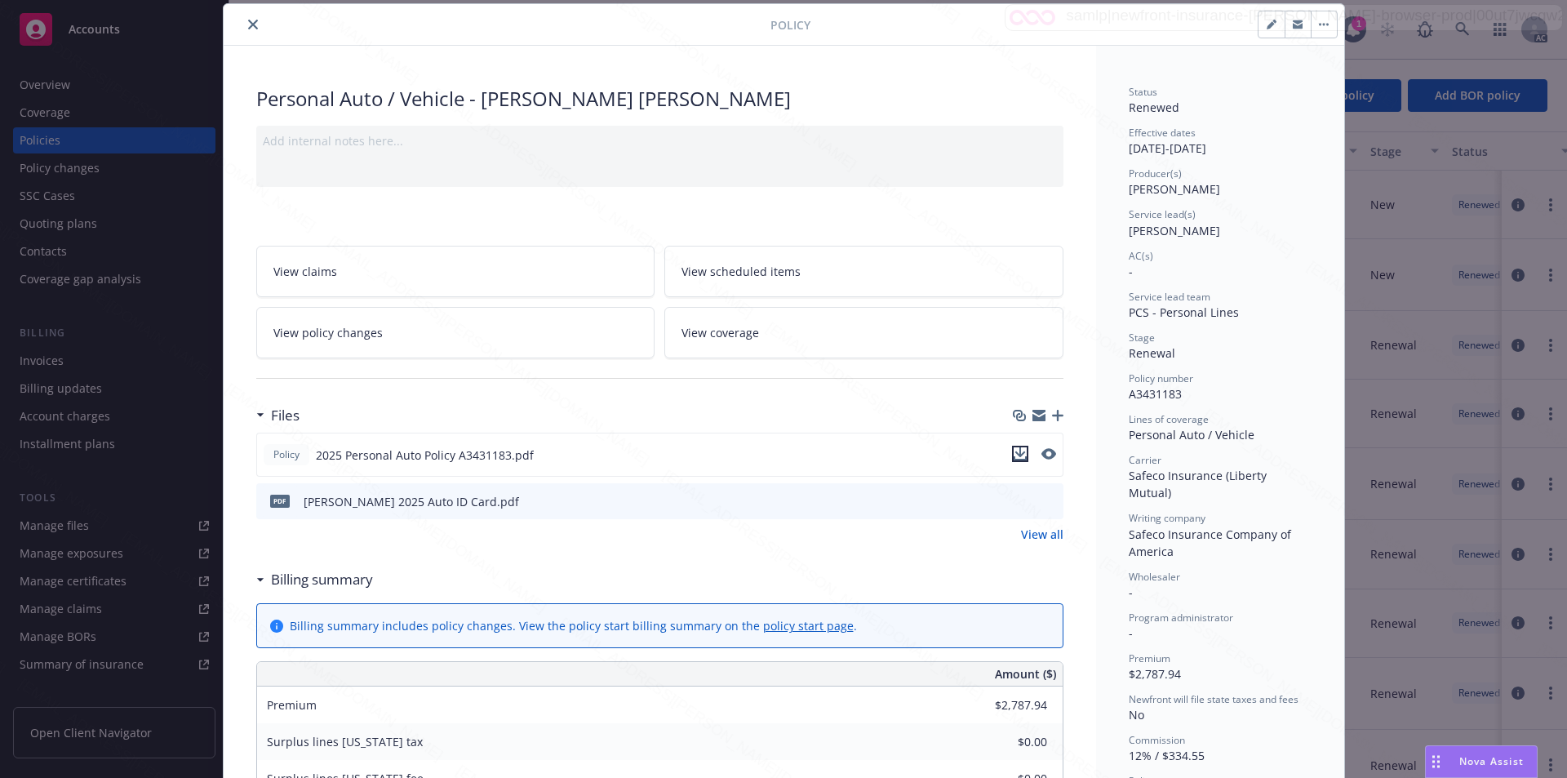
click at [1014, 451] on icon "download file" at bounding box center [1020, 453] width 13 height 13
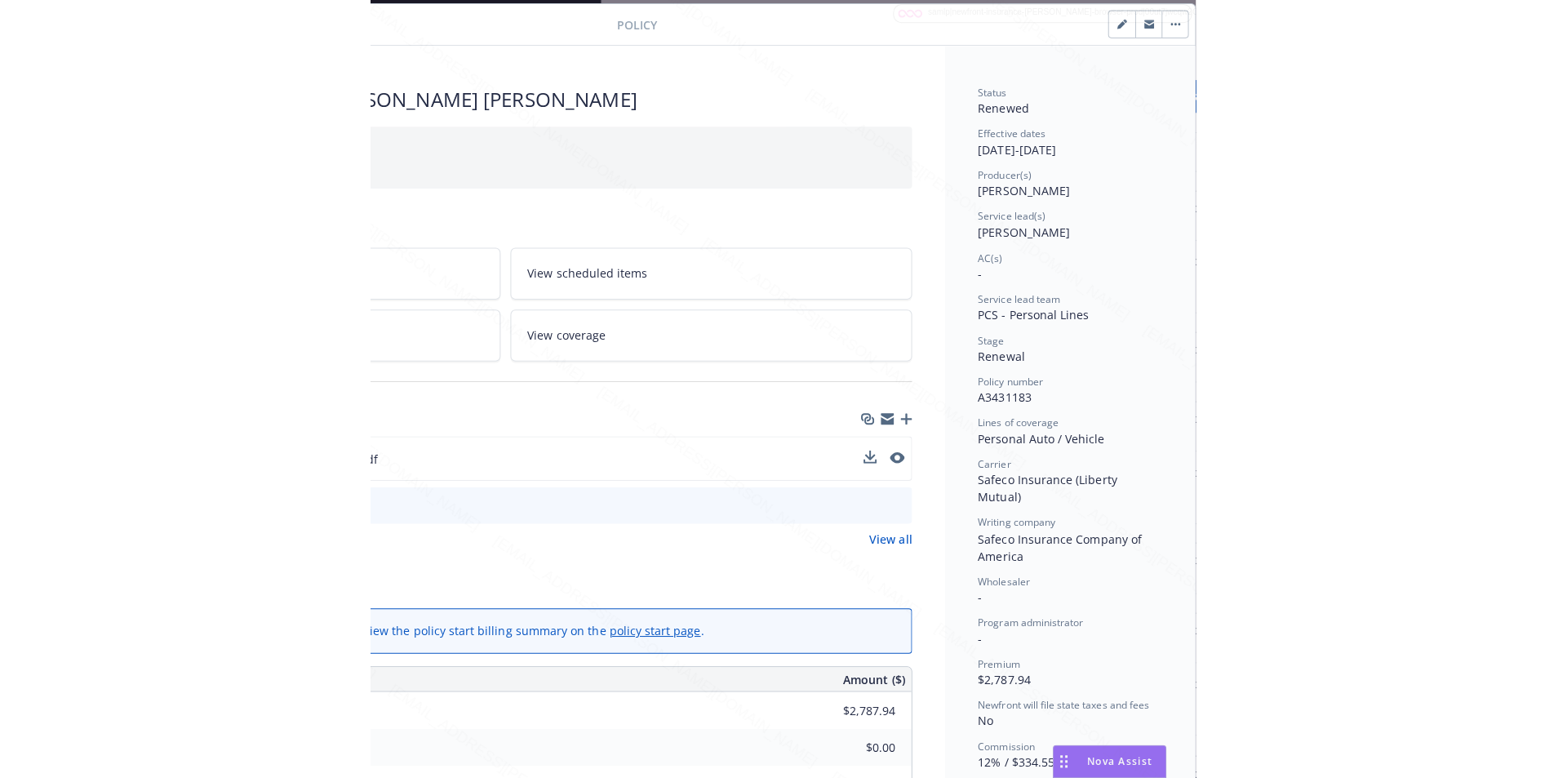
scroll to position [49, 316]
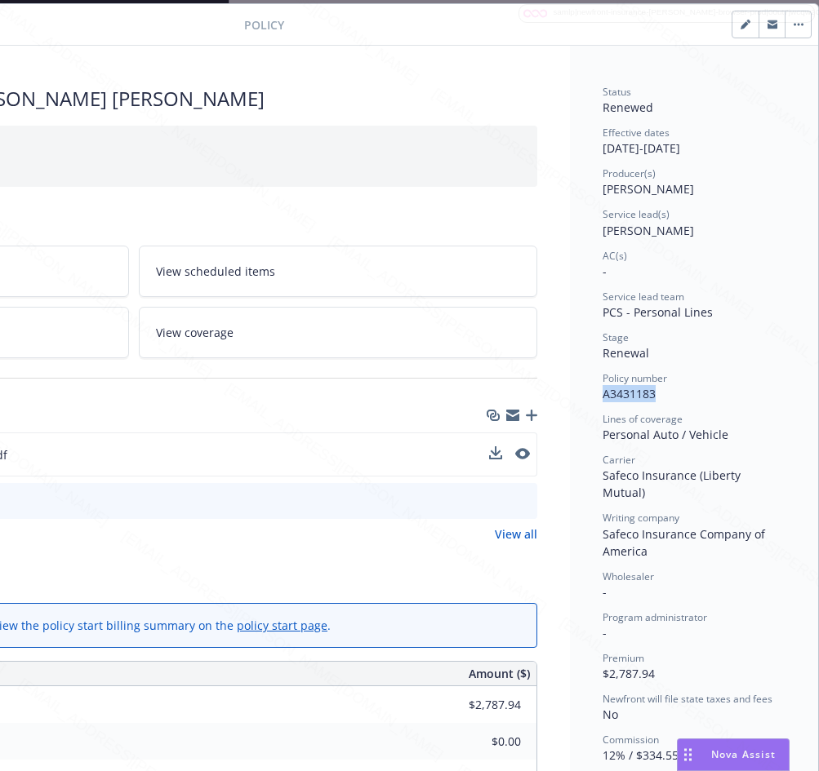
drag, startPoint x: 587, startPoint y: 394, endPoint x: 644, endPoint y: 399, distance: 57.3
copy span "A3431183"
drag, startPoint x: 592, startPoint y: 149, endPoint x: 650, endPoint y: 149, distance: 57.9
click at [650, 149] on div "Effective dates [DATE] - [DATE]" at bounding box center [693, 141] width 183 height 31
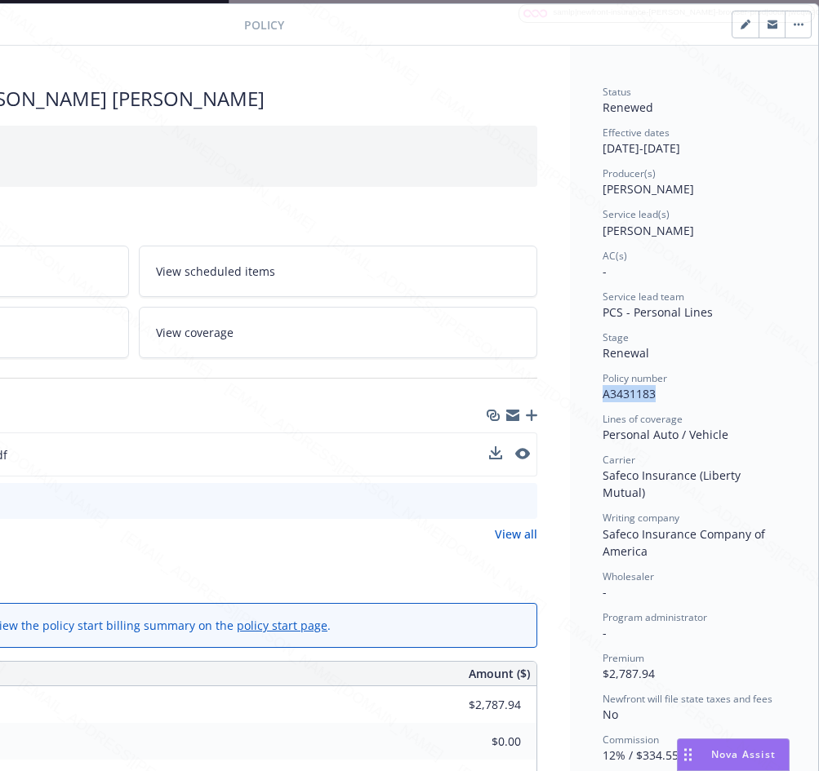
copy div "[DATE]"
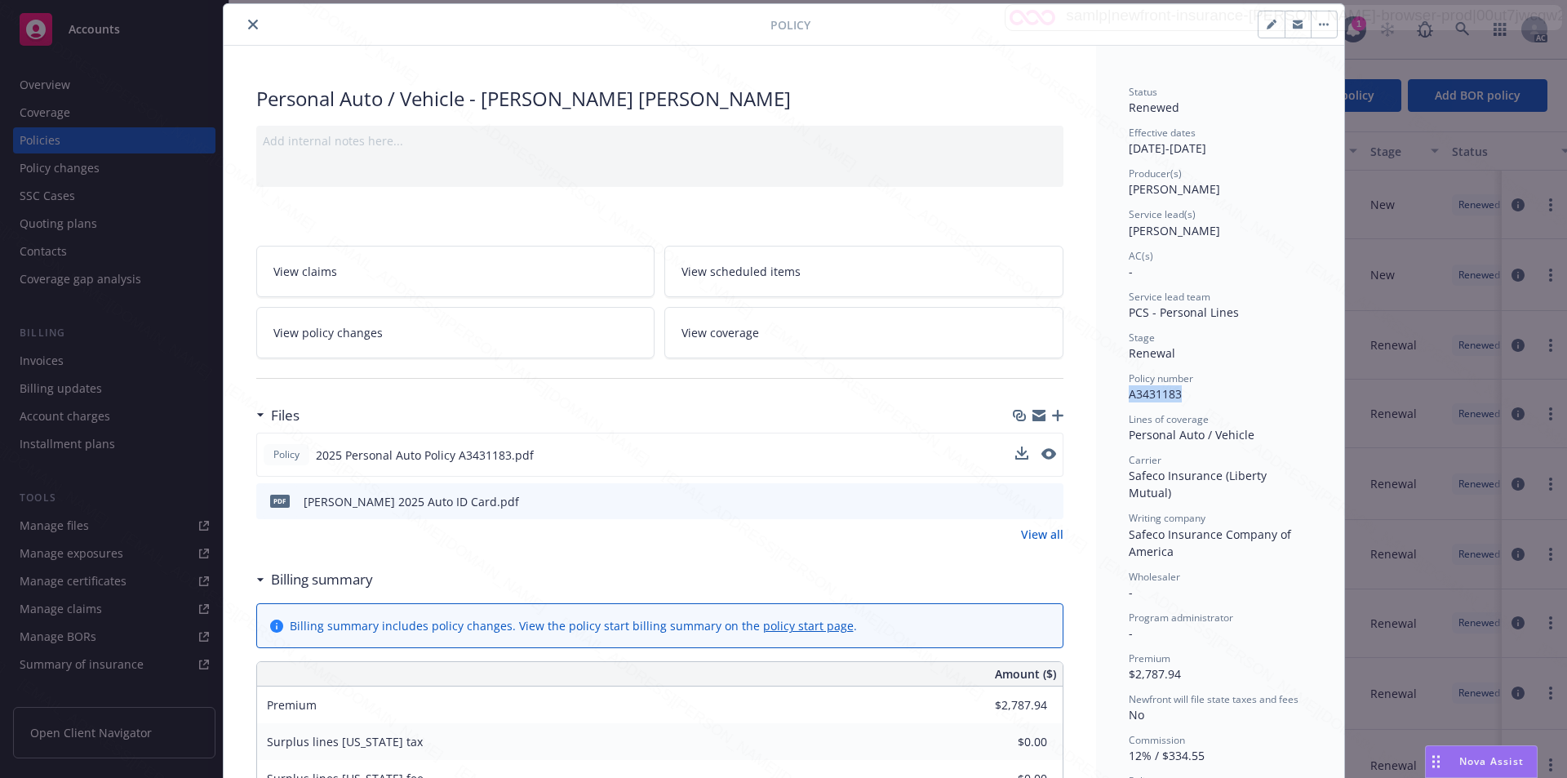
scroll to position [0, 0]
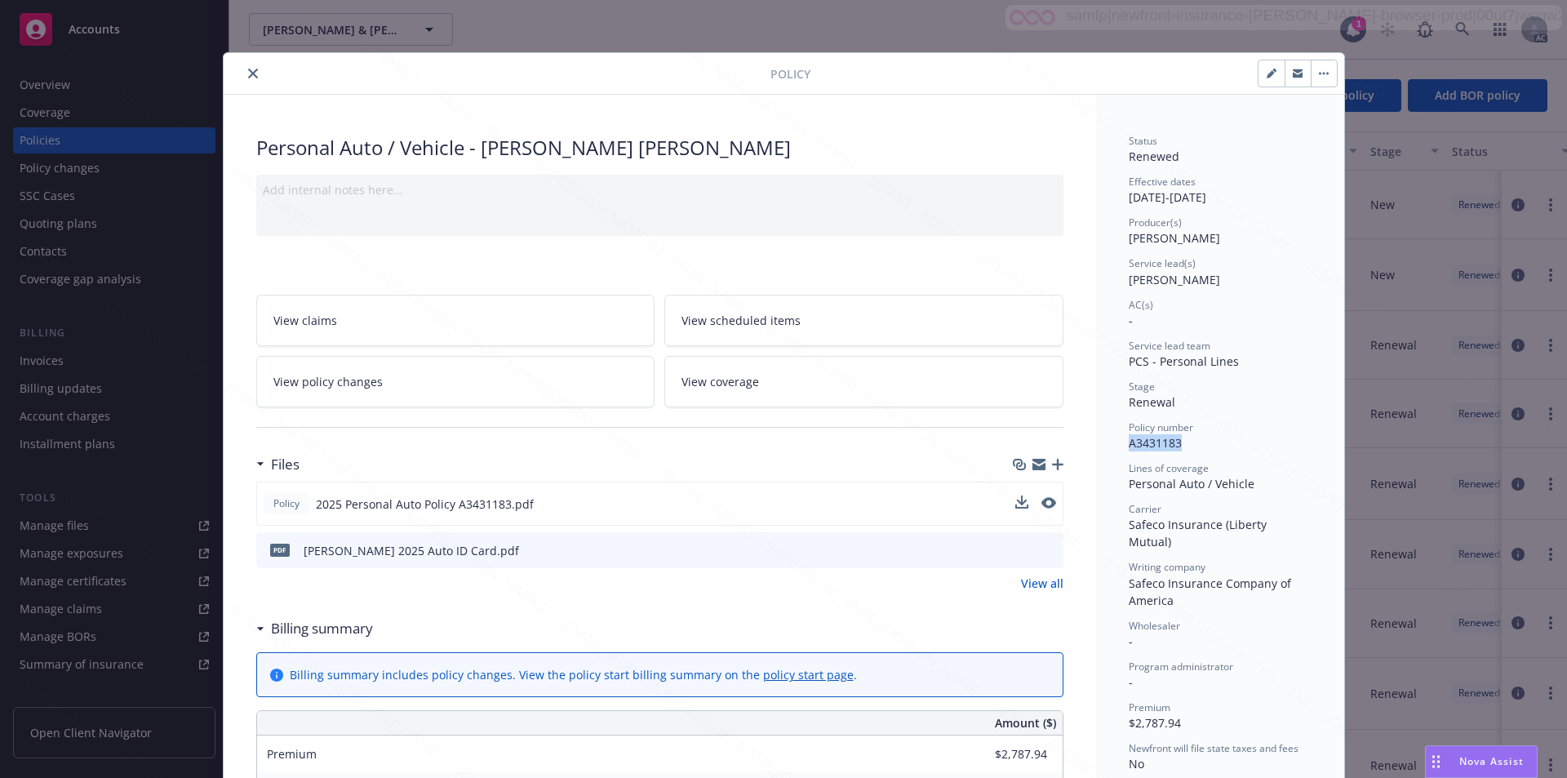
click at [1315, 77] on button "button" at bounding box center [1324, 73] width 26 height 26
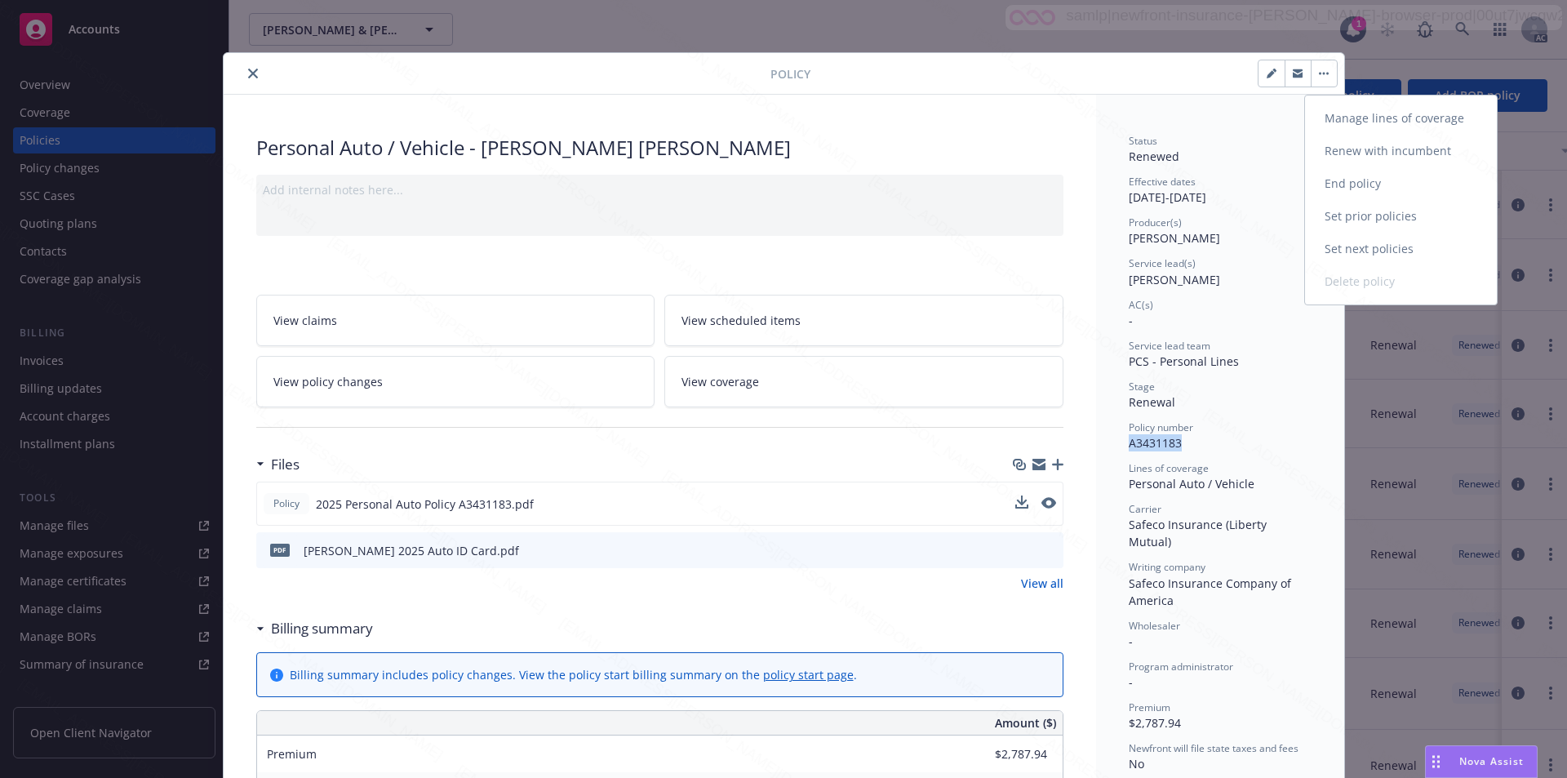
click at [1350, 184] on link "End policy" at bounding box center [1401, 183] width 192 height 33
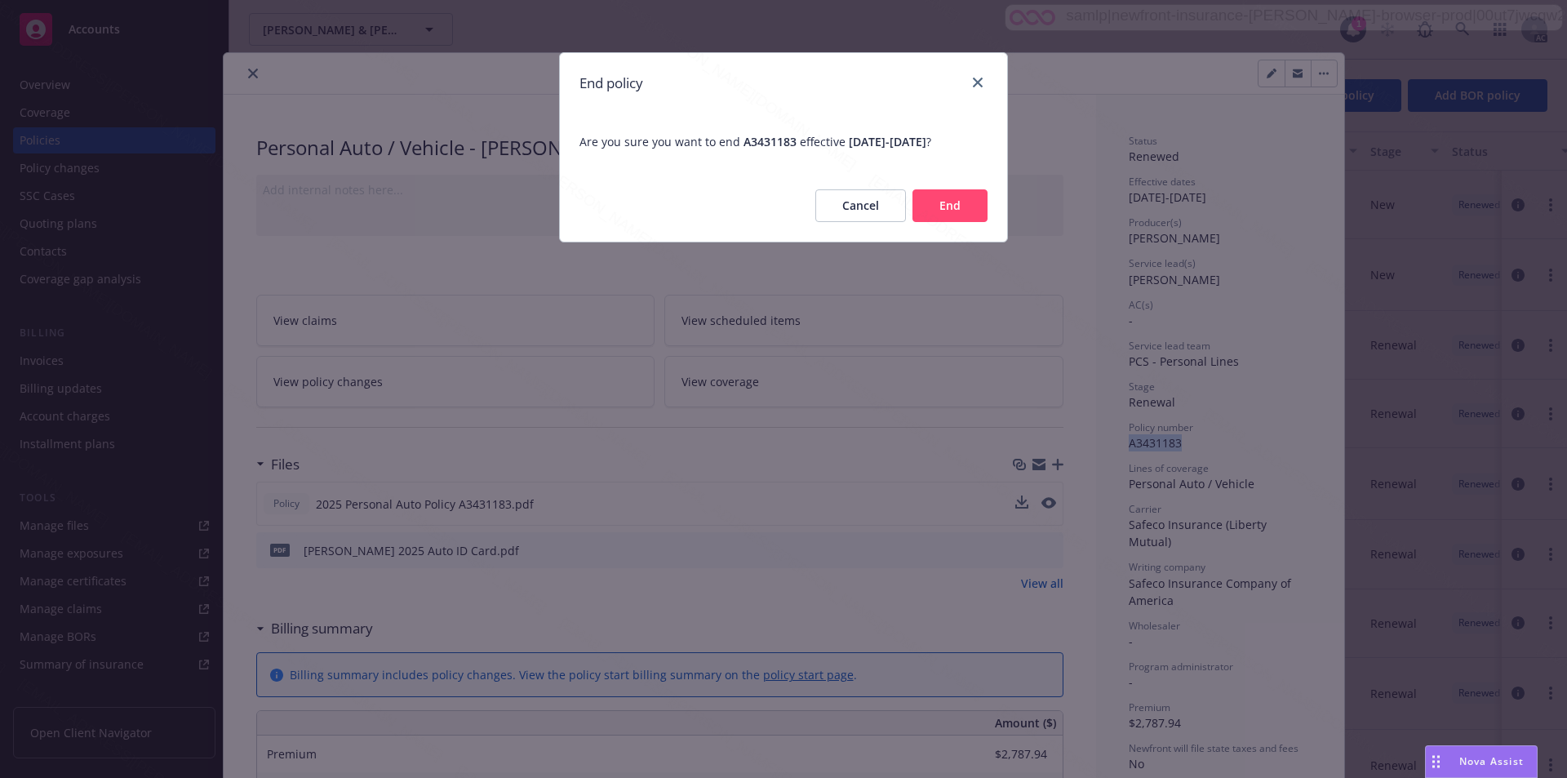
click at [945, 202] on button "End" at bounding box center [949, 205] width 75 height 33
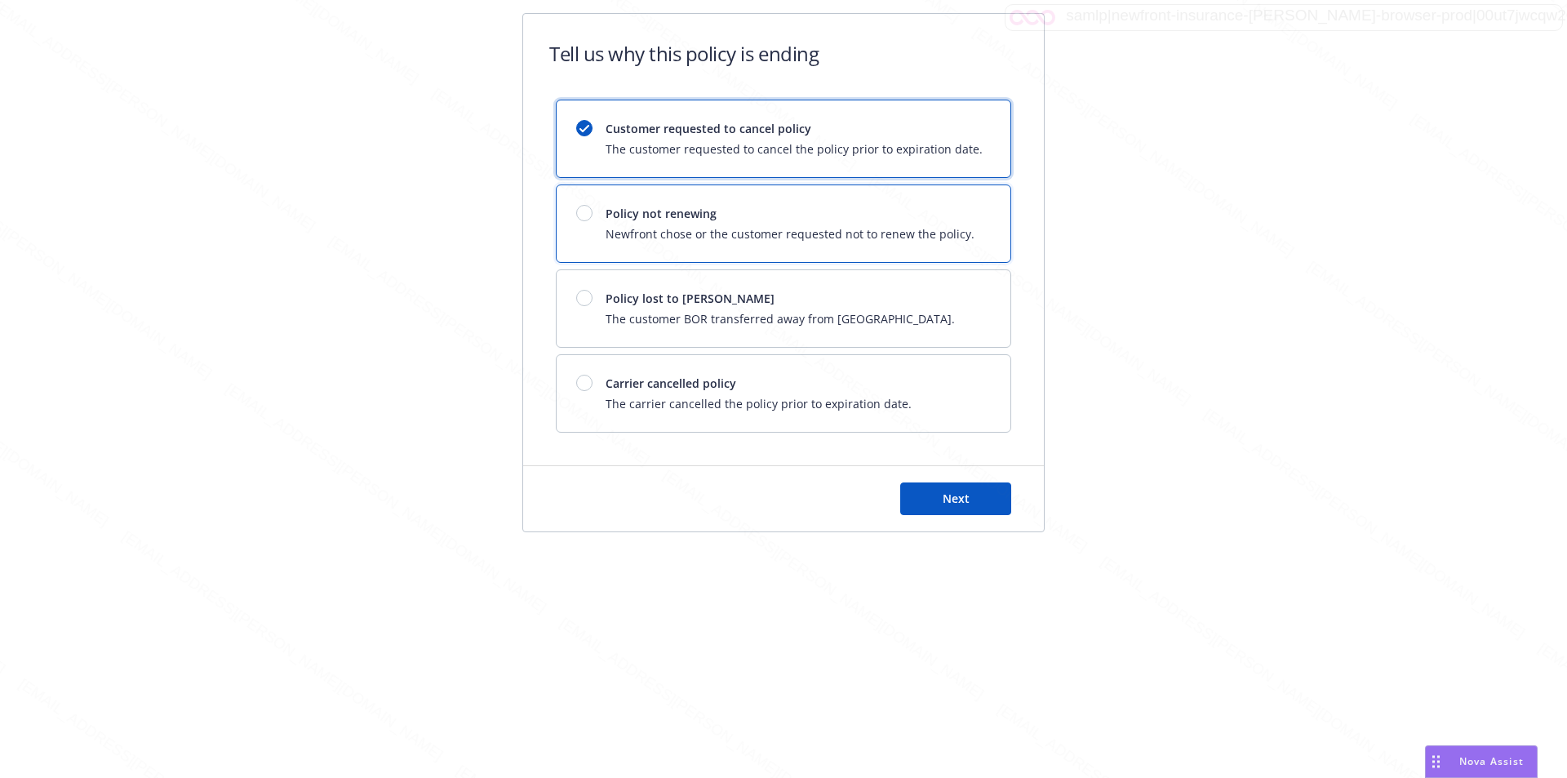
click at [774, 214] on span "Policy not renewing" at bounding box center [790, 213] width 369 height 17
click at [948, 495] on span "Next" at bounding box center [956, 499] width 27 height 16
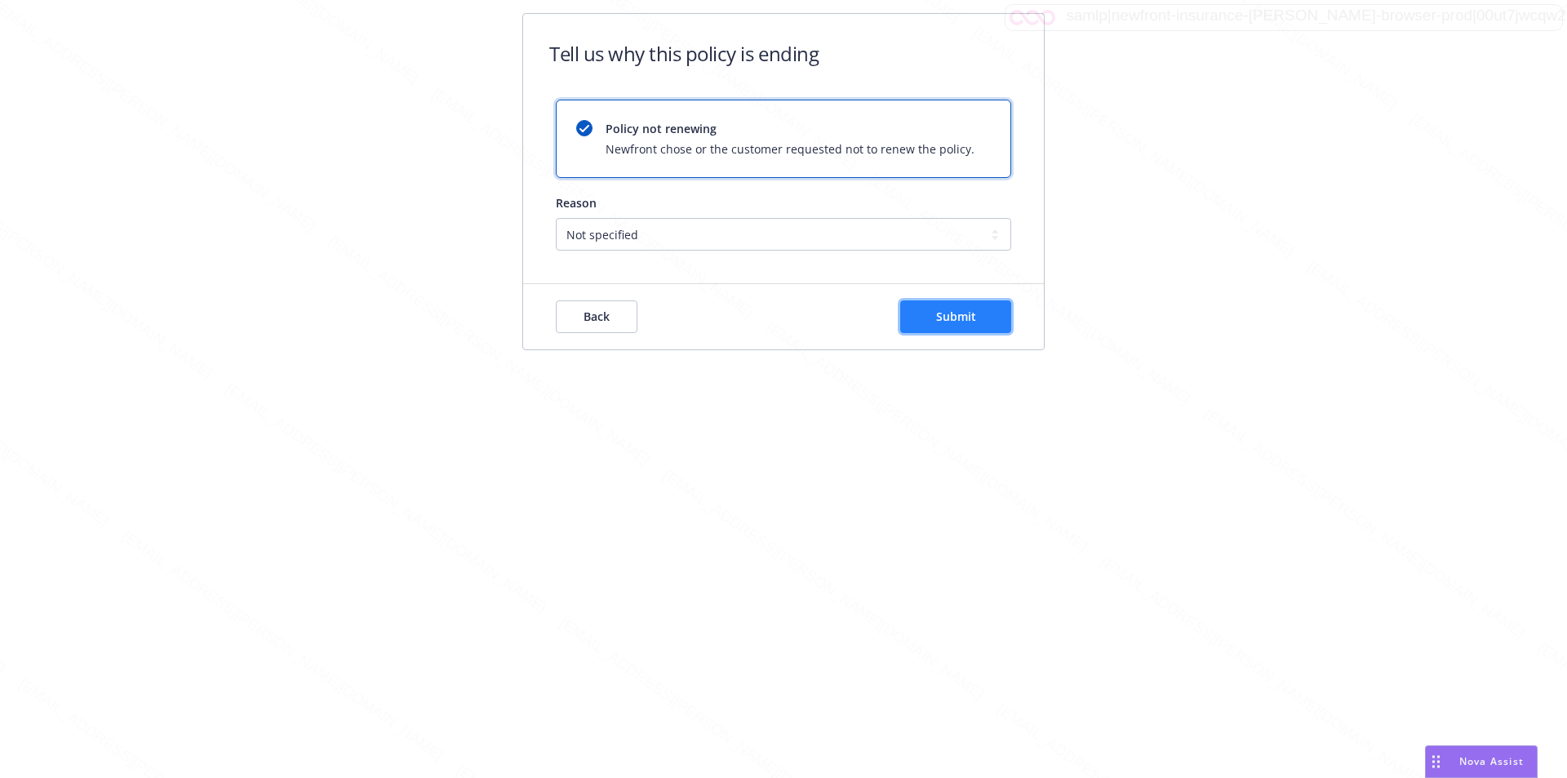
click at [970, 315] on span "Submit" at bounding box center [956, 317] width 40 height 16
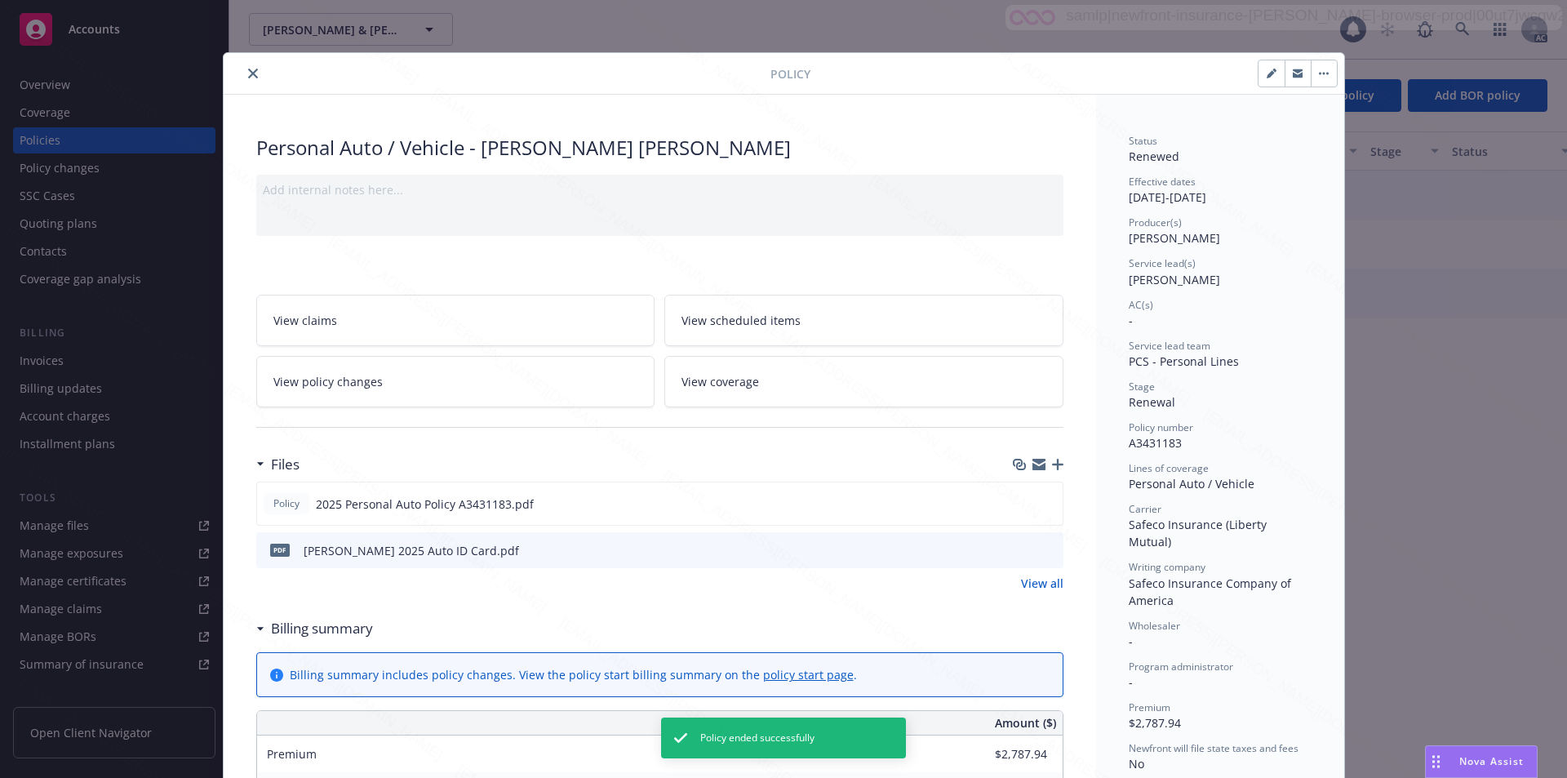
scroll to position [49, 0]
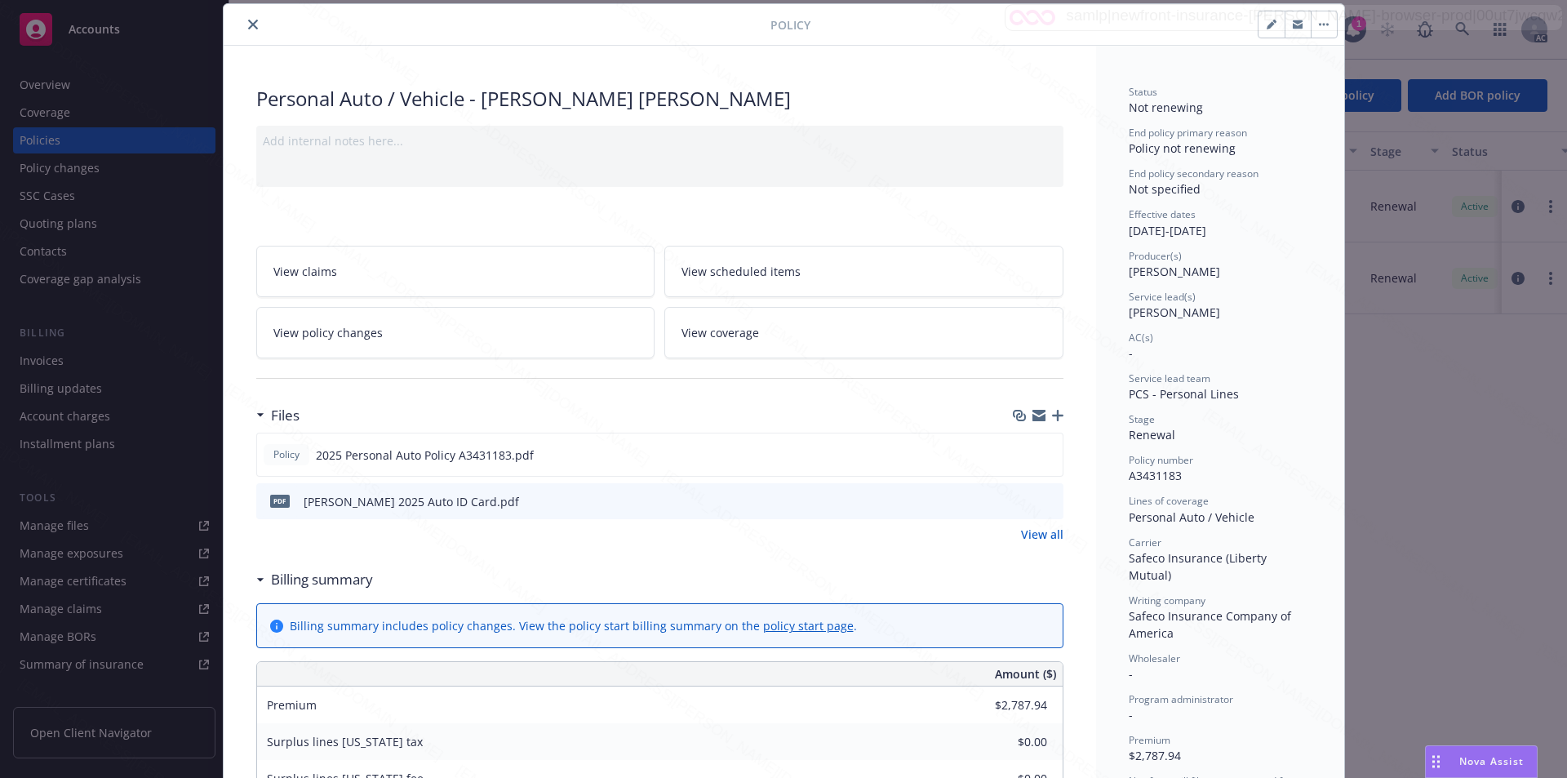
click at [243, 22] on button "close" at bounding box center [253, 25] width 20 height 20
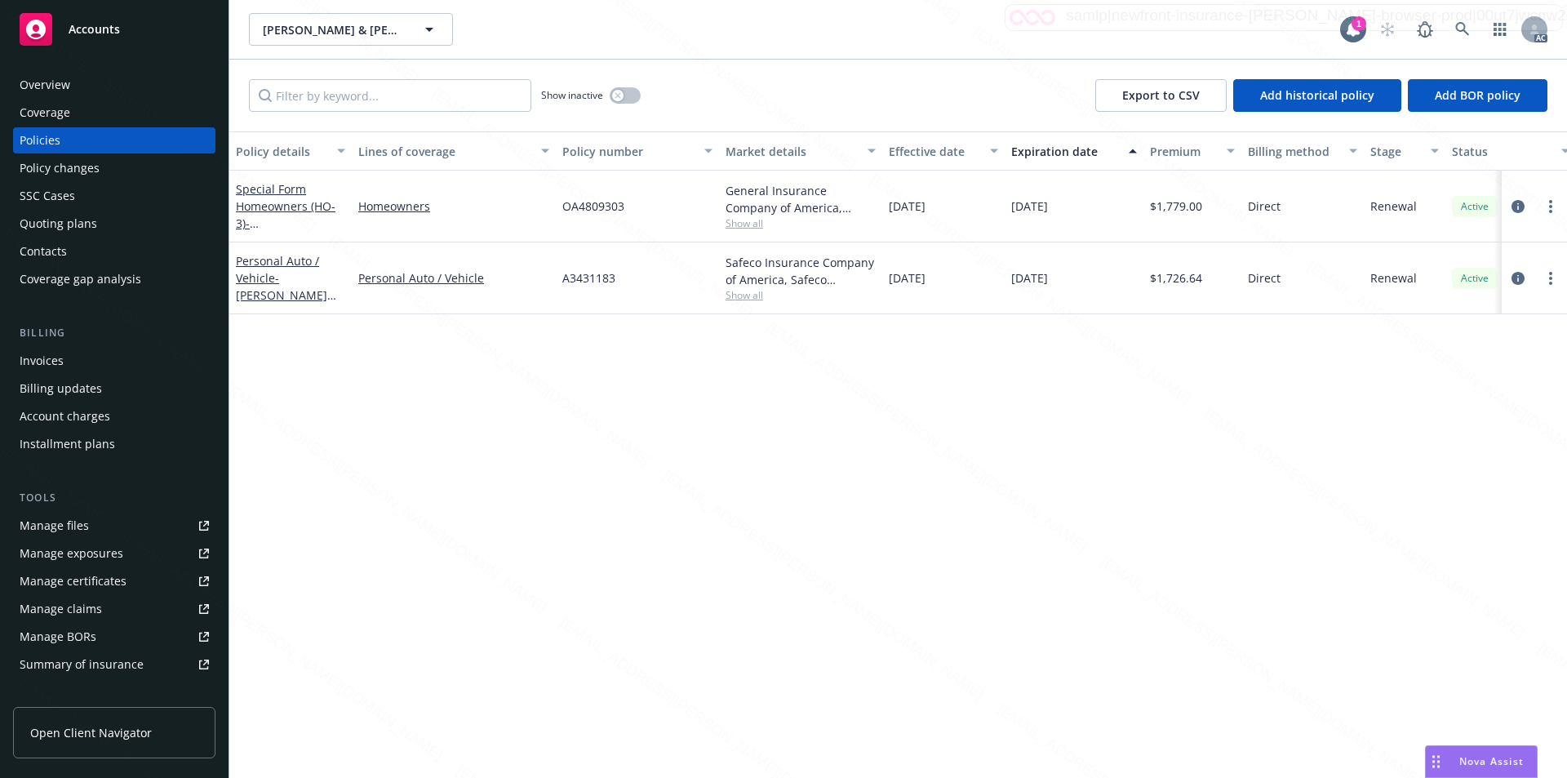
click at [643, 286] on div "A3431183" at bounding box center [637, 278] width 163 height 72
